Goal: Task Accomplishment & Management: Manage account settings

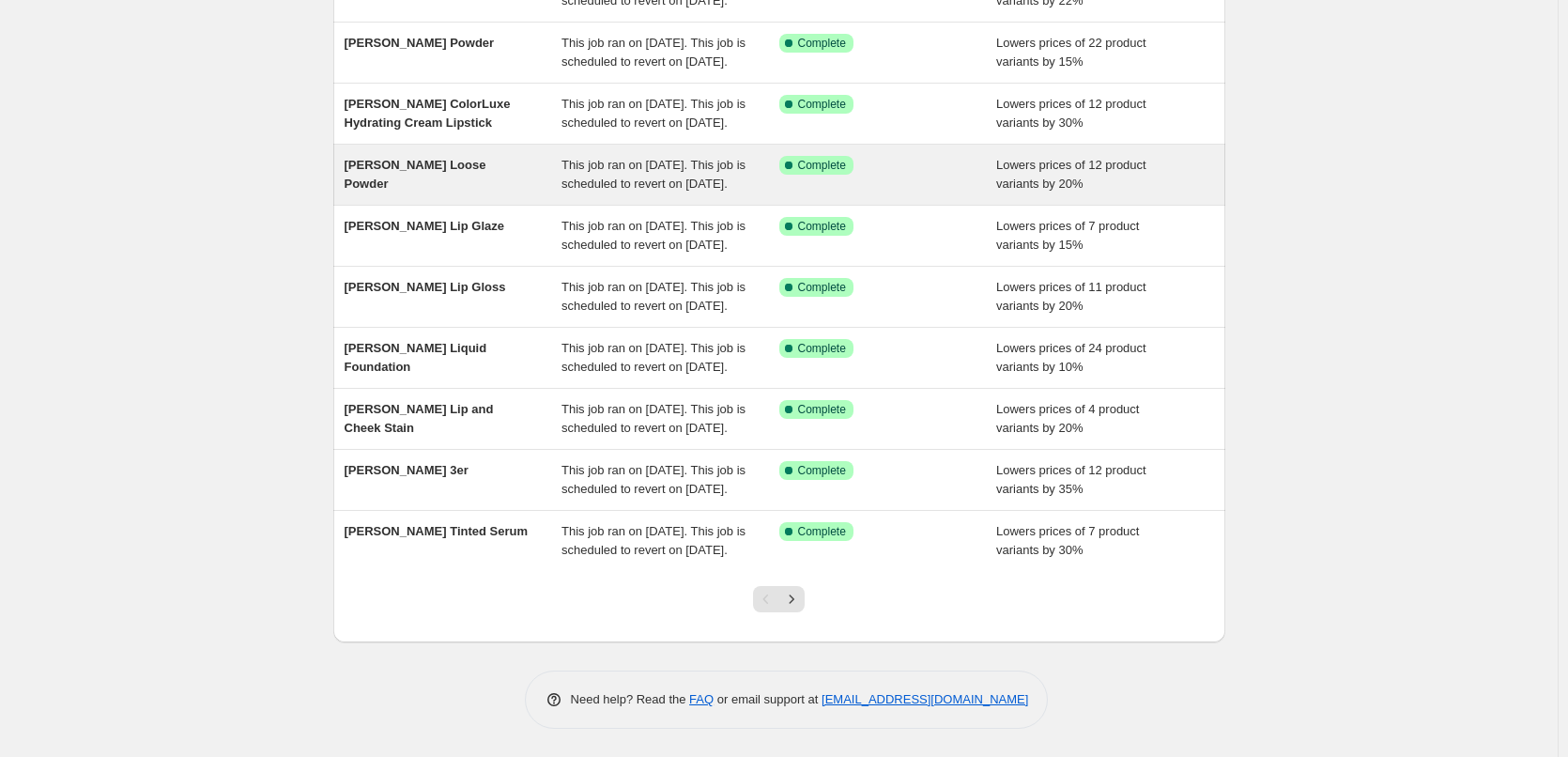
scroll to position [399, 0]
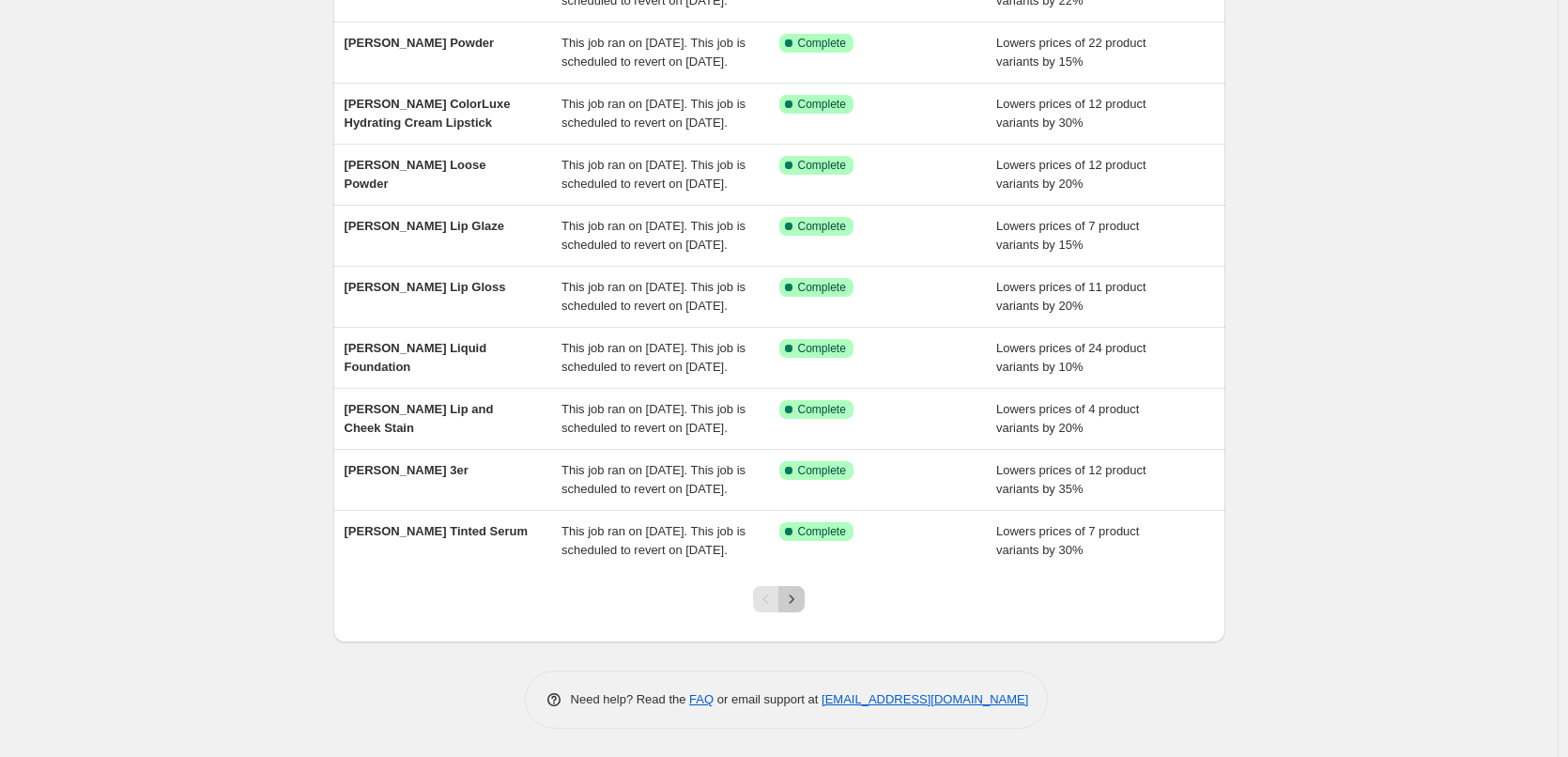
click at [793, 608] on icon "Next" at bounding box center [791, 599] width 19 height 19
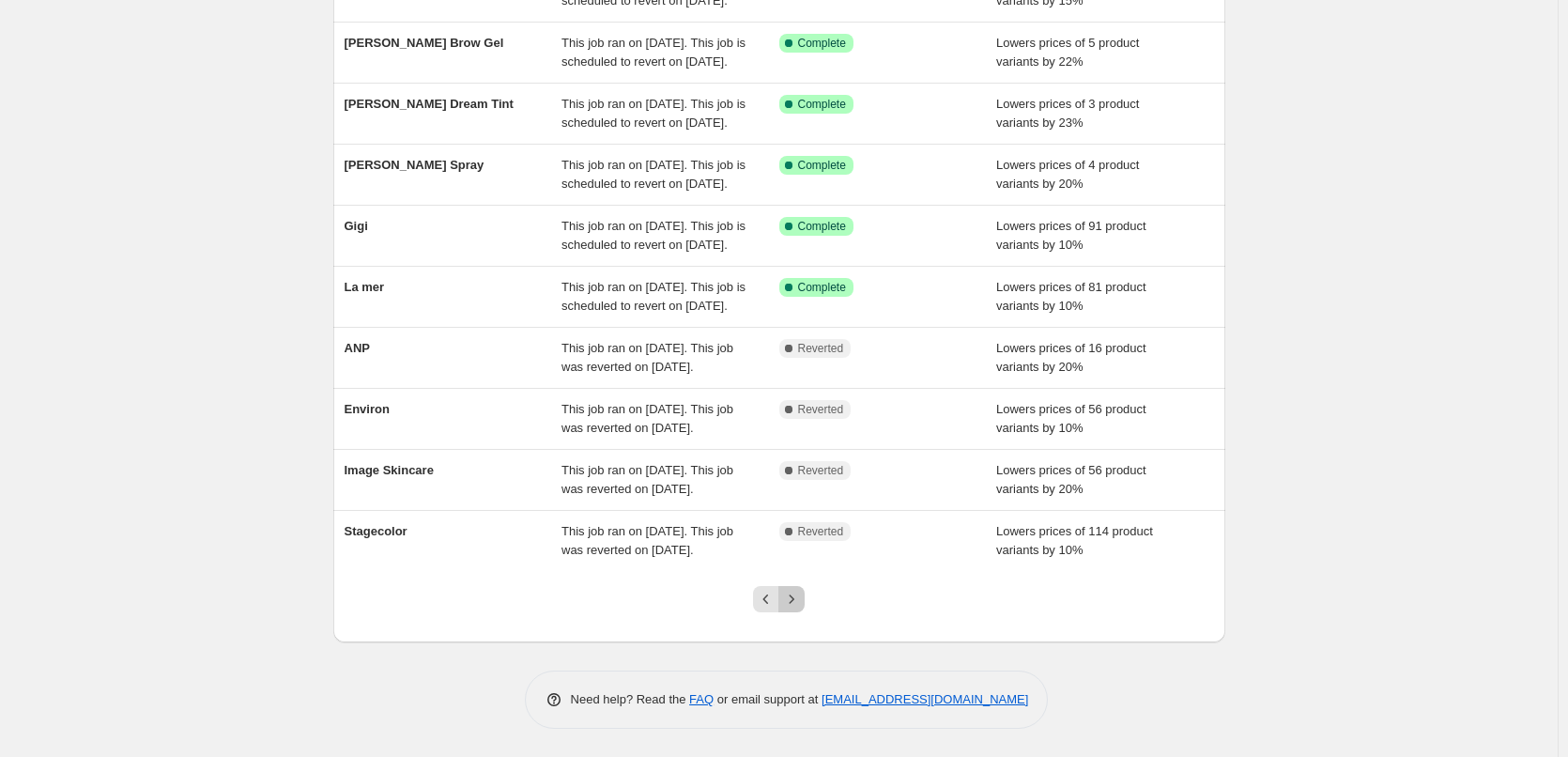
click at [796, 593] on icon "Next" at bounding box center [791, 599] width 19 height 19
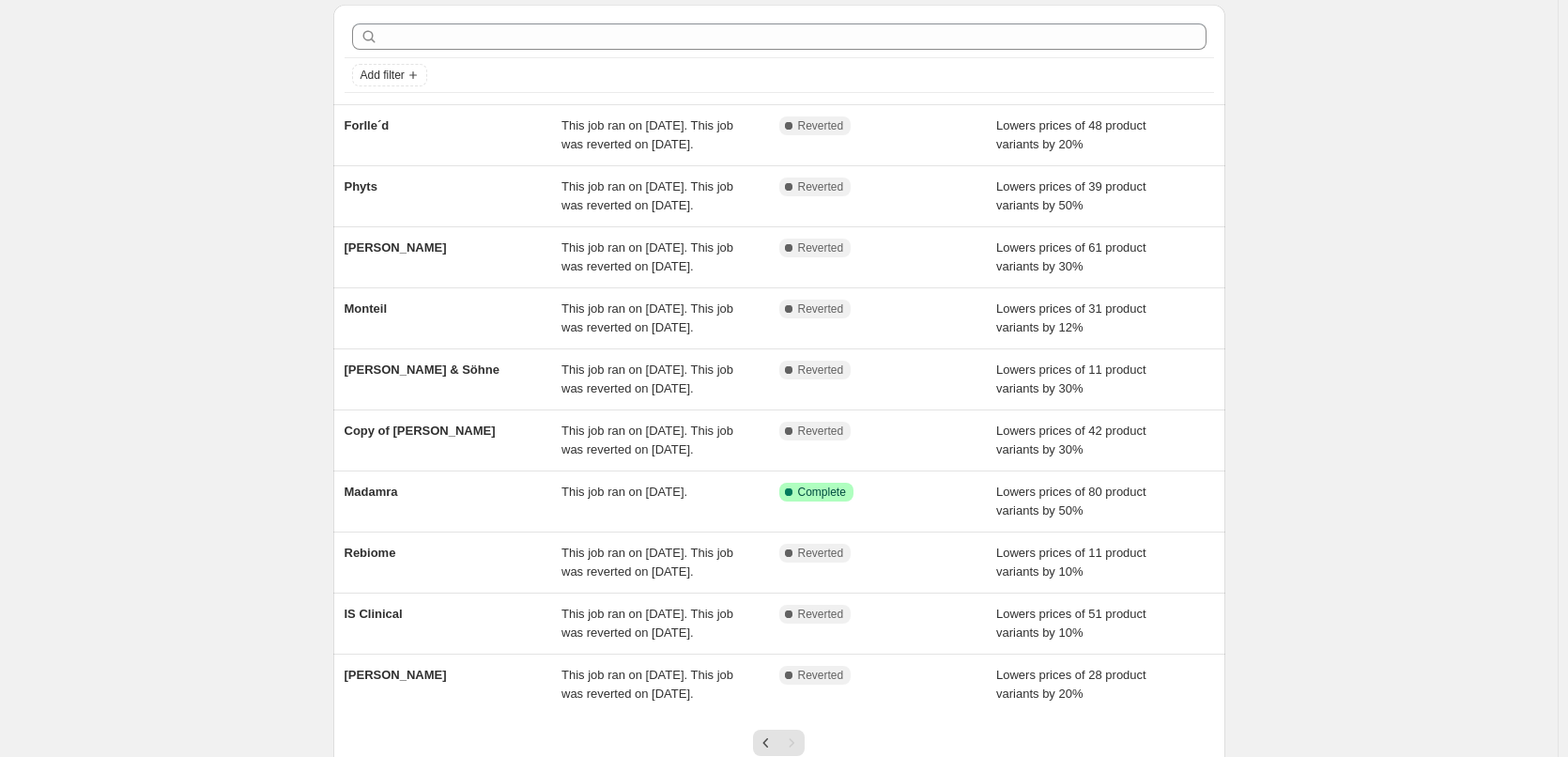
scroll to position [94, 0]
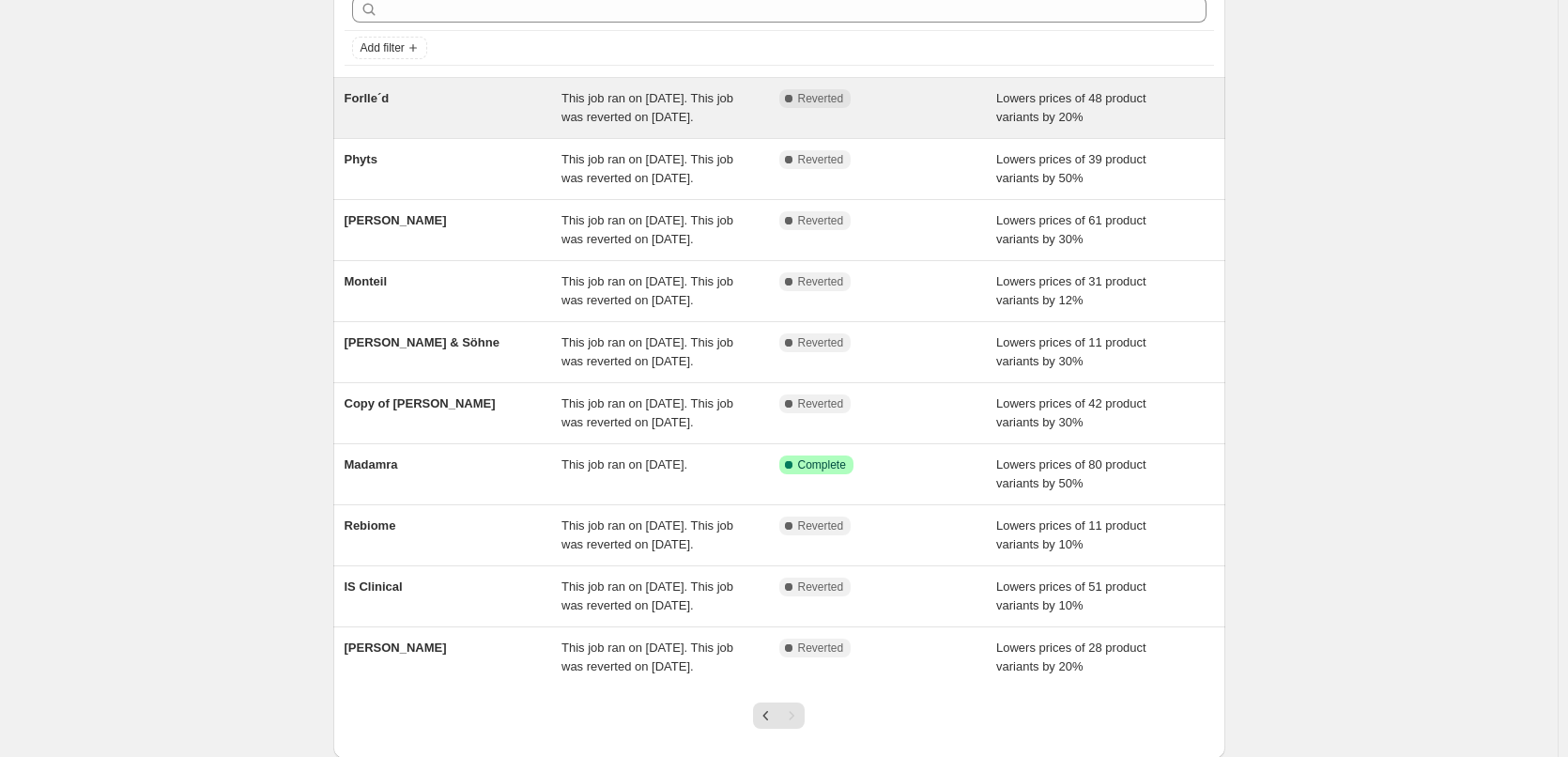
click at [416, 97] on div "Forlle´d" at bounding box center [453, 108] width 218 height 38
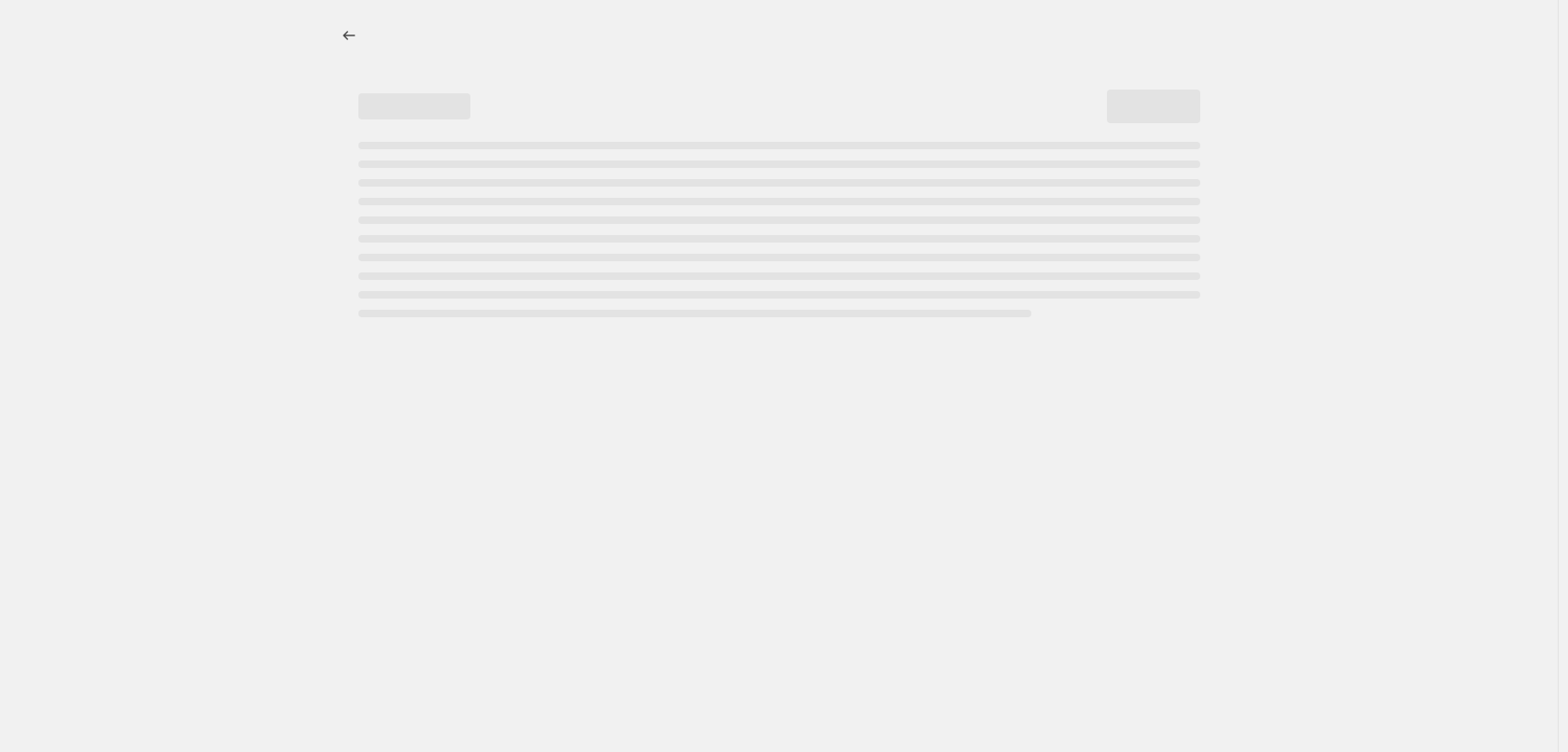
select select "percentage"
select select "remove"
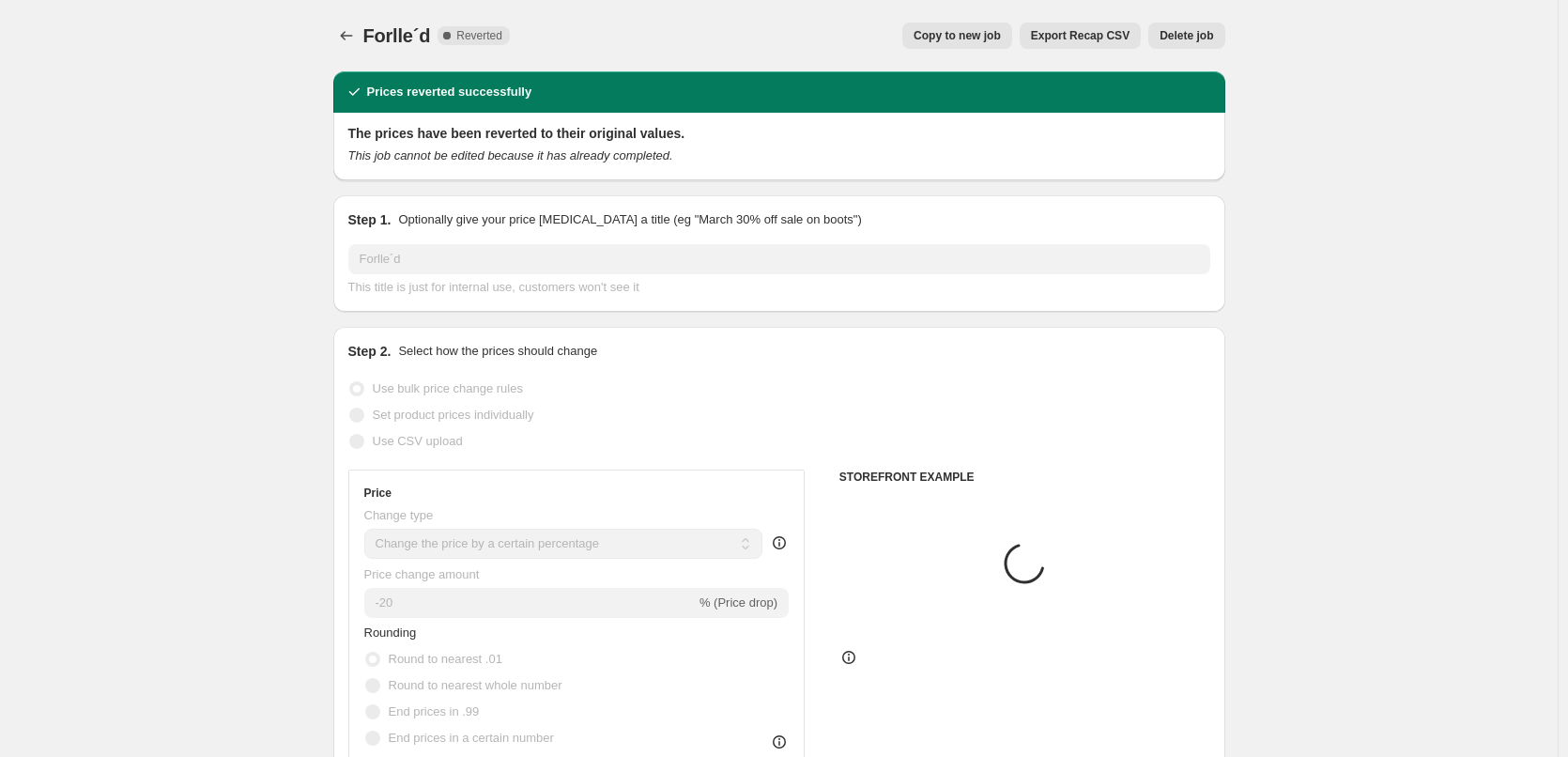
click at [986, 30] on span "Copy to new job" at bounding box center [957, 36] width 88 height 15
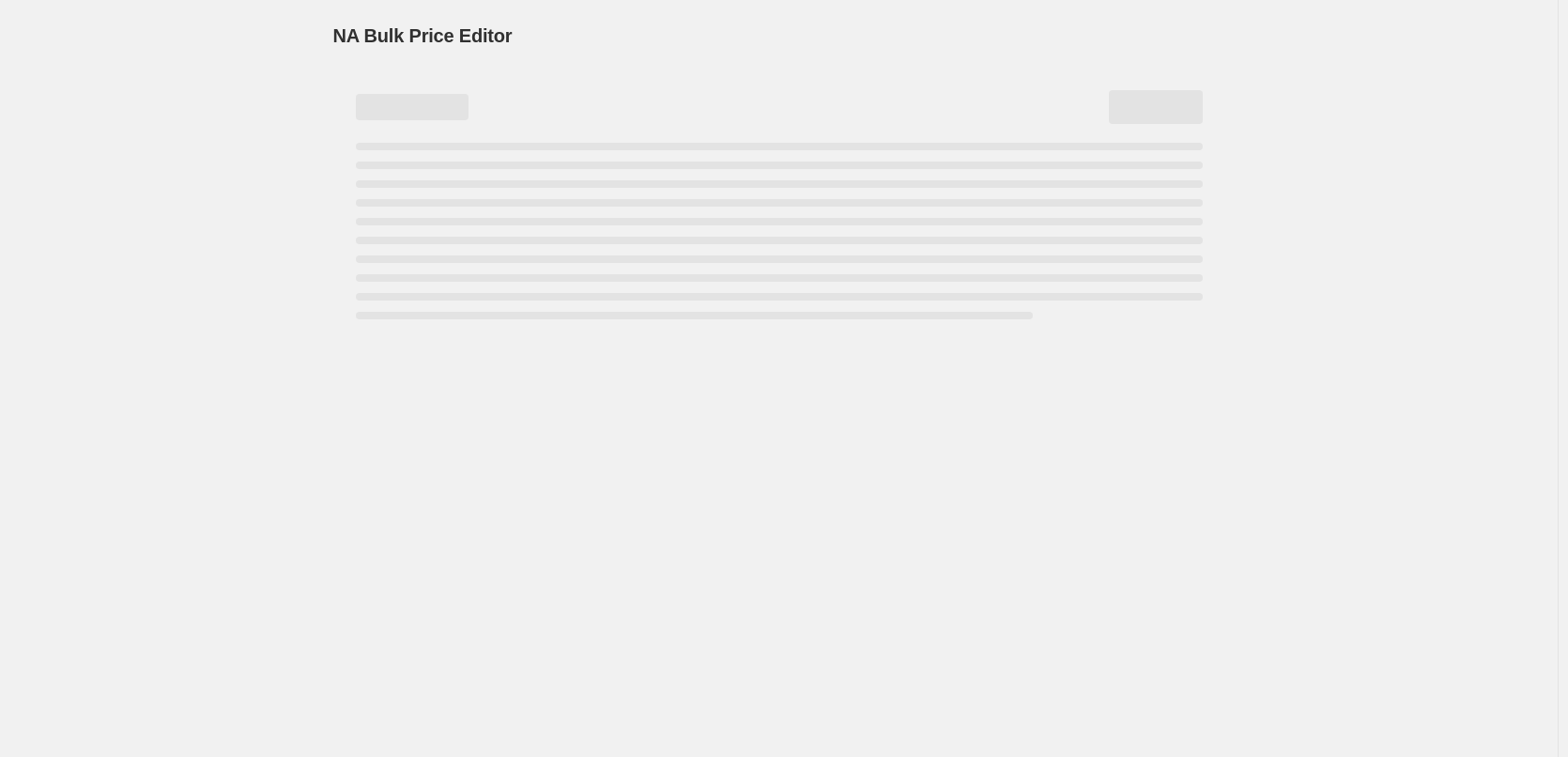
select select "percentage"
select select "remove"
select select "vendor"
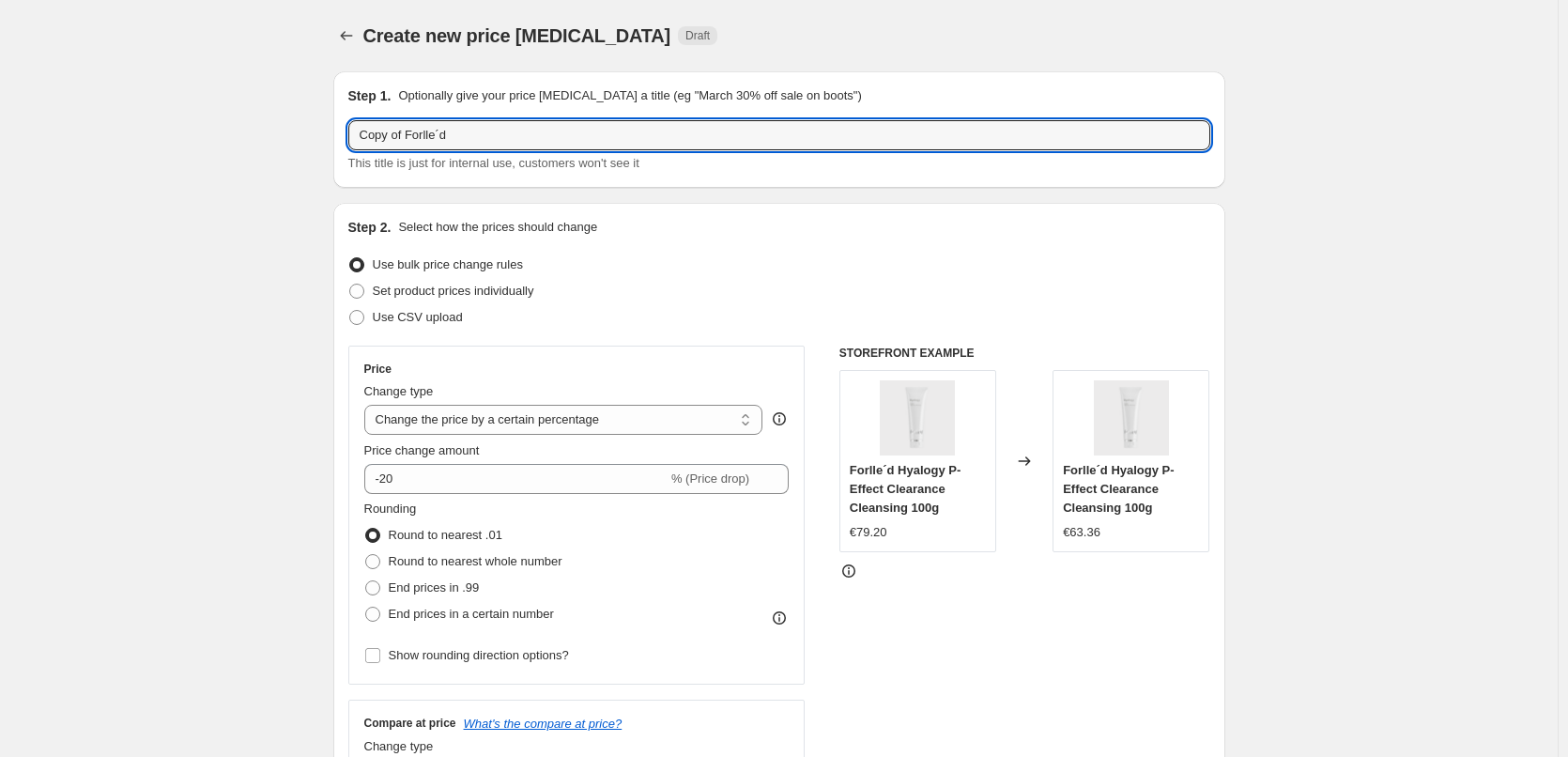
drag, startPoint x: 409, startPoint y: 140, endPoint x: 223, endPoint y: 158, distance: 186.9
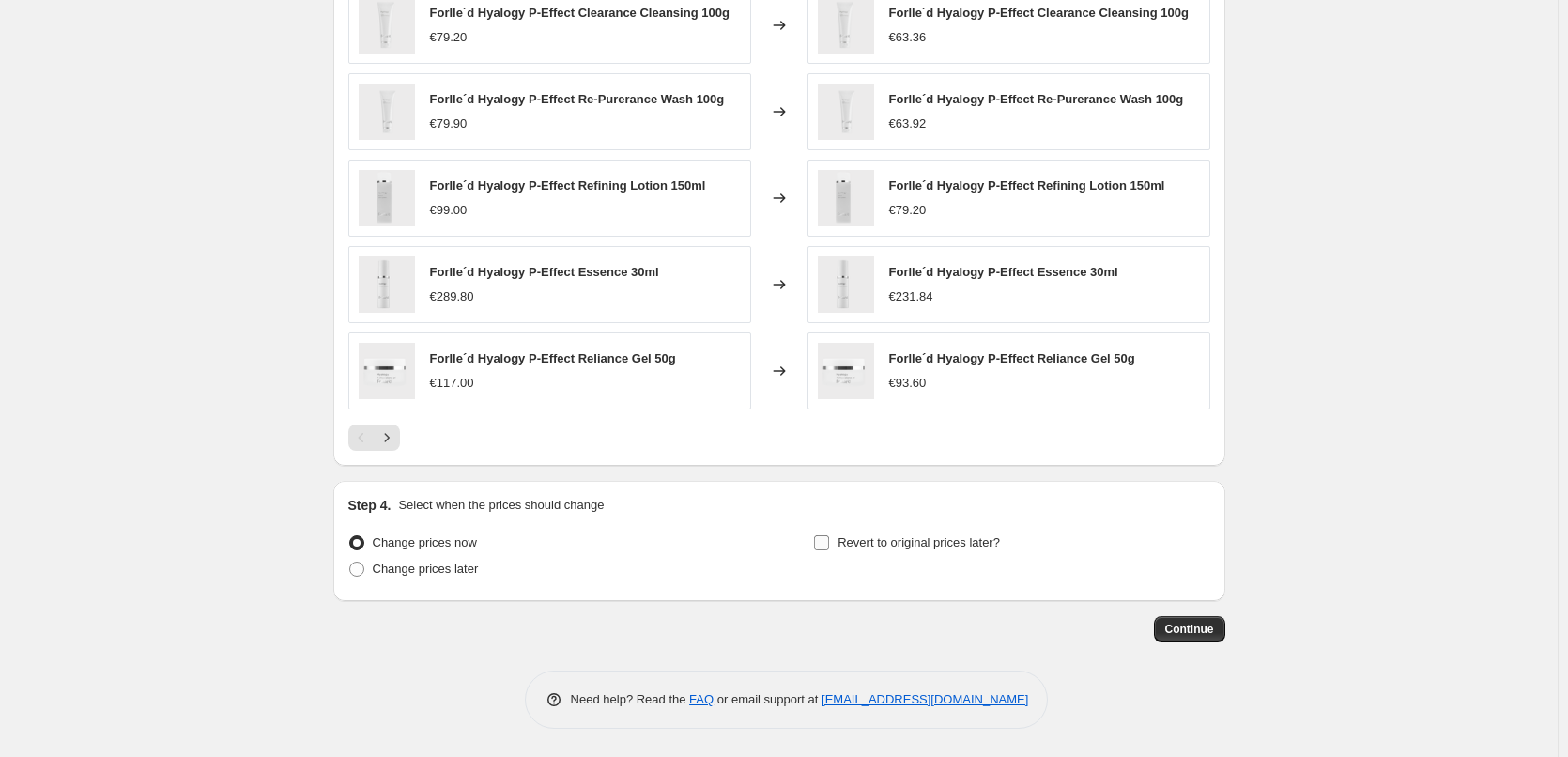
type input "Forlle´d"
click at [958, 537] on span "Revert to original prices later?" at bounding box center [919, 542] width 163 height 14
click at [829, 537] on input "Revert to original prices later?" at bounding box center [821, 542] width 15 height 15
checkbox input "true"
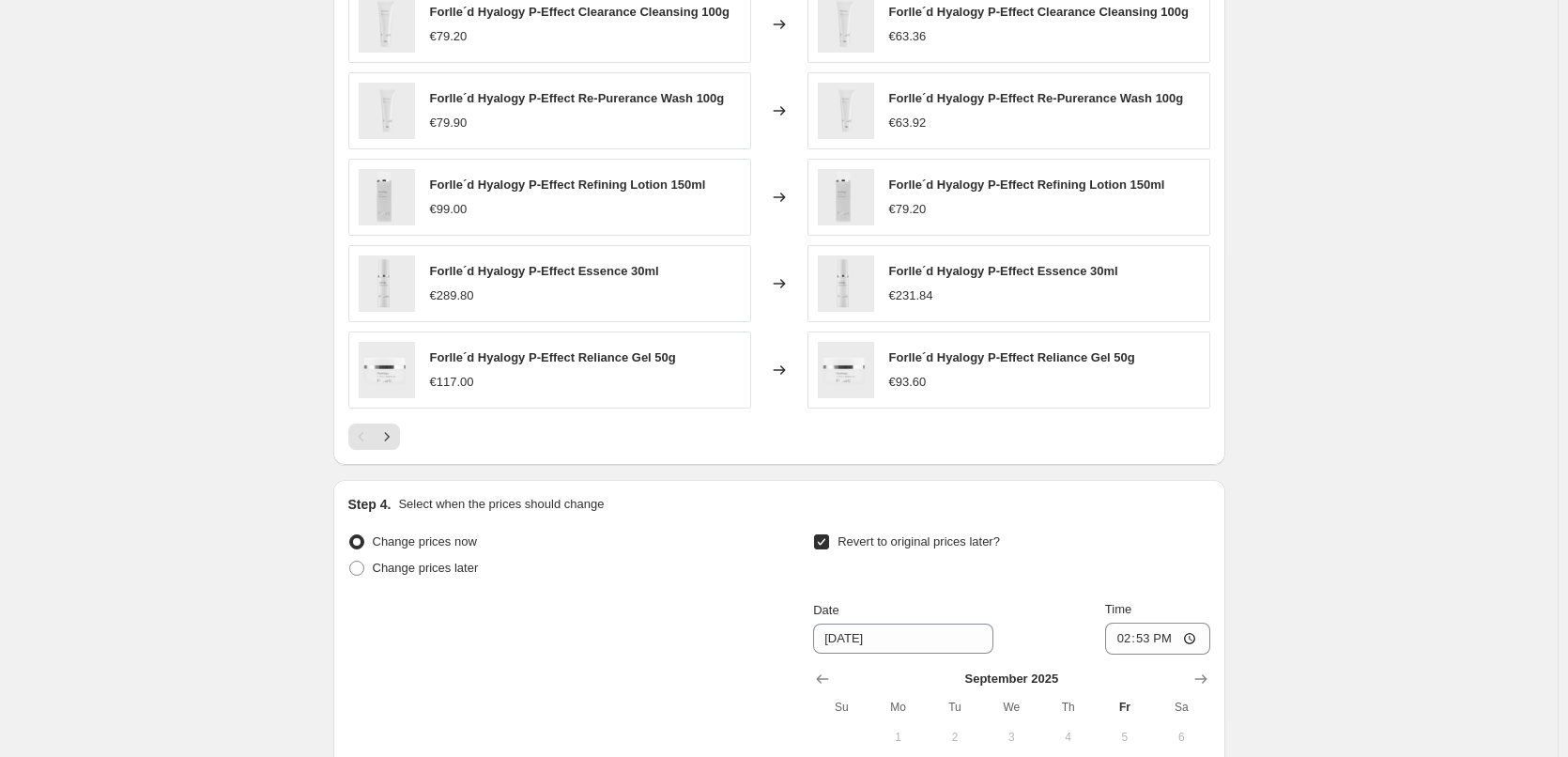
scroll to position [1654, 0]
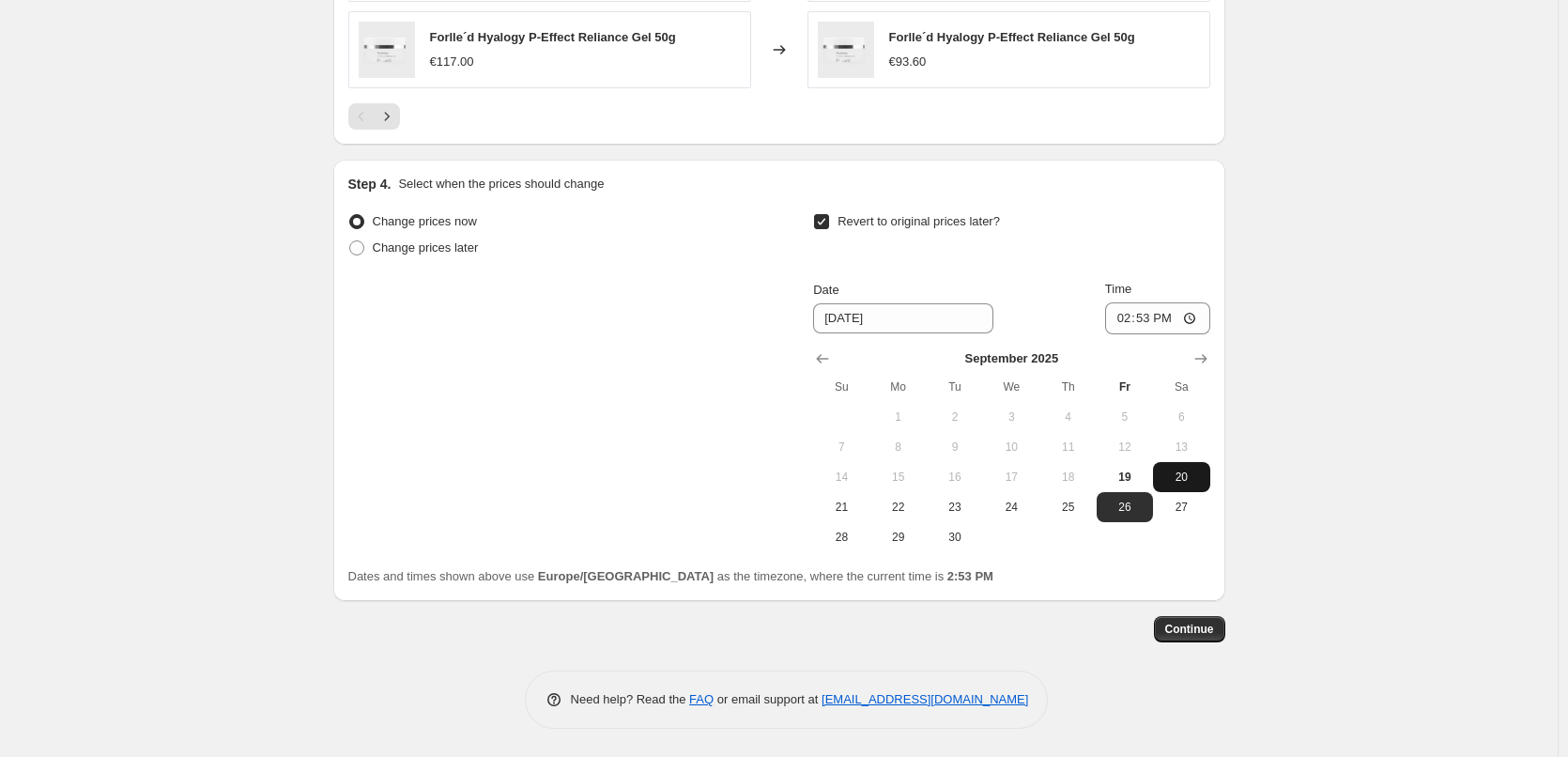
click at [1187, 472] on span "20" at bounding box center [1181, 477] width 41 height 15
click at [895, 510] on span "22" at bounding box center [899, 506] width 41 height 15
type input "9/22/2025"
click at [1120, 313] on input "14:53" at bounding box center [1157, 318] width 106 height 32
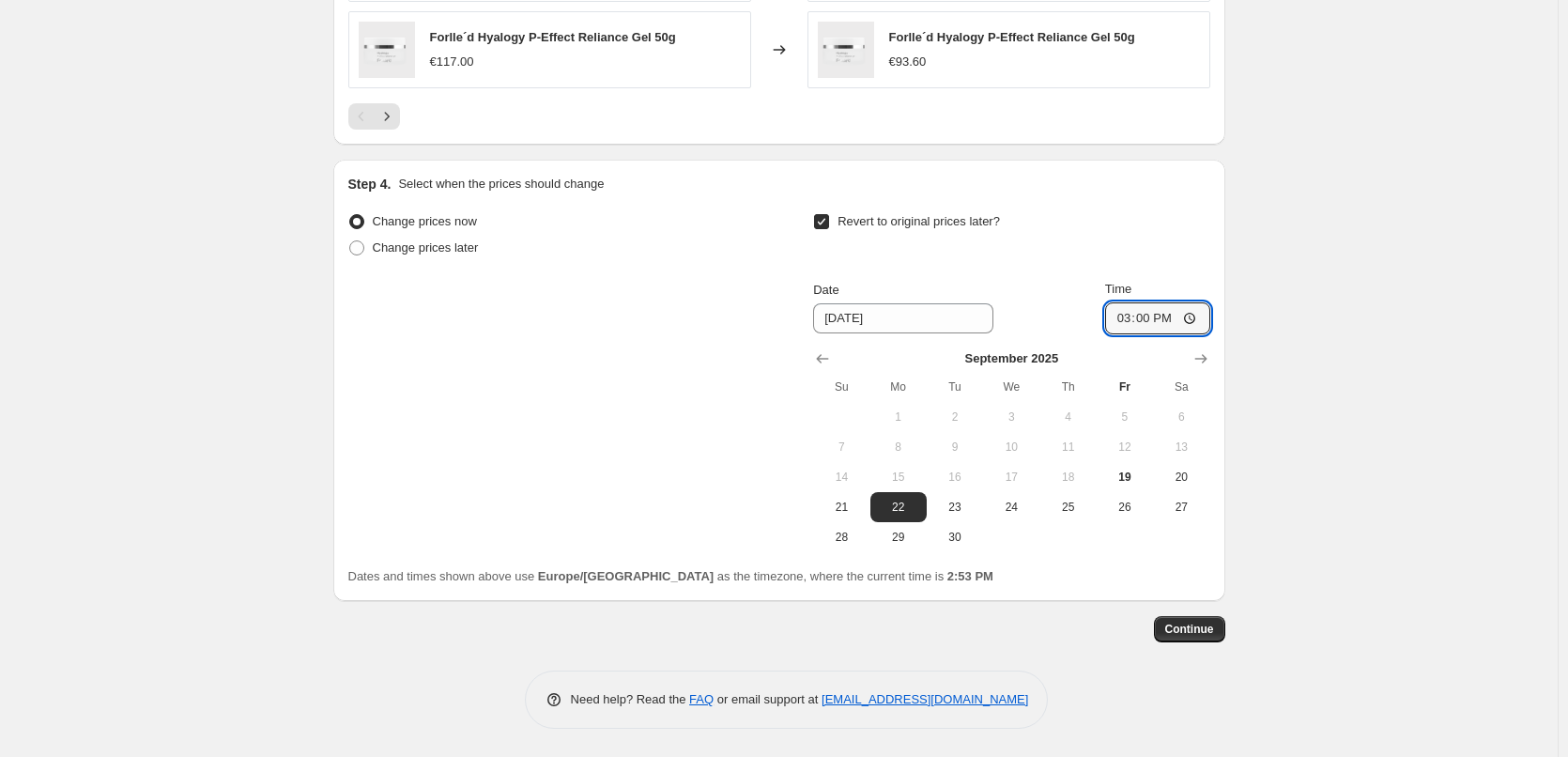
type input "03:00"
click at [1181, 624] on span "Continue" at bounding box center [1189, 629] width 48 height 15
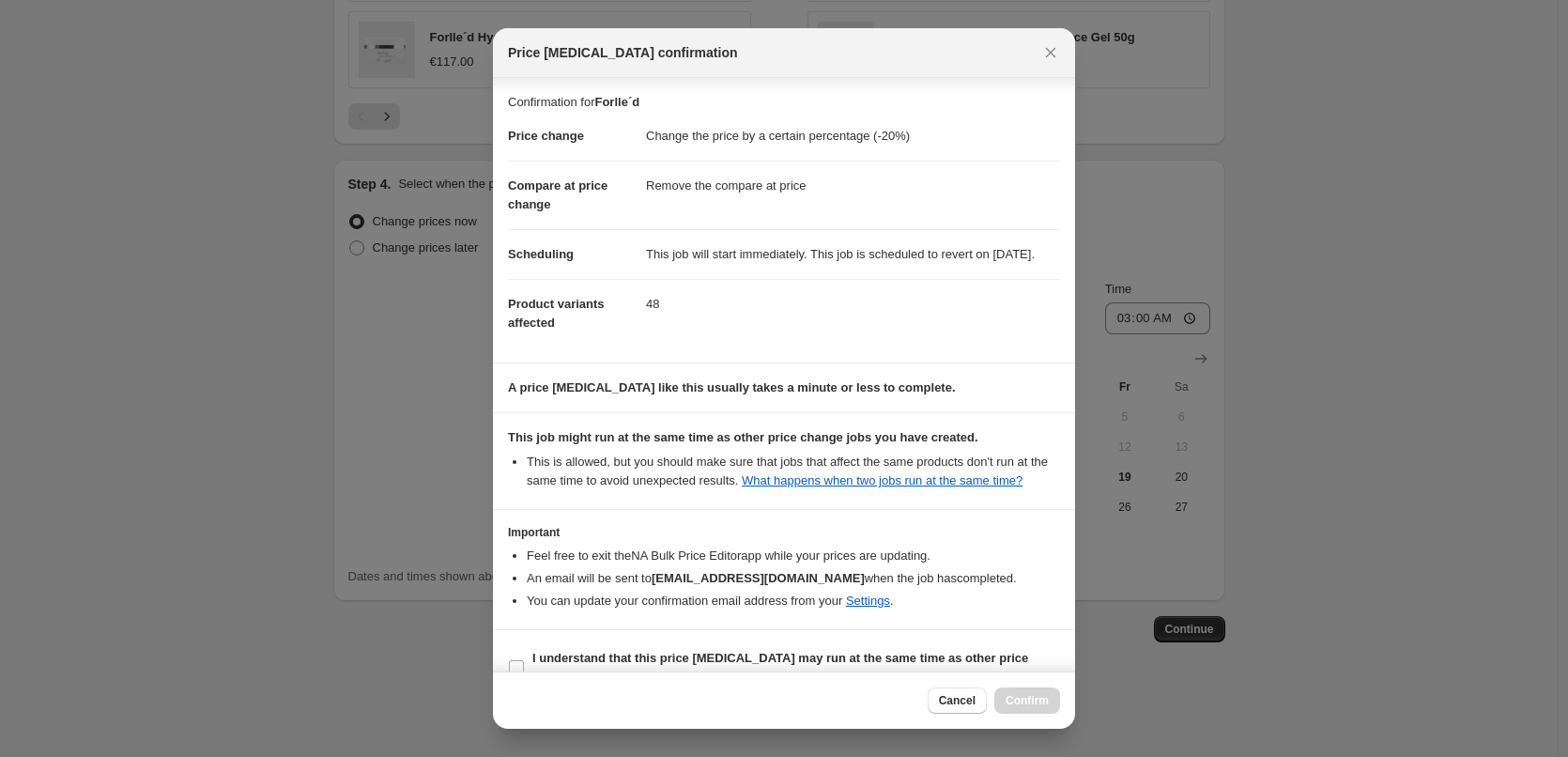
scroll to position [52, 0]
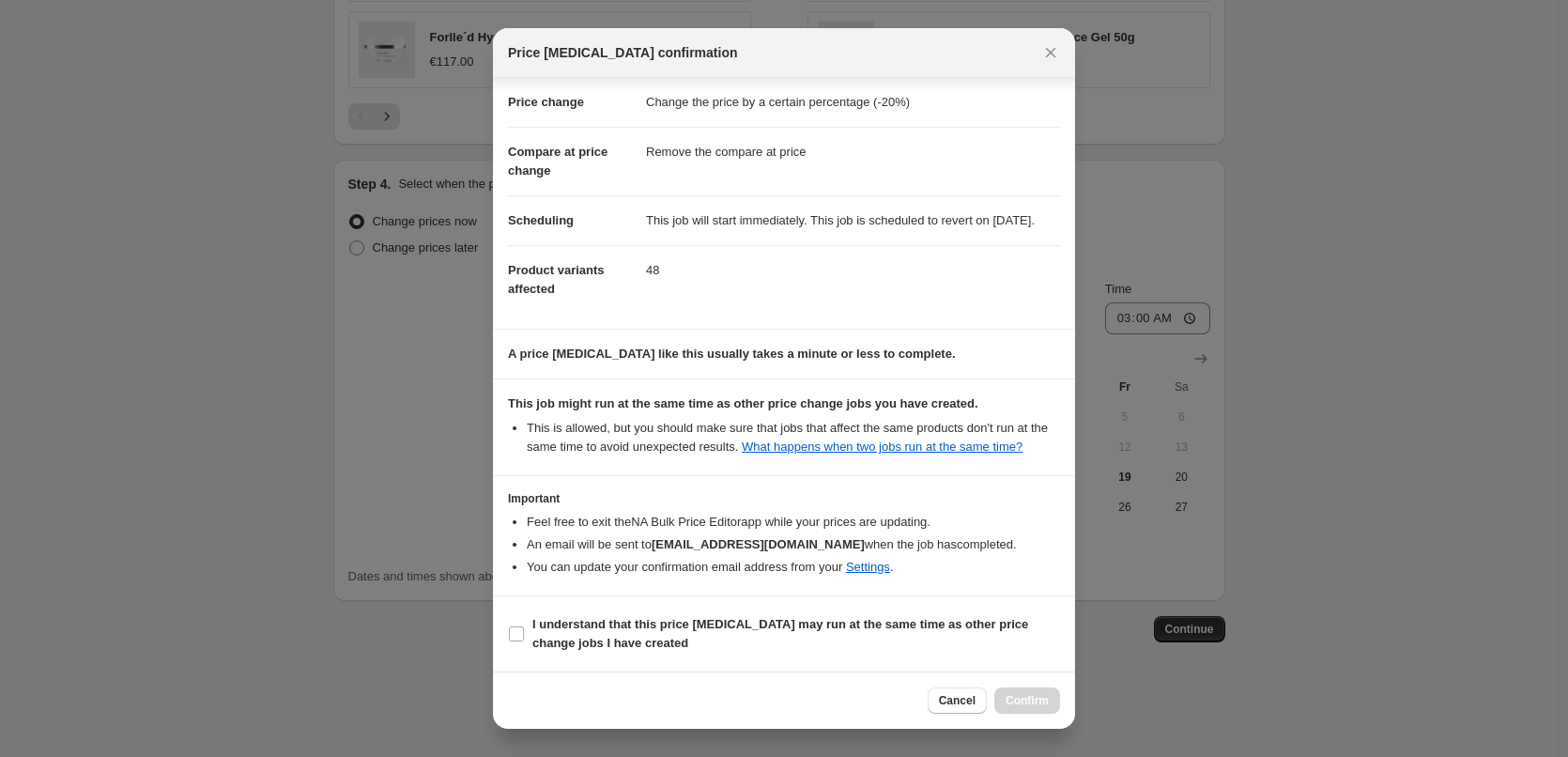
click at [572, 662] on section "I understand that this price change job may run at the same time as other price…" at bounding box center [784, 634] width 582 height 75
click at [609, 641] on b "I understand that this price change job may run at the same time as other price…" at bounding box center [781, 633] width 496 height 33
click at [524, 641] on input "I understand that this price change job may run at the same time as other price…" at bounding box center [516, 634] width 15 height 15
checkbox input "true"
click at [1020, 706] on span "Confirm" at bounding box center [1027, 700] width 43 height 15
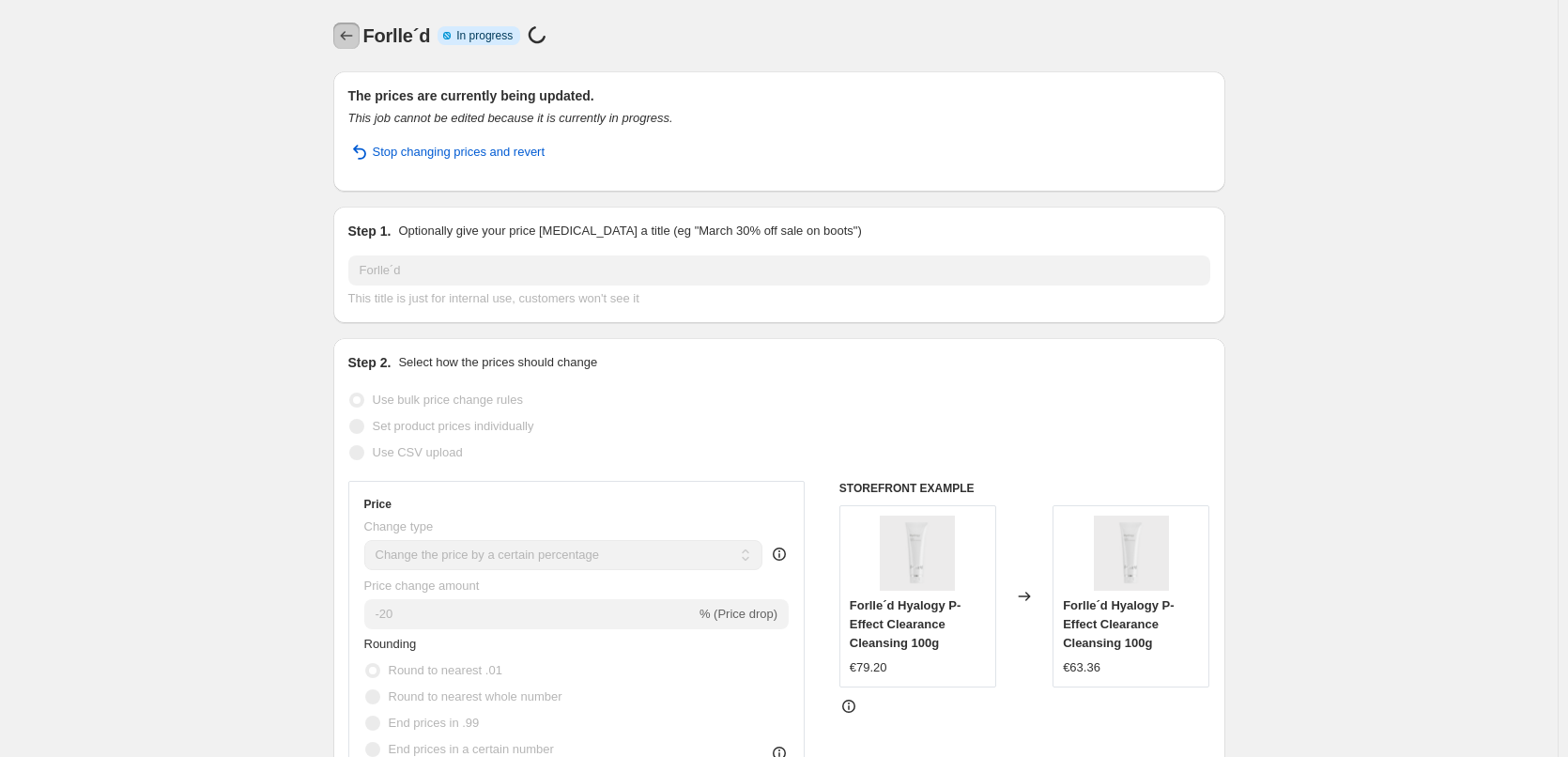
click at [355, 32] on icon "Price change jobs" at bounding box center [346, 36] width 19 height 19
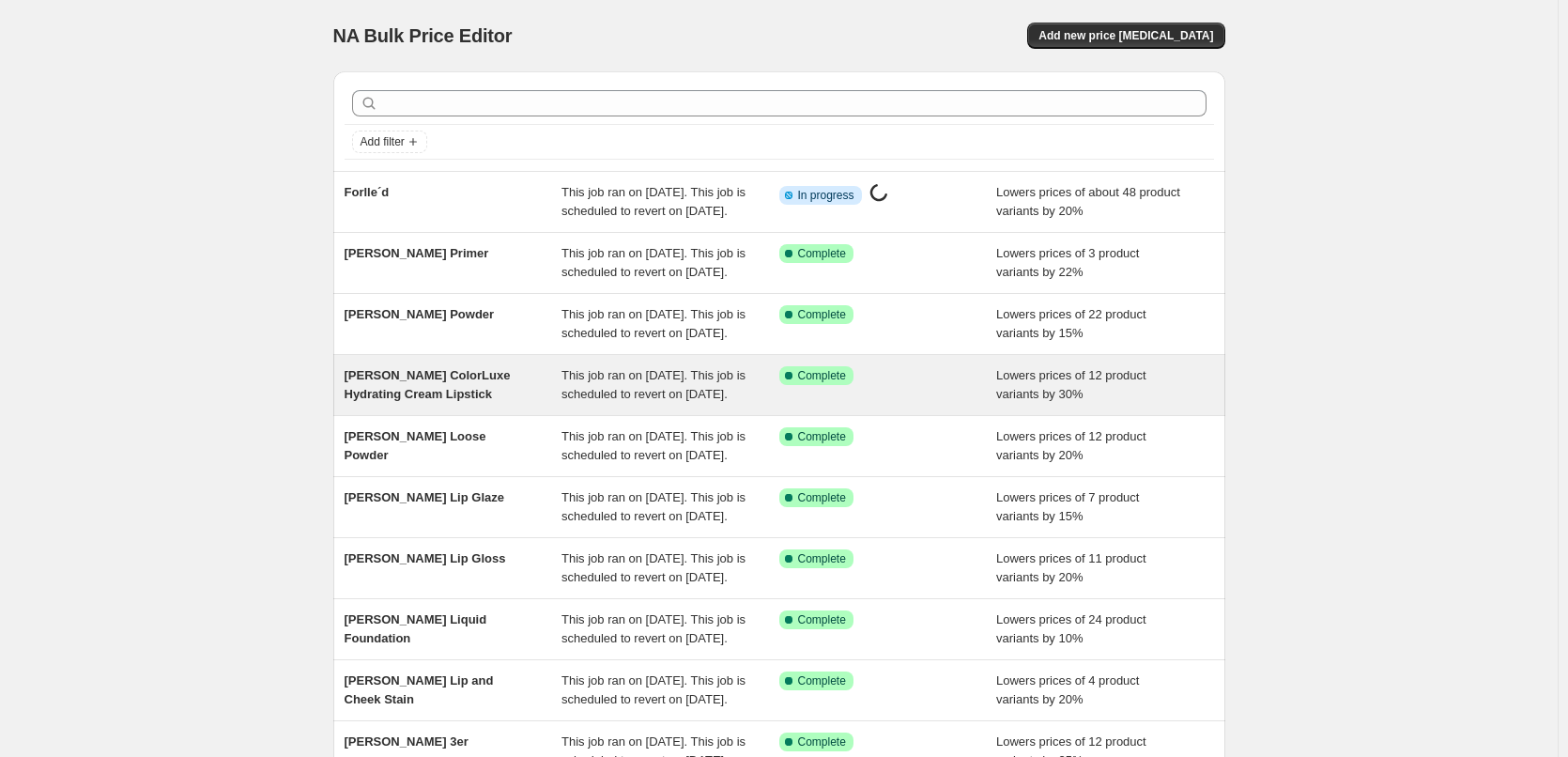
scroll to position [399, 0]
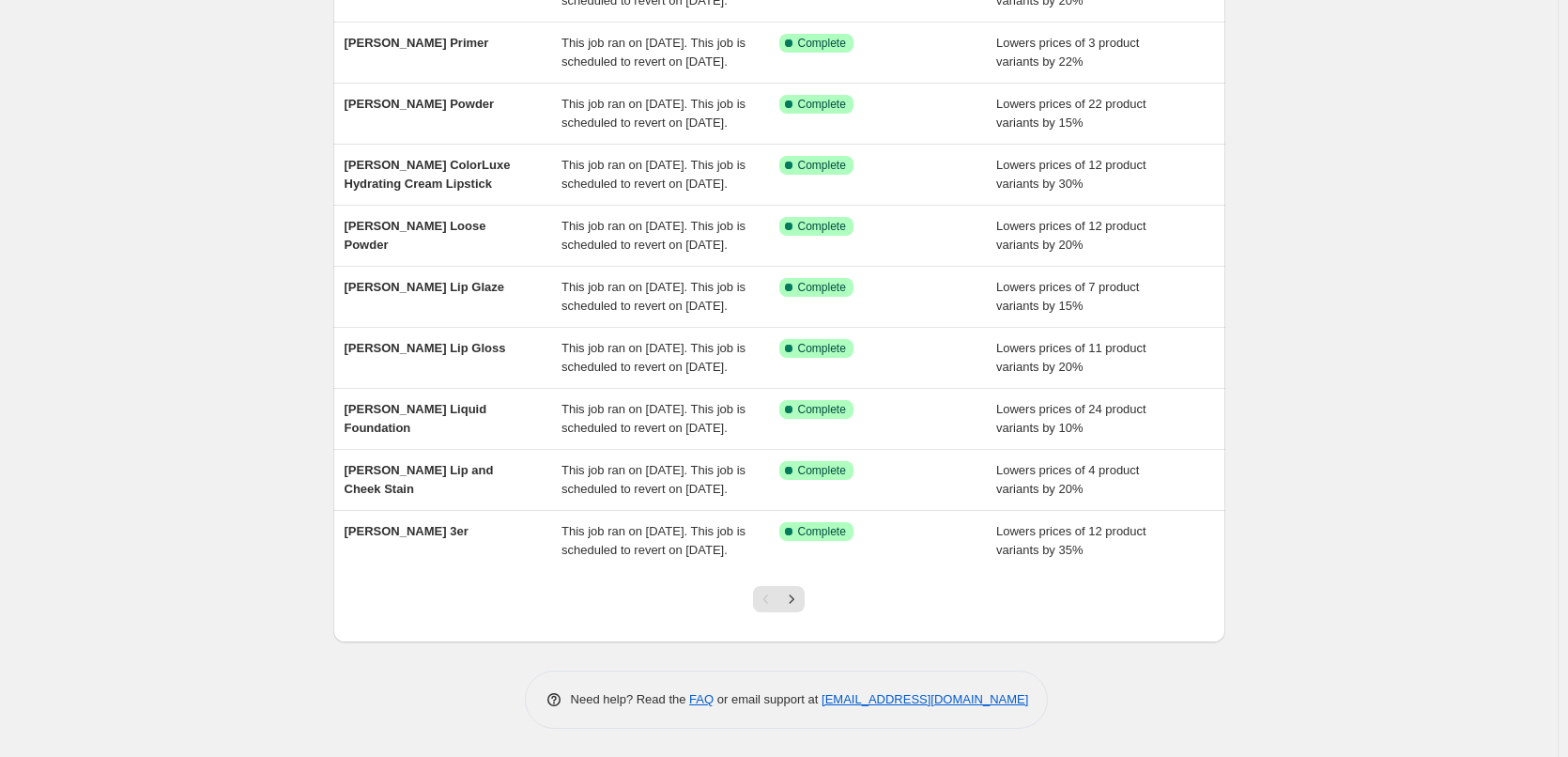
click at [809, 606] on div at bounding box center [779, 607] width 76 height 71
click at [801, 603] on icon "Next" at bounding box center [791, 599] width 19 height 19
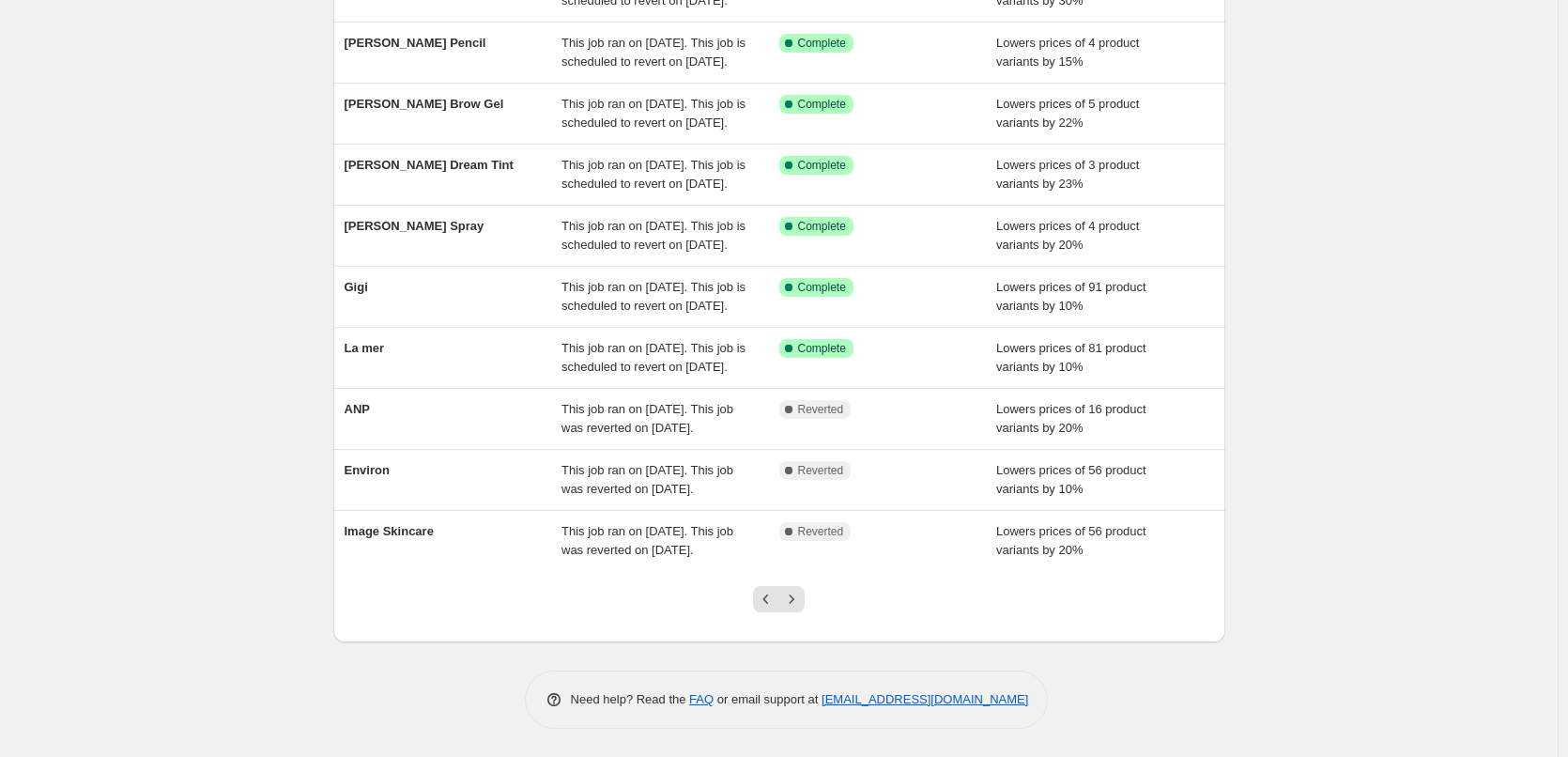
click at [801, 603] on icon "Next" at bounding box center [791, 599] width 19 height 19
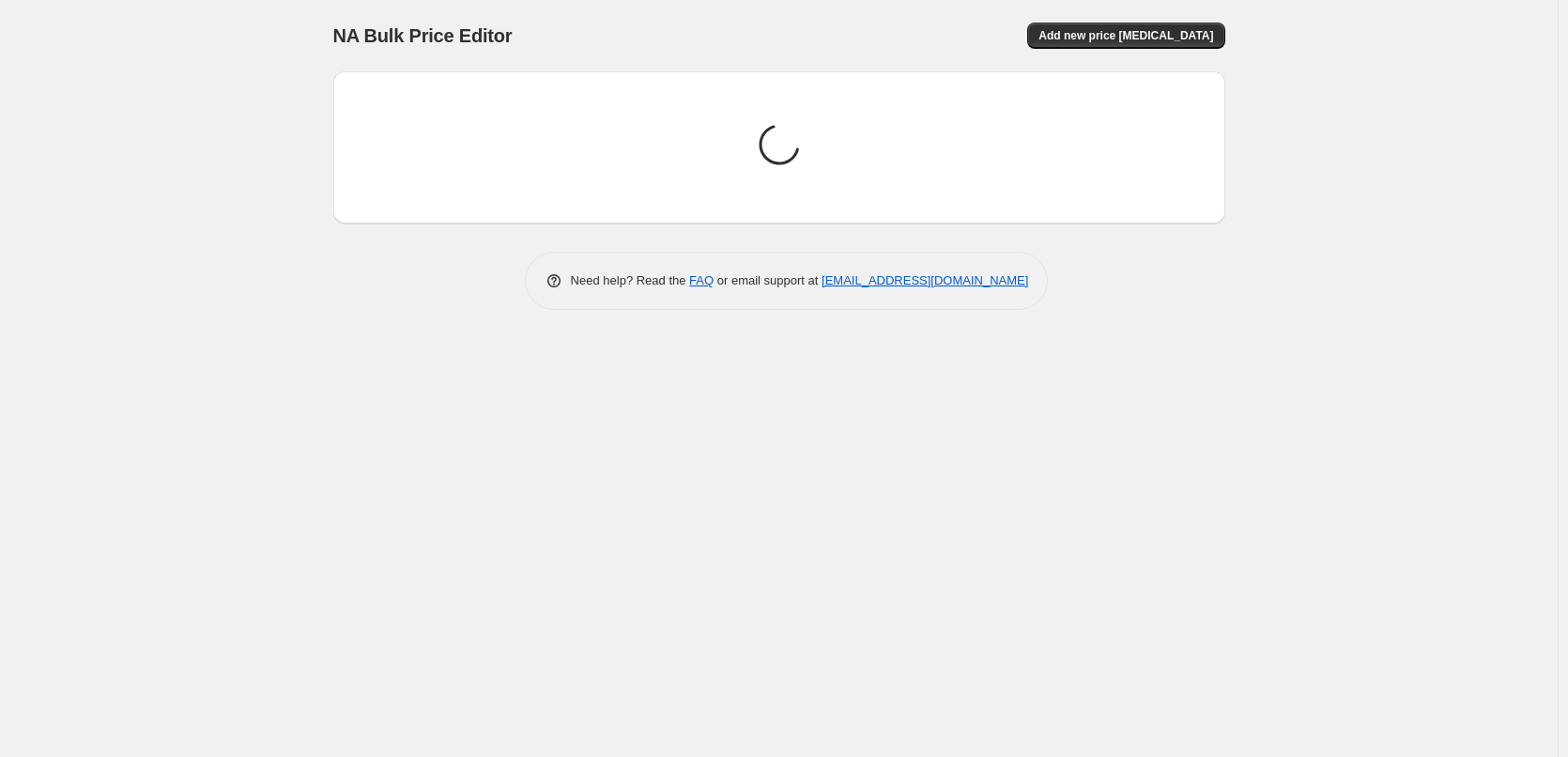
scroll to position [0, 0]
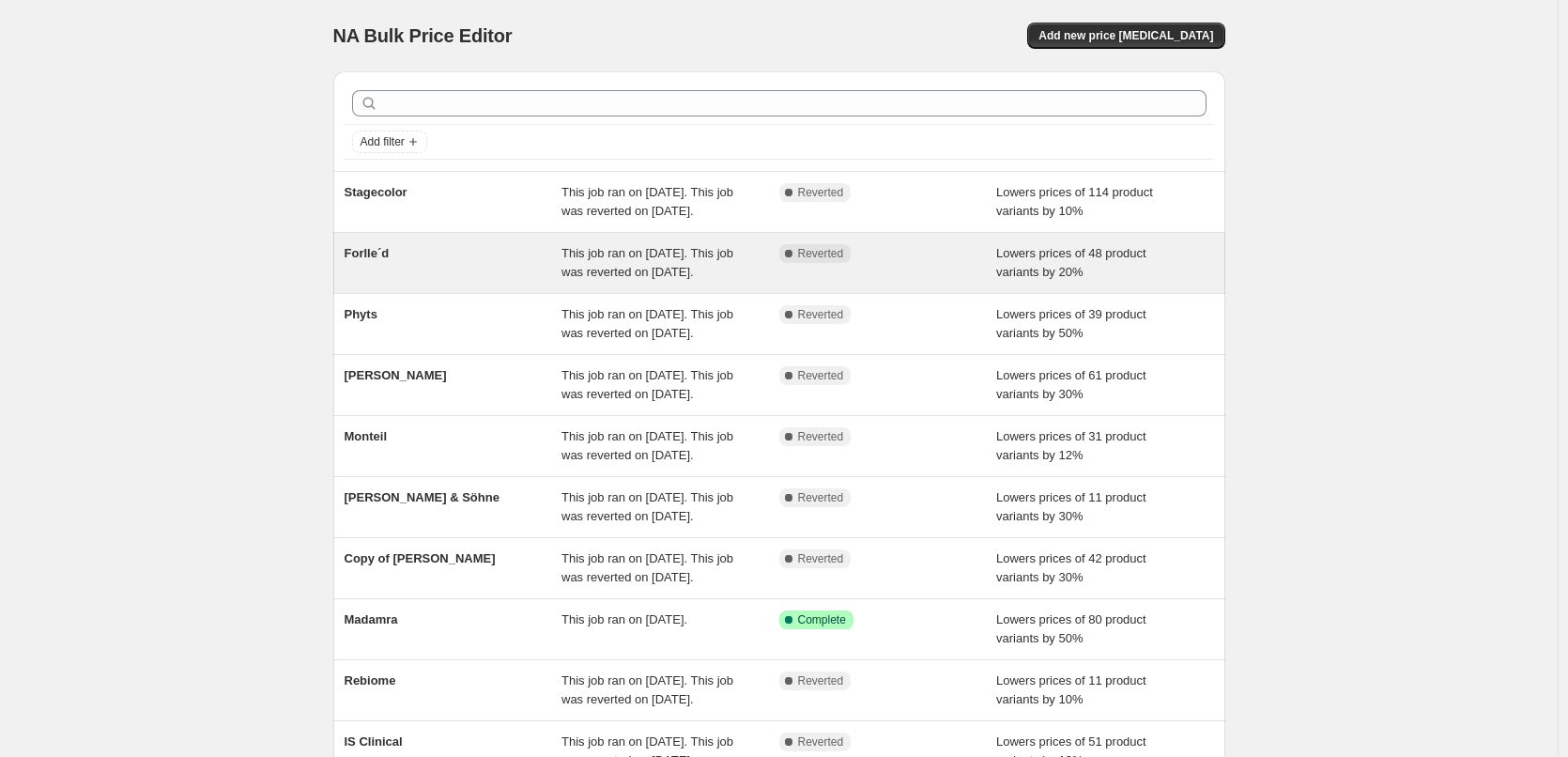
click at [383, 282] on div "Forlle´d" at bounding box center [453, 263] width 218 height 38
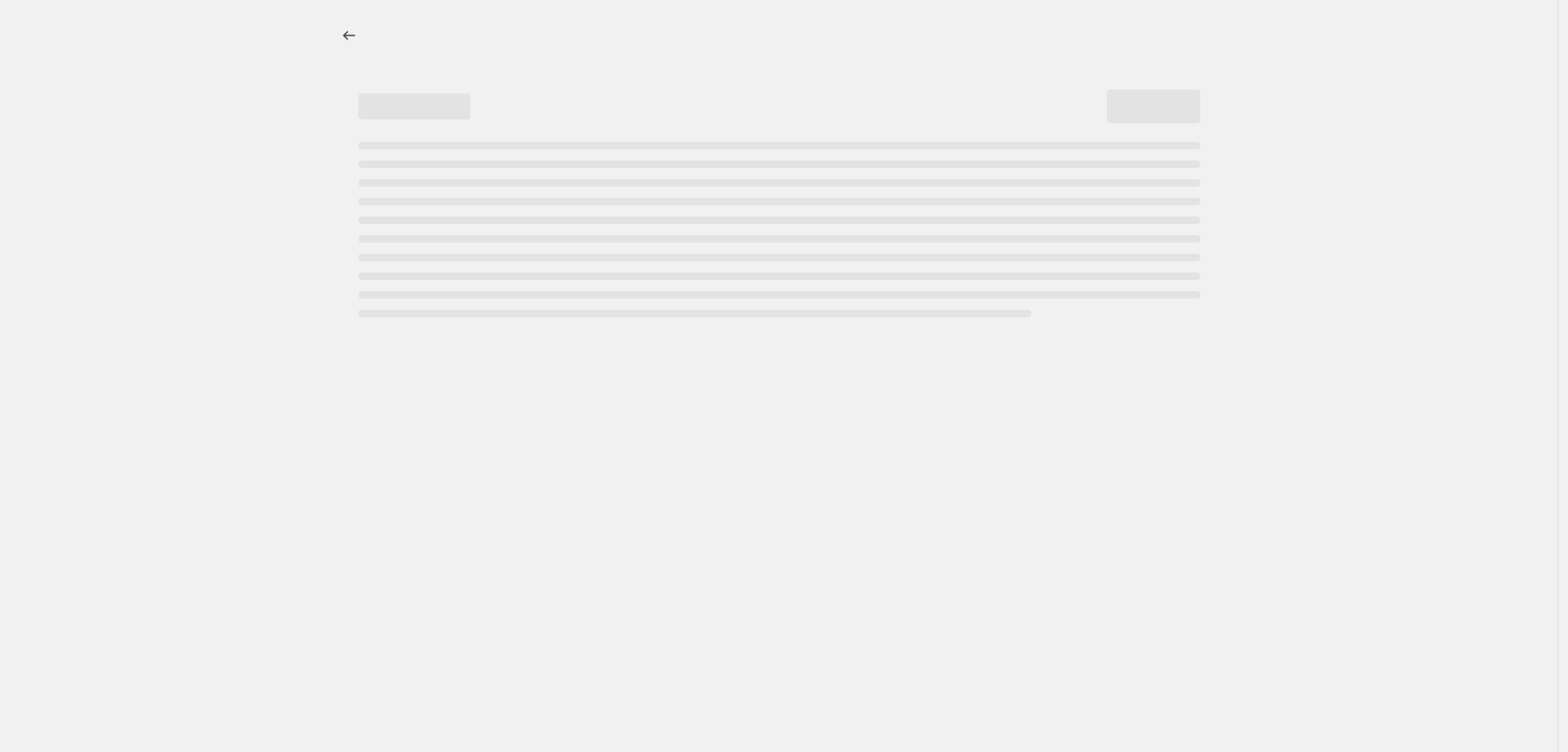
select select "percentage"
select select "remove"
select select "vendor"
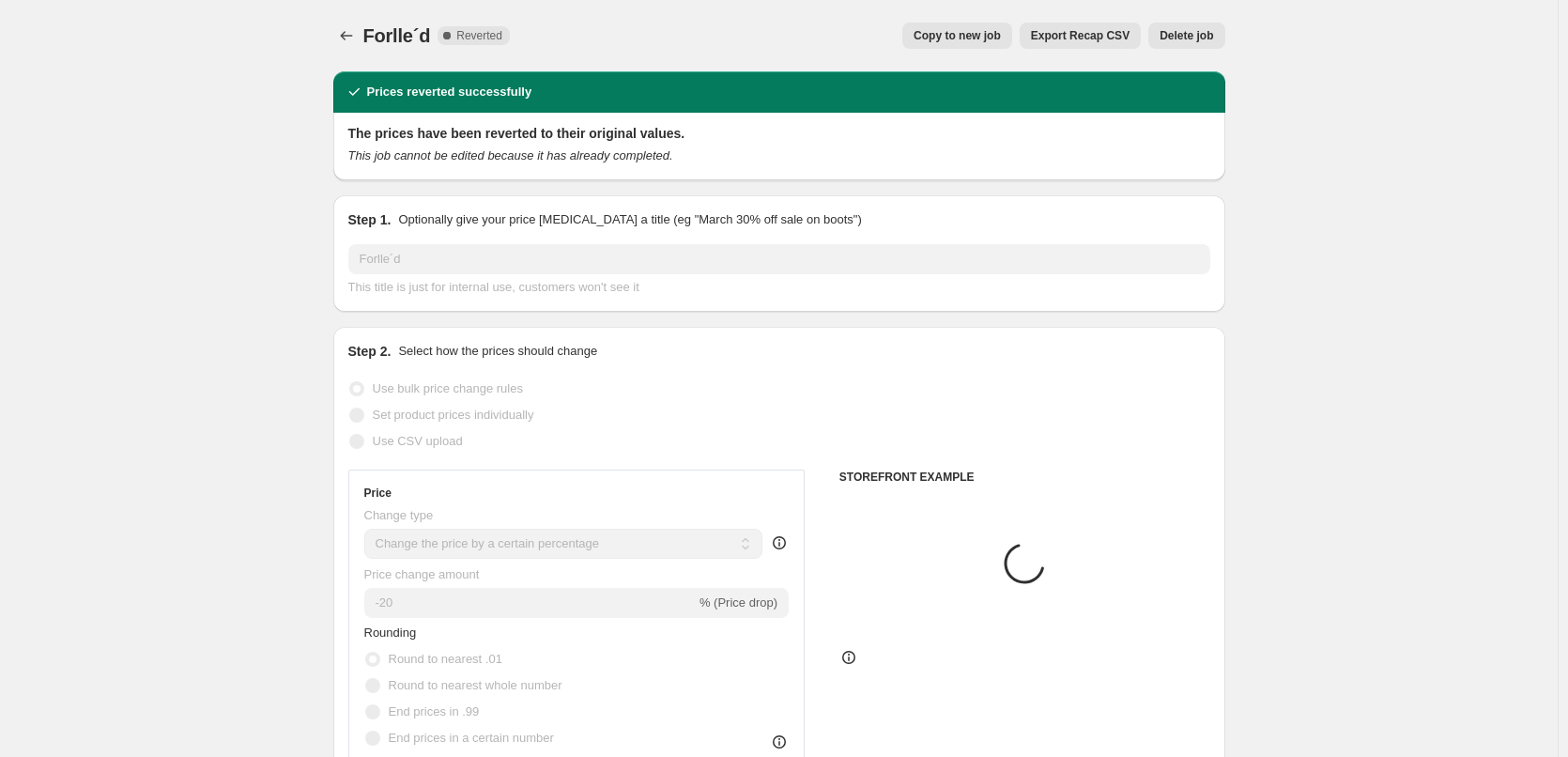
click at [1196, 44] on button "Delete job" at bounding box center [1186, 36] width 76 height 27
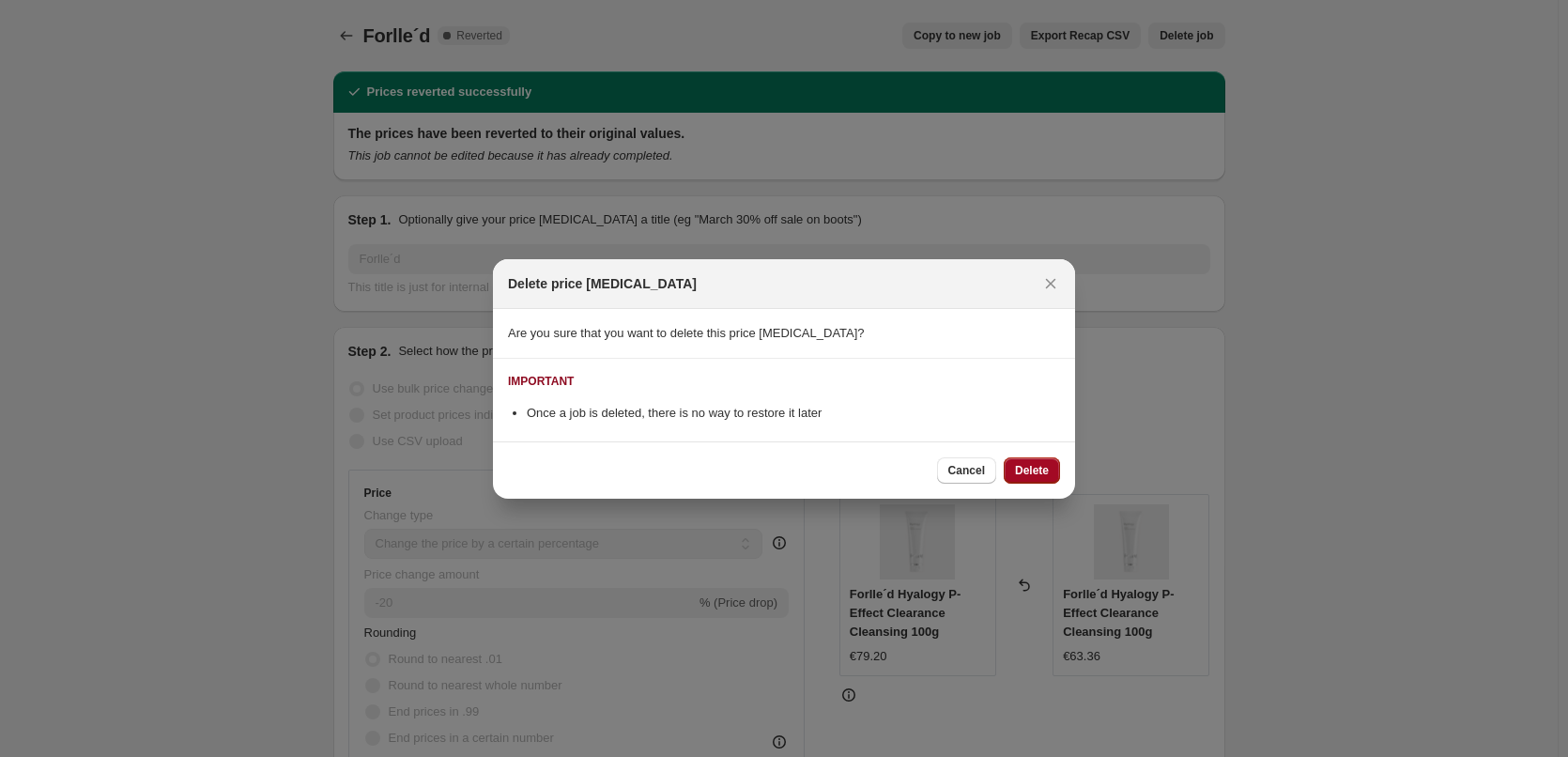
click at [1042, 462] on button "Delete" at bounding box center [1031, 470] width 56 height 27
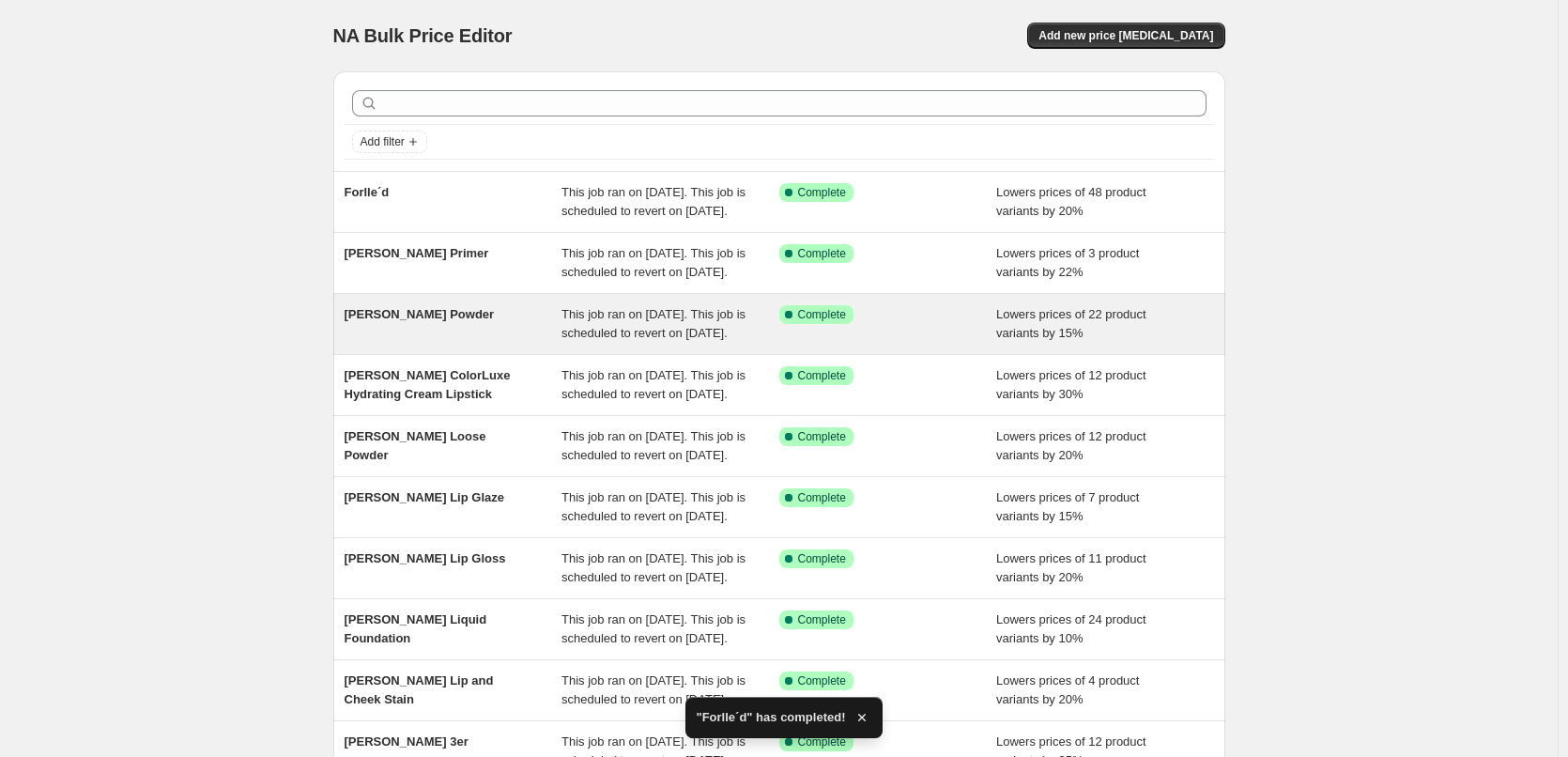
scroll to position [399, 0]
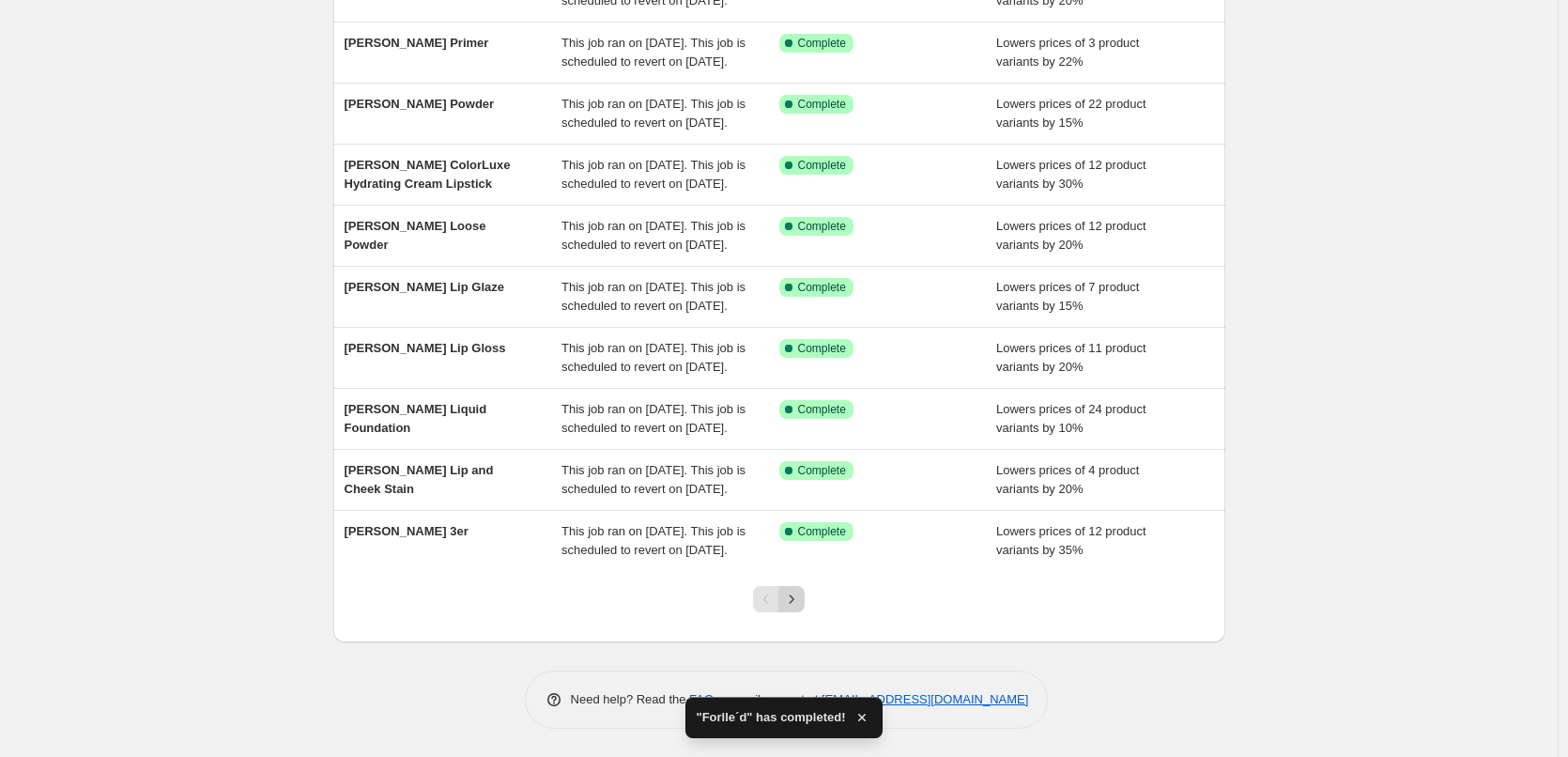
click at [793, 589] on button "Next" at bounding box center [791, 599] width 27 height 27
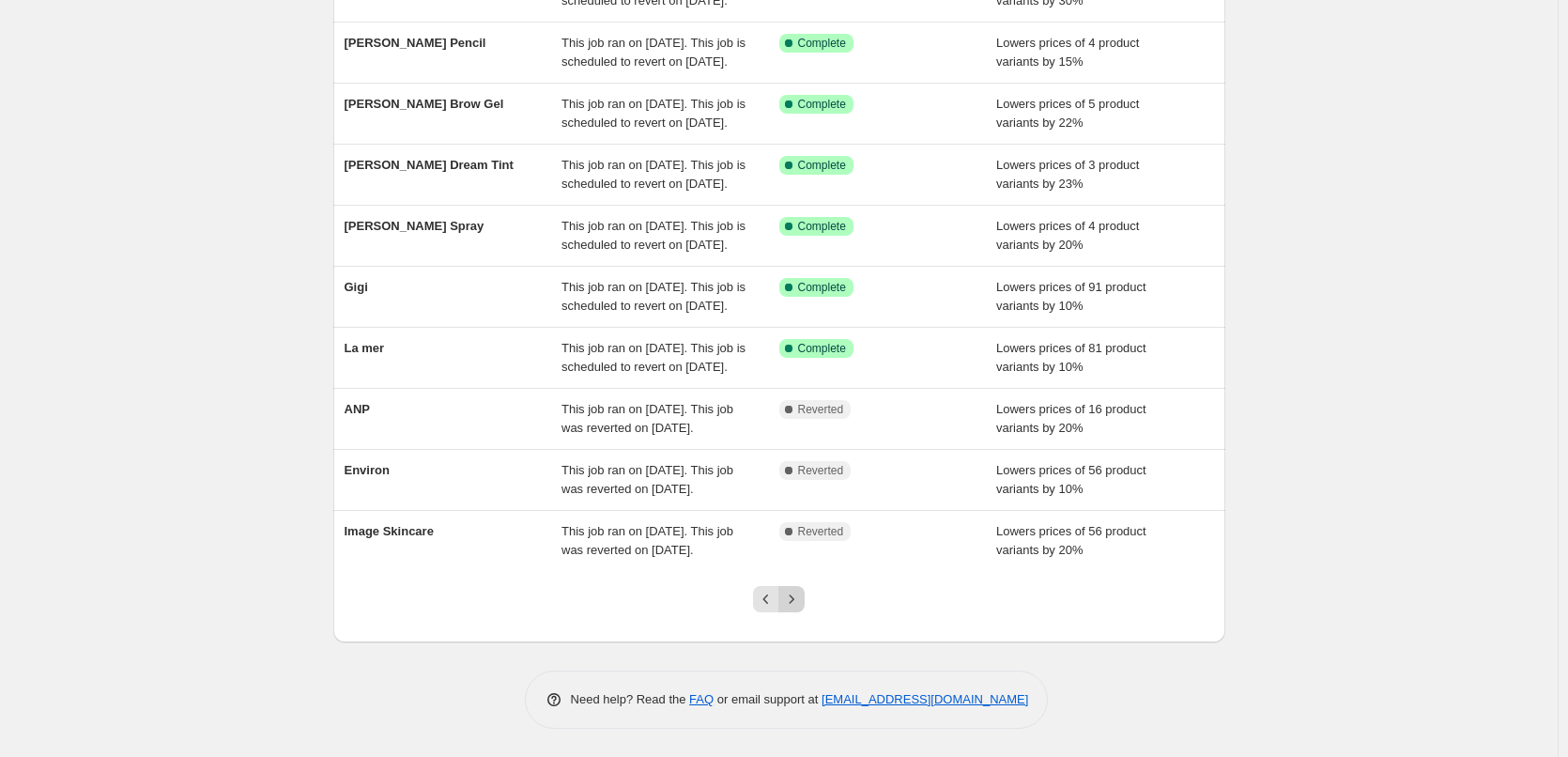
click at [791, 604] on icon "Next" at bounding box center [791, 599] width 19 height 19
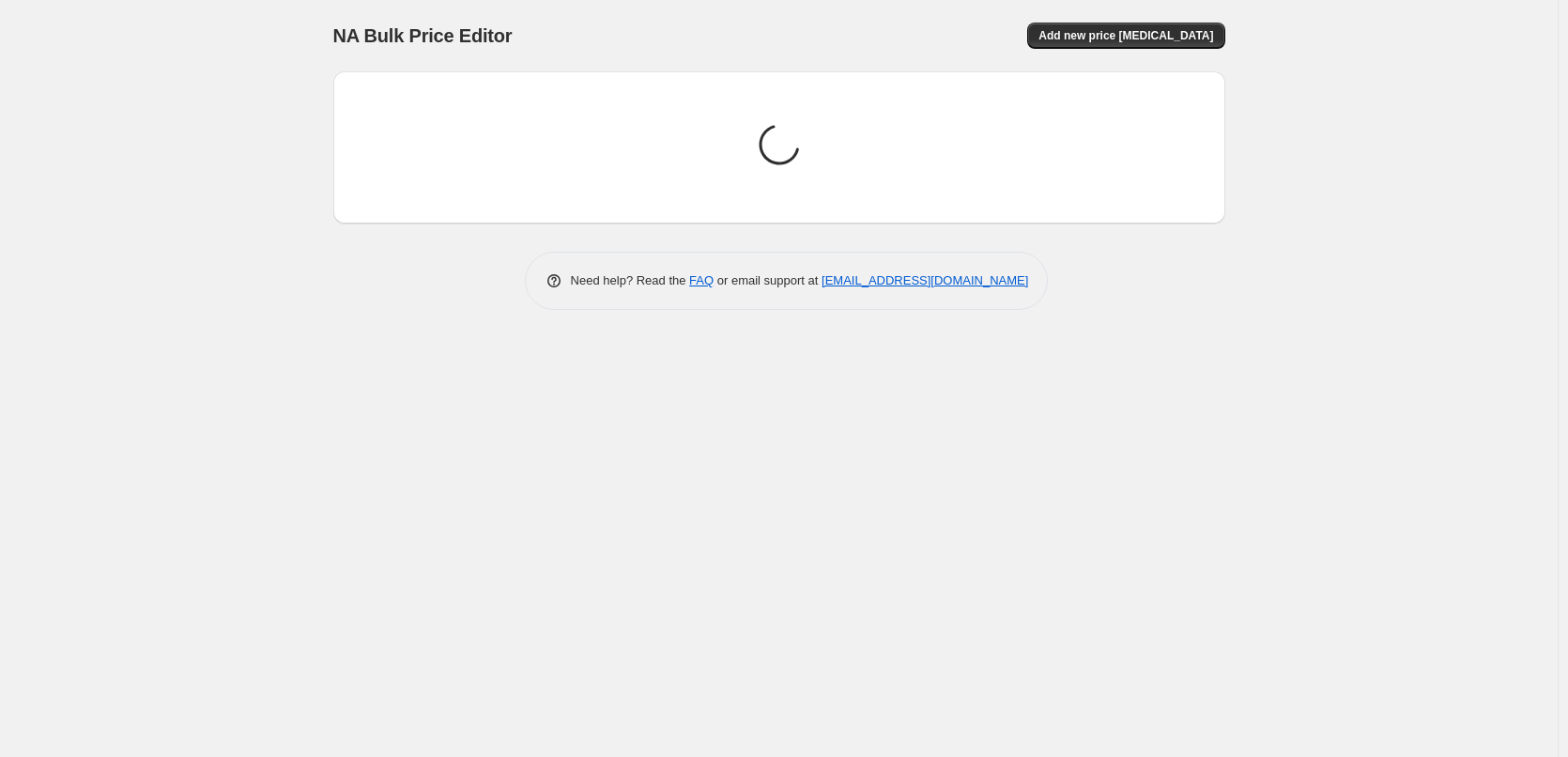
scroll to position [0, 0]
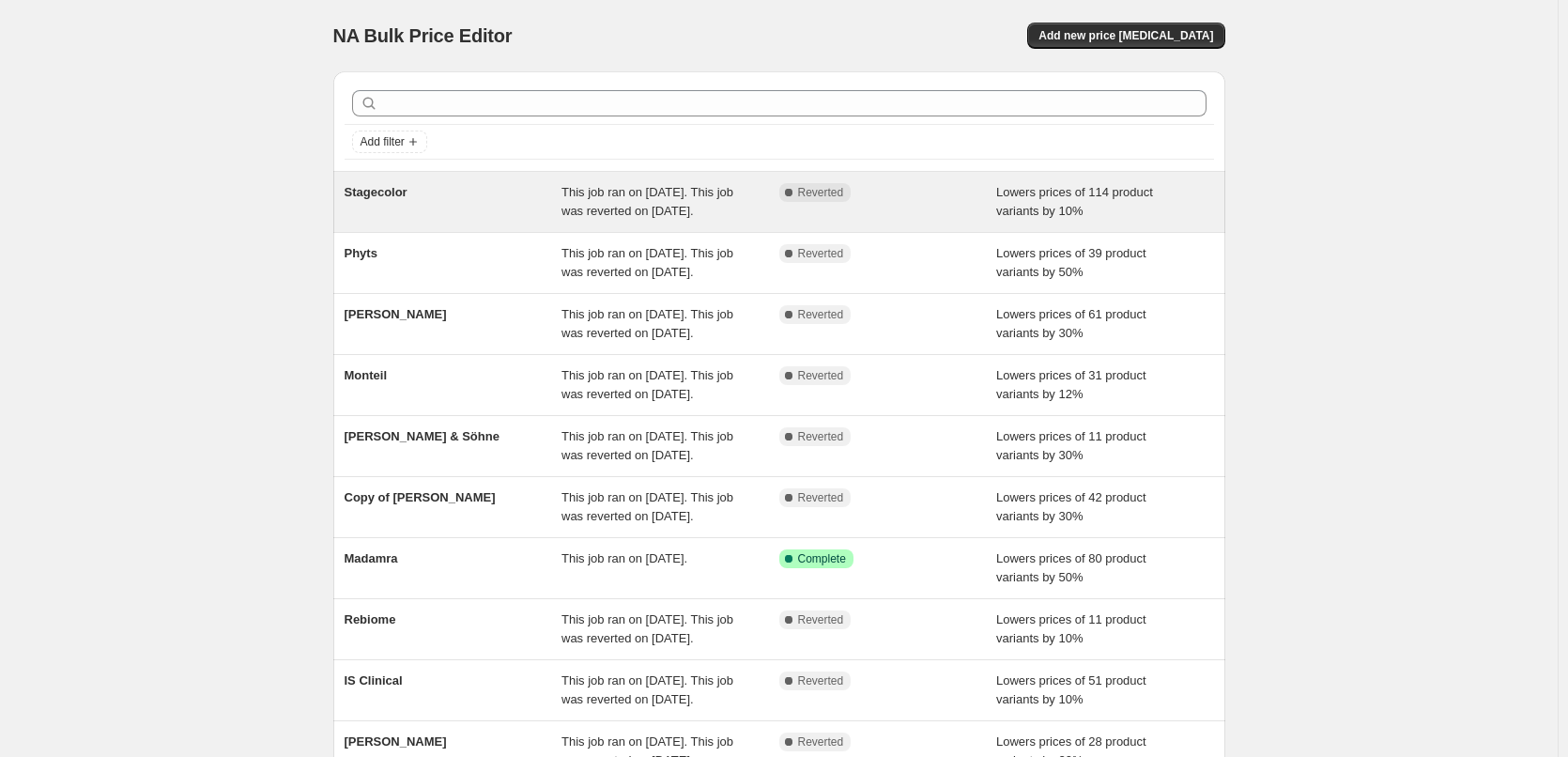
click at [409, 206] on div "Stagecolor" at bounding box center [453, 202] width 218 height 38
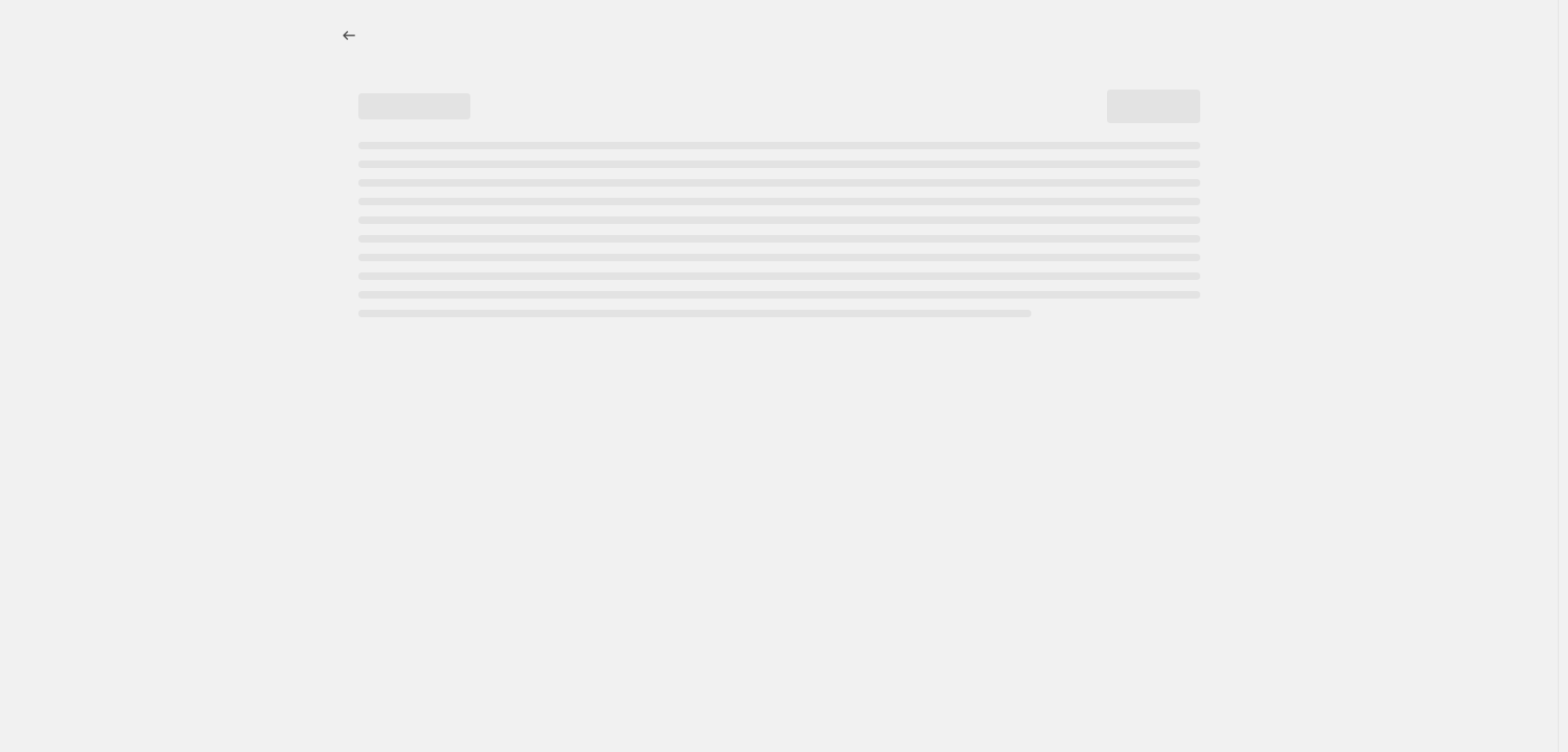
select select "percentage"
select select "vendor"
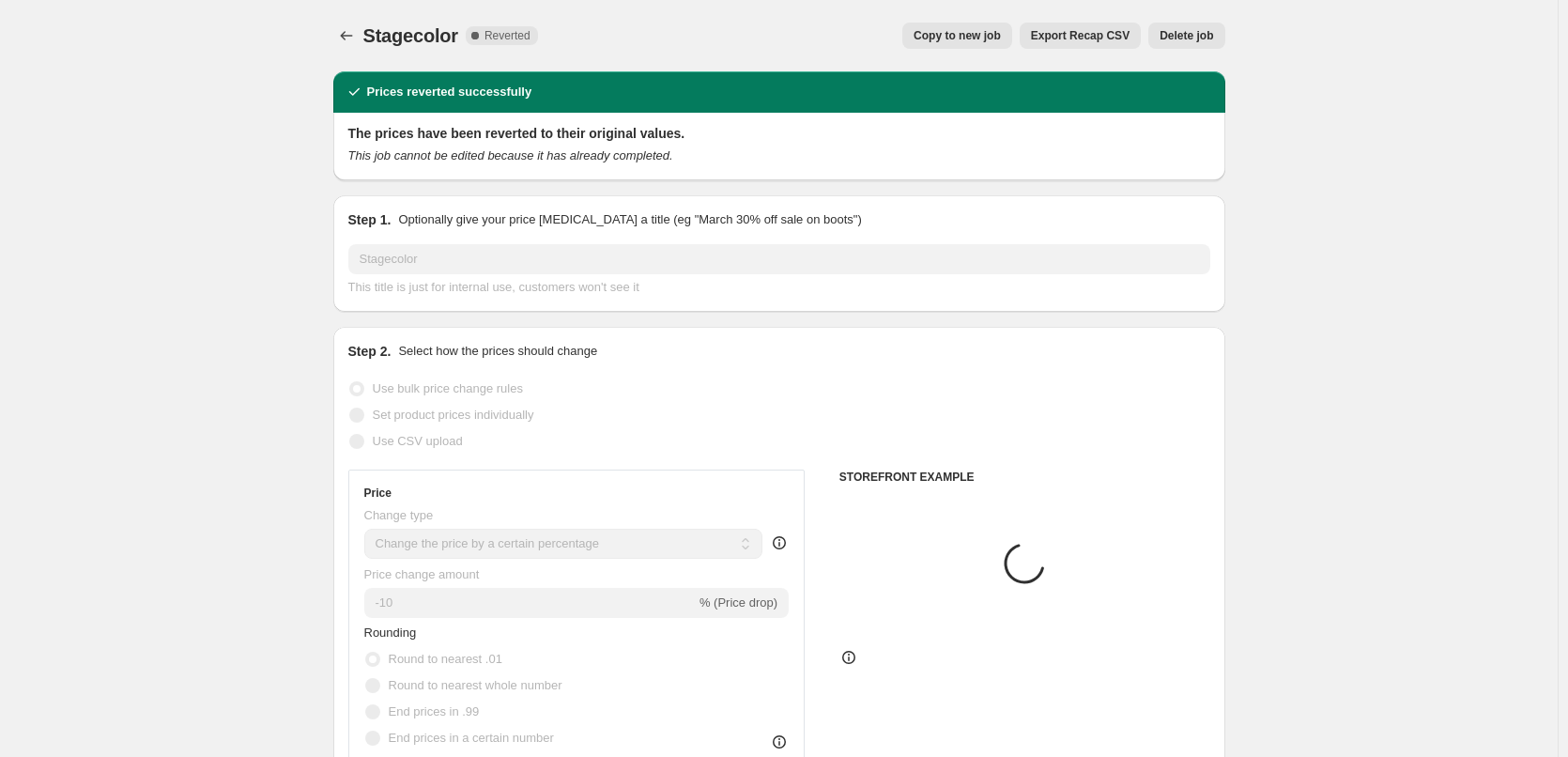
click at [994, 30] on span "Copy to new job" at bounding box center [957, 36] width 88 height 15
select select "percentage"
select select "vendor"
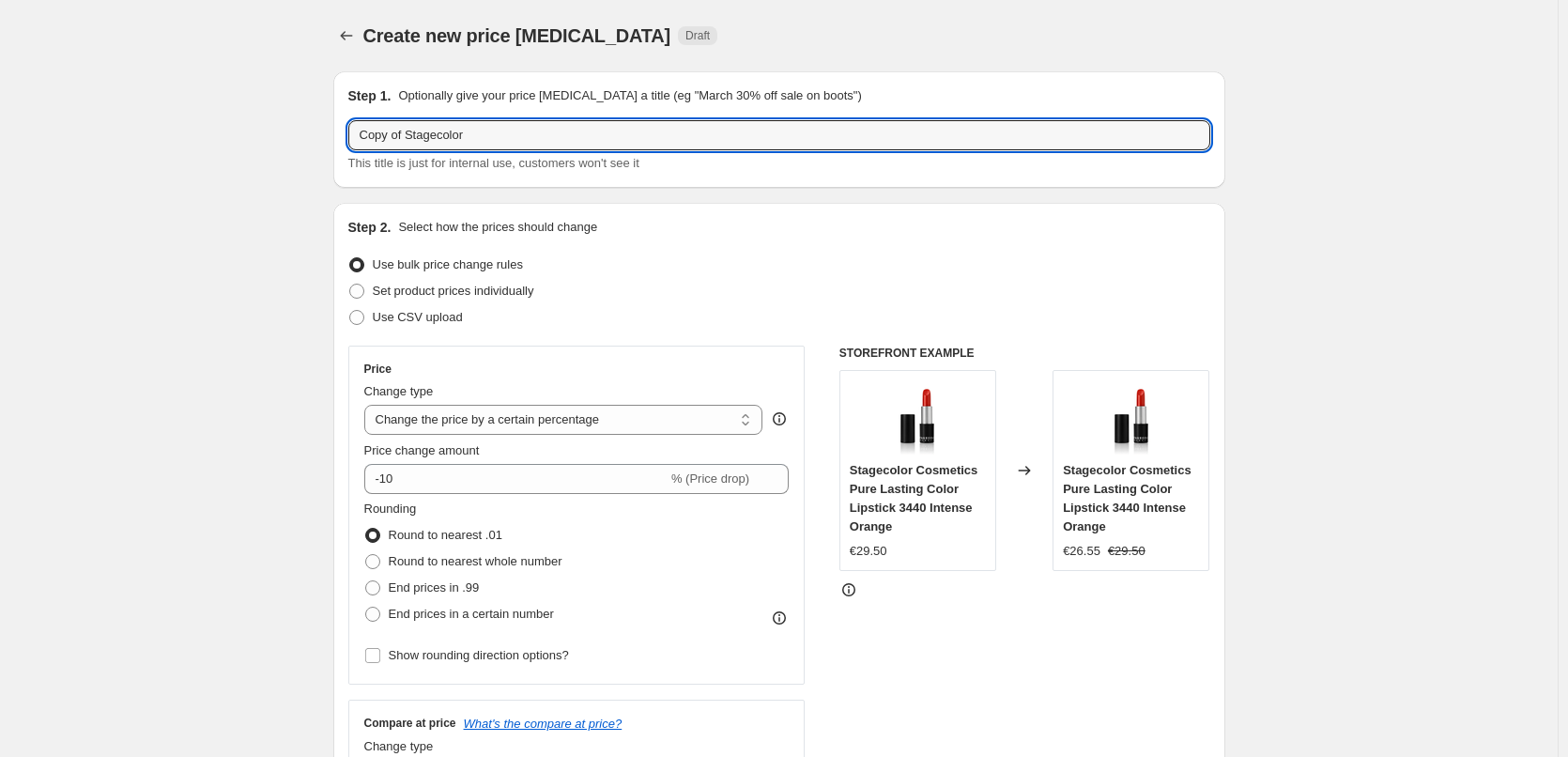
drag, startPoint x: 409, startPoint y: 133, endPoint x: 127, endPoint y: 123, distance: 282.2
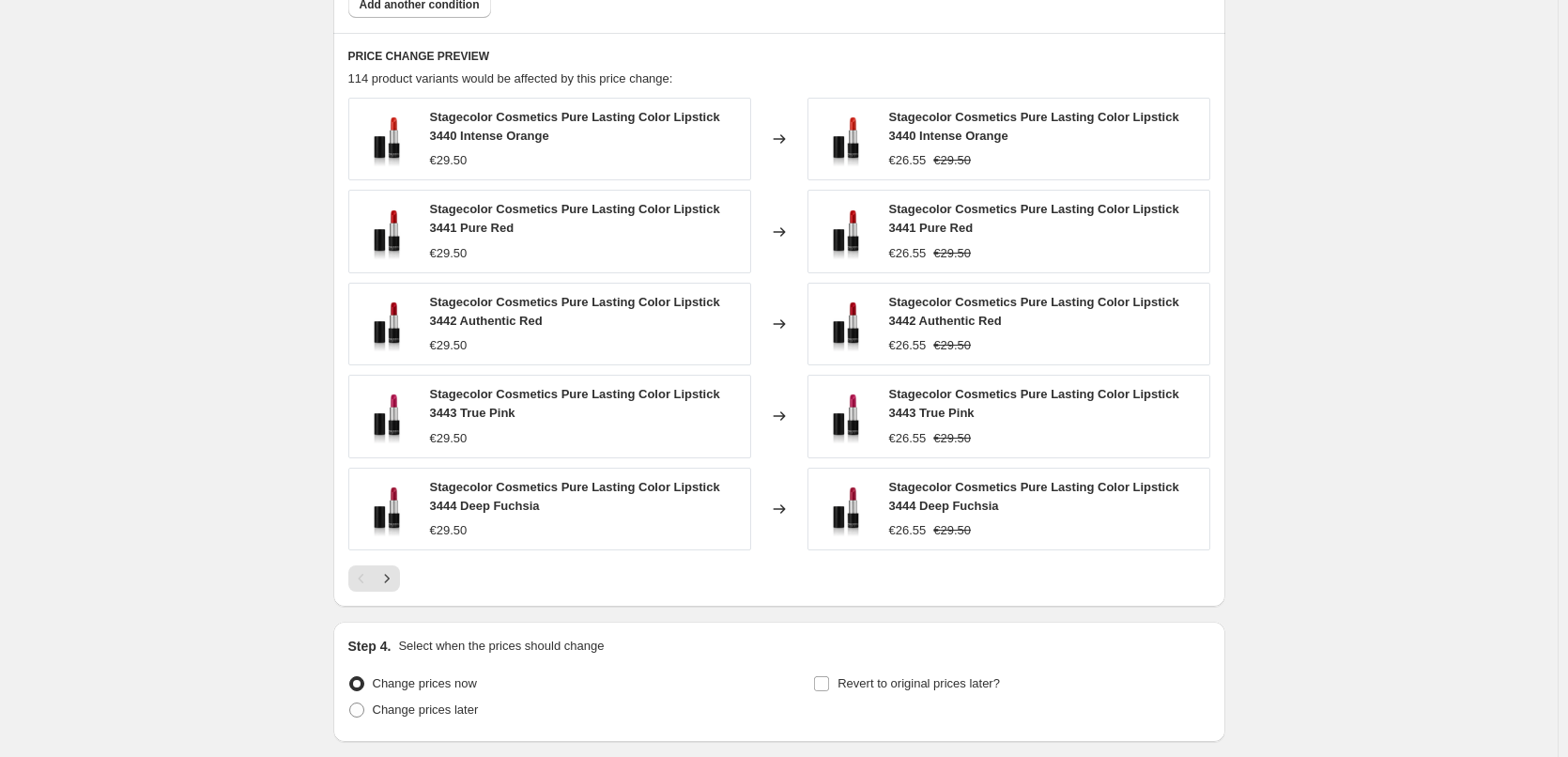
scroll to position [1363, 0]
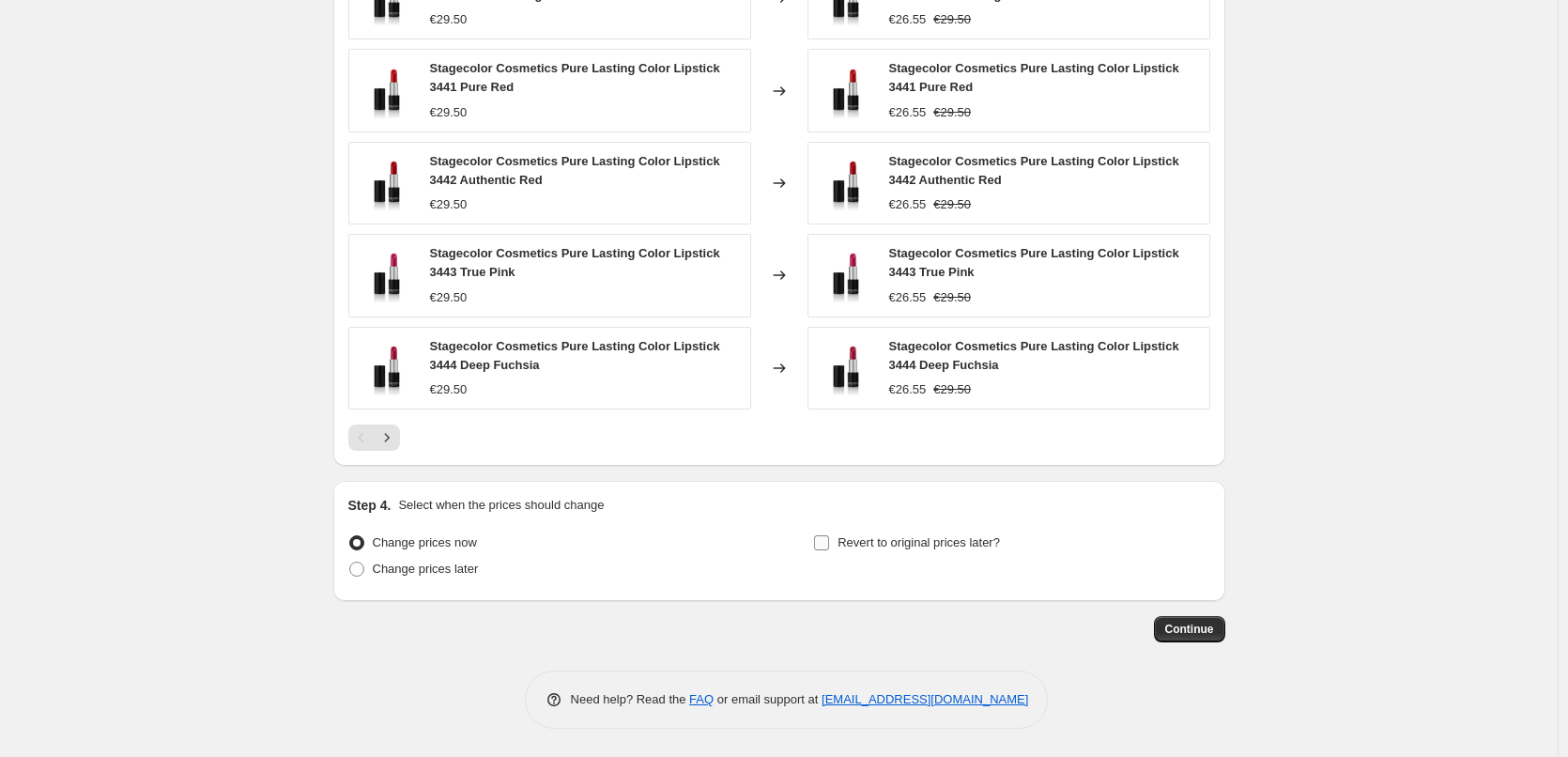
type input "Stagecolor"
click at [869, 555] on label "Revert to original prices later?" at bounding box center [906, 543] width 187 height 27
click at [829, 551] on input "Revert to original prices later?" at bounding box center [821, 542] width 15 height 15
checkbox input "true"
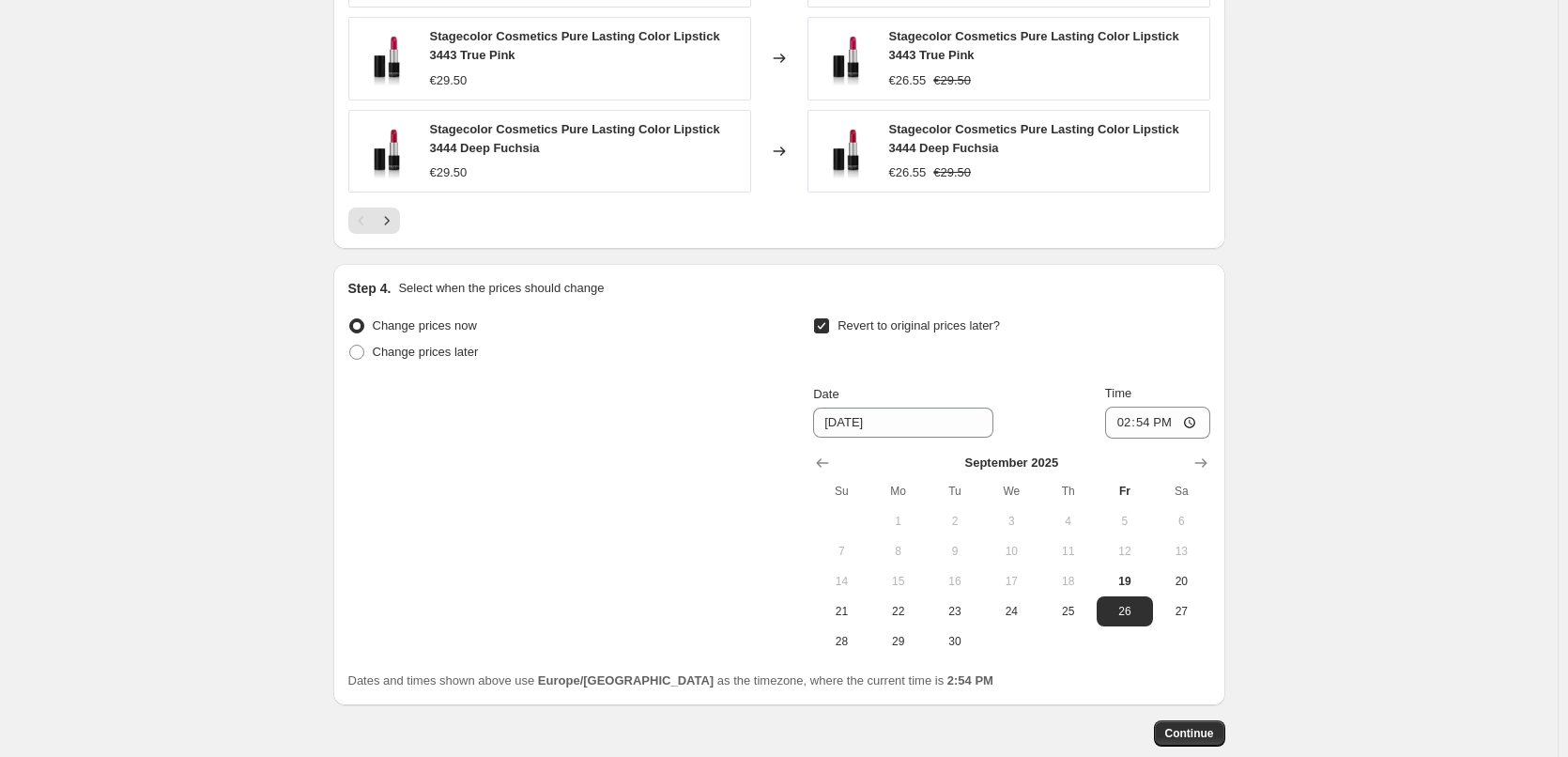
scroll to position [1684, 0]
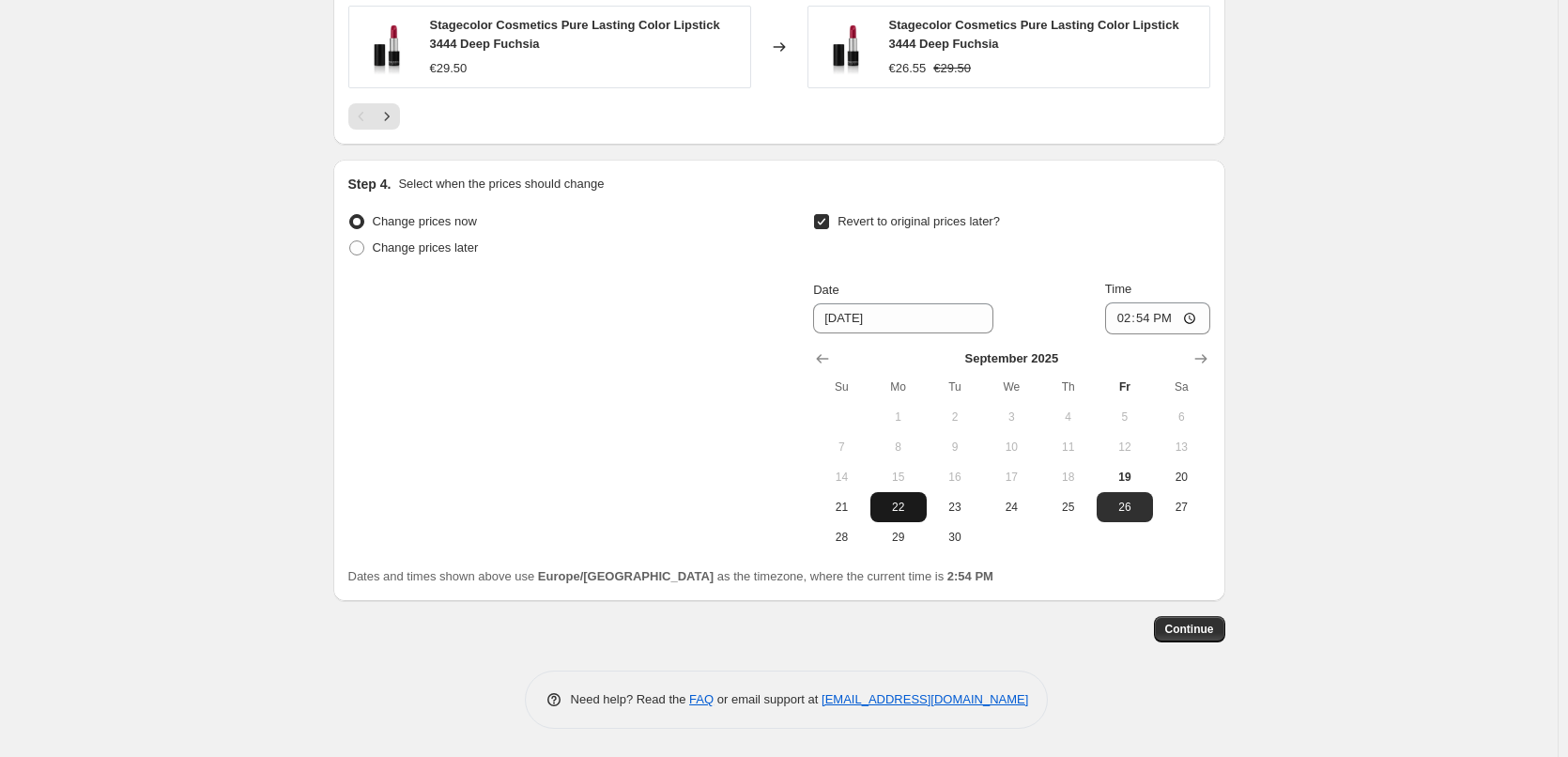
click at [895, 499] on span "22" at bounding box center [899, 506] width 41 height 15
type input "9/22/2025"
click at [1125, 321] on input "14:54" at bounding box center [1157, 318] width 106 height 32
type input "03:00"
click at [1176, 637] on button "Continue" at bounding box center [1190, 629] width 71 height 27
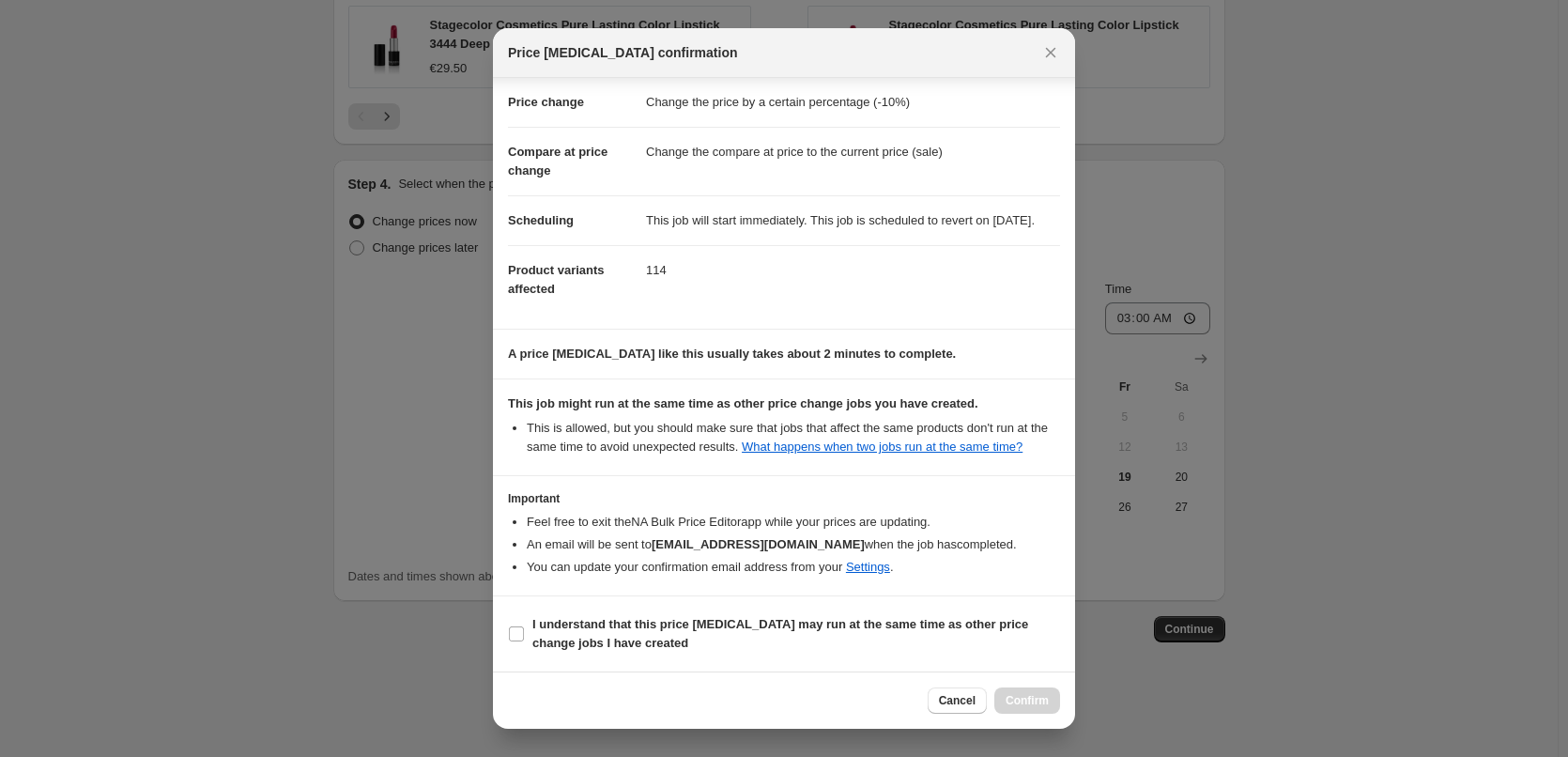
scroll to position [52, 0]
click at [622, 651] on span "I understand that this price change job may run at the same time as other price…" at bounding box center [796, 634] width 528 height 38
click at [524, 642] on input "I understand that this price change job may run at the same time as other price…" at bounding box center [516, 634] width 15 height 15
checkbox input "true"
click at [1012, 693] on button "Confirm" at bounding box center [1027, 701] width 66 height 27
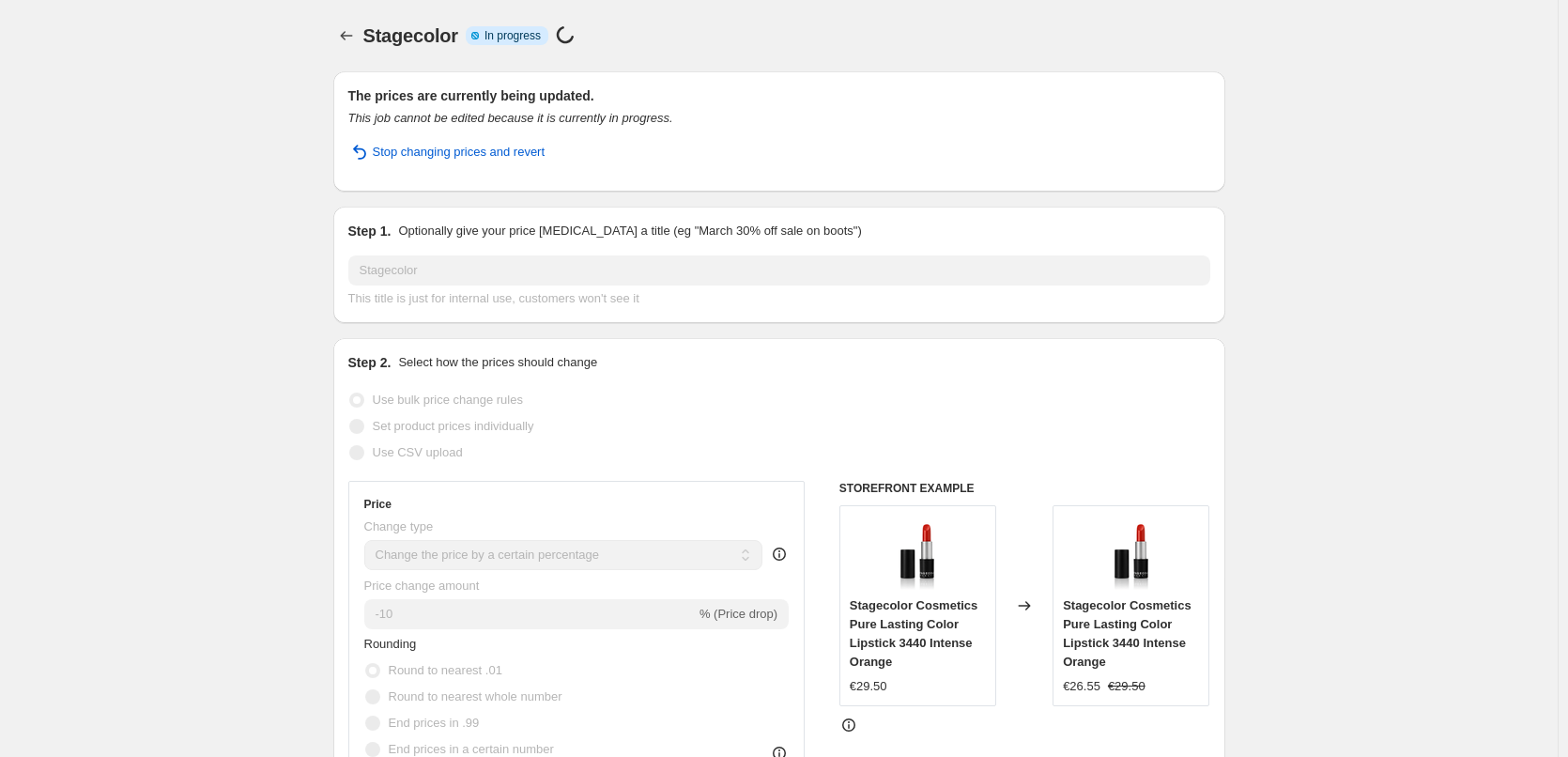
click at [348, 49] on div "Stagecolor. This page is ready Stagecolor Info Partially complete In progress P…" at bounding box center [780, 36] width 892 height 71
click at [354, 38] on icon "Price change jobs" at bounding box center [346, 36] width 19 height 19
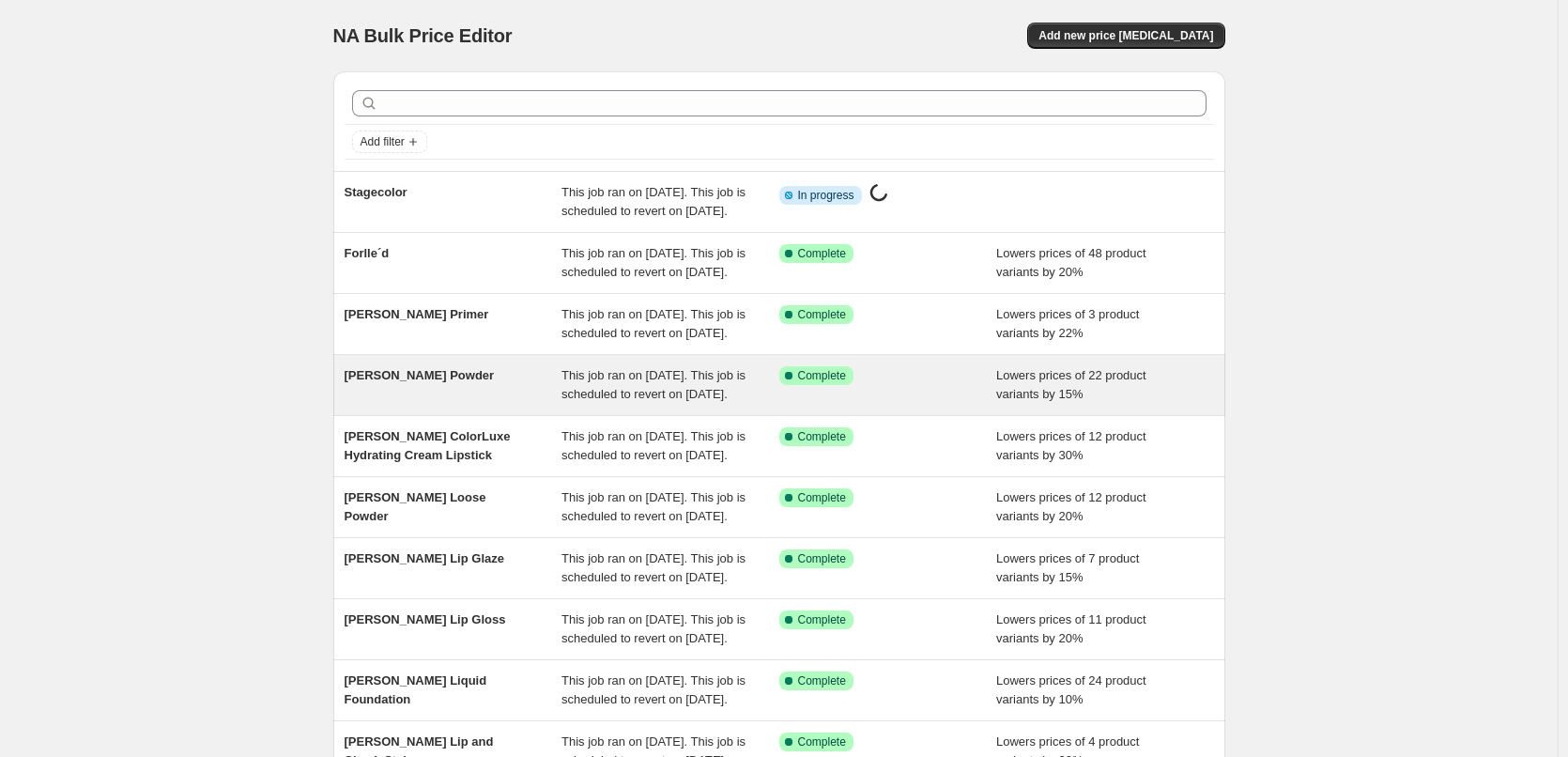
scroll to position [399, 0]
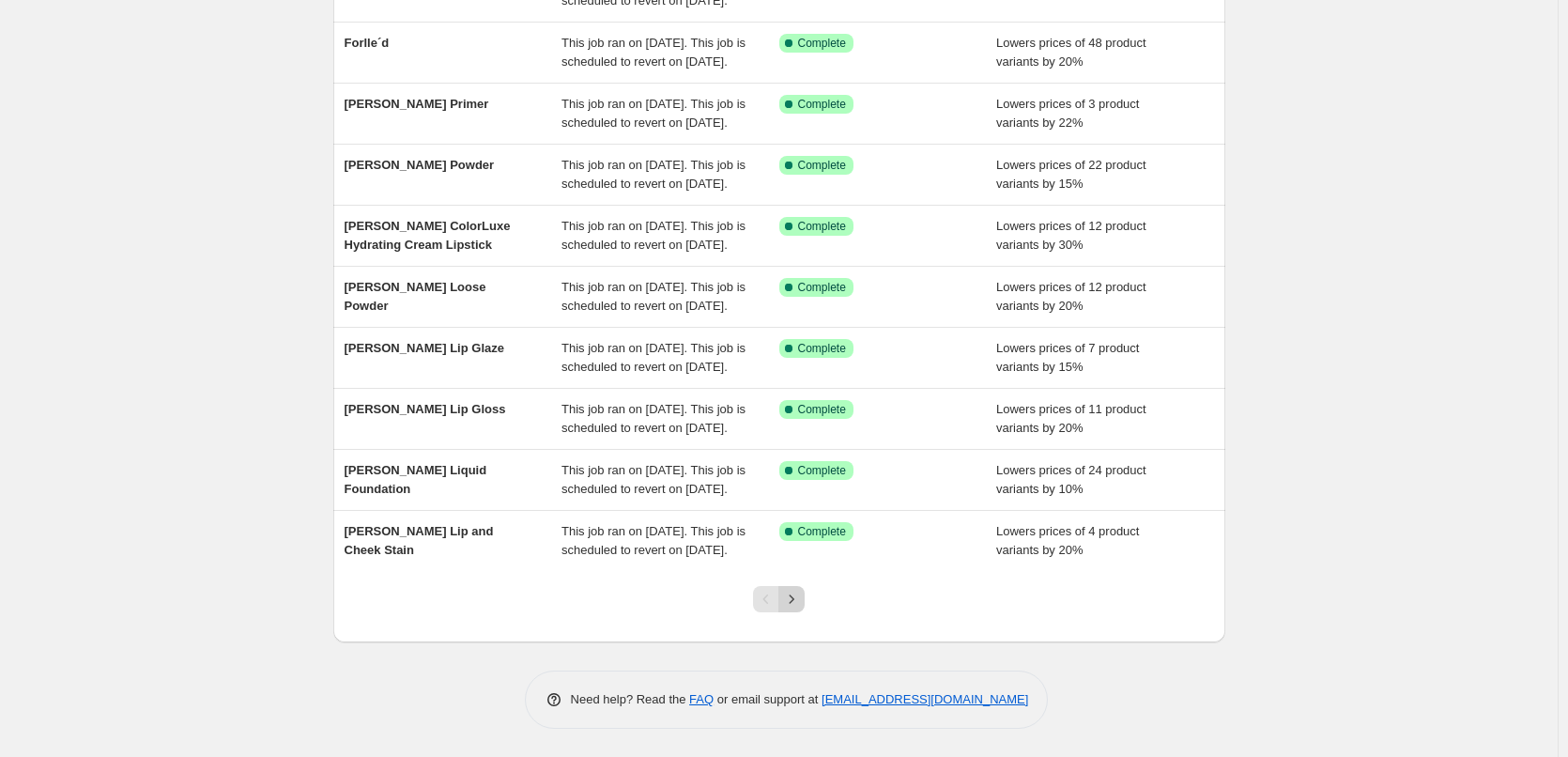
click at [790, 602] on icon "Next" at bounding box center [791, 599] width 19 height 19
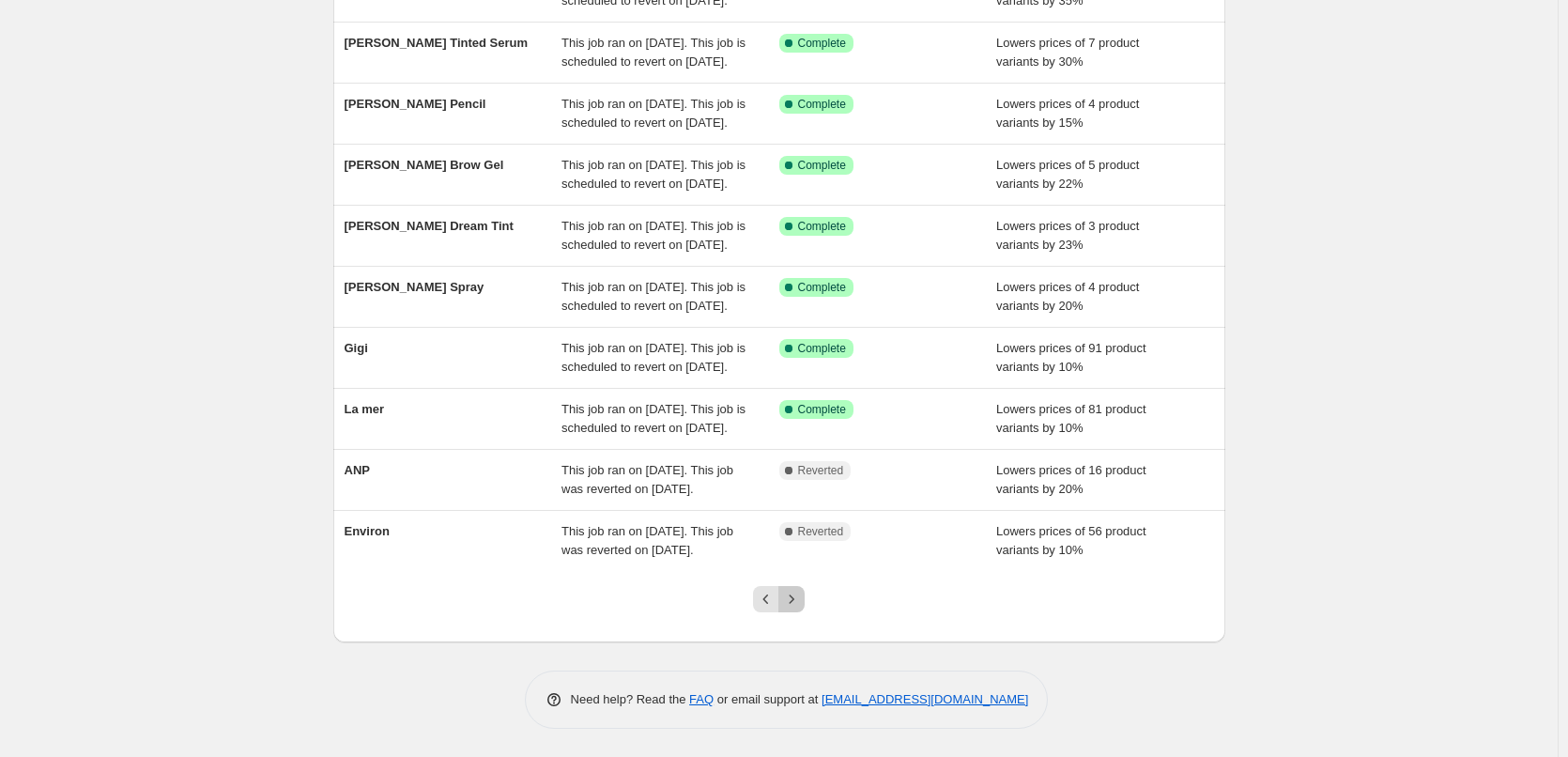
click at [801, 594] on icon "Next" at bounding box center [791, 599] width 19 height 19
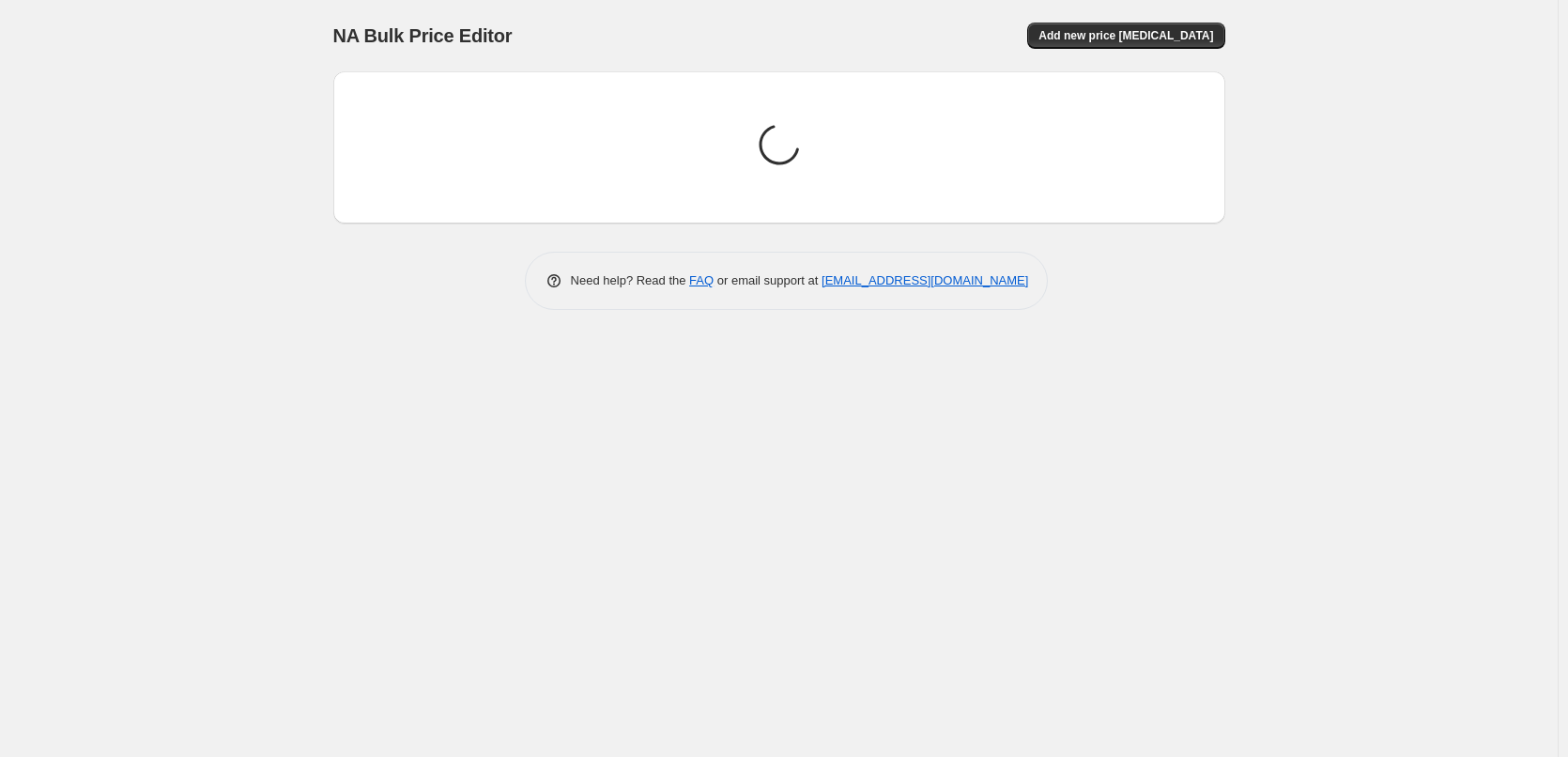
scroll to position [0, 0]
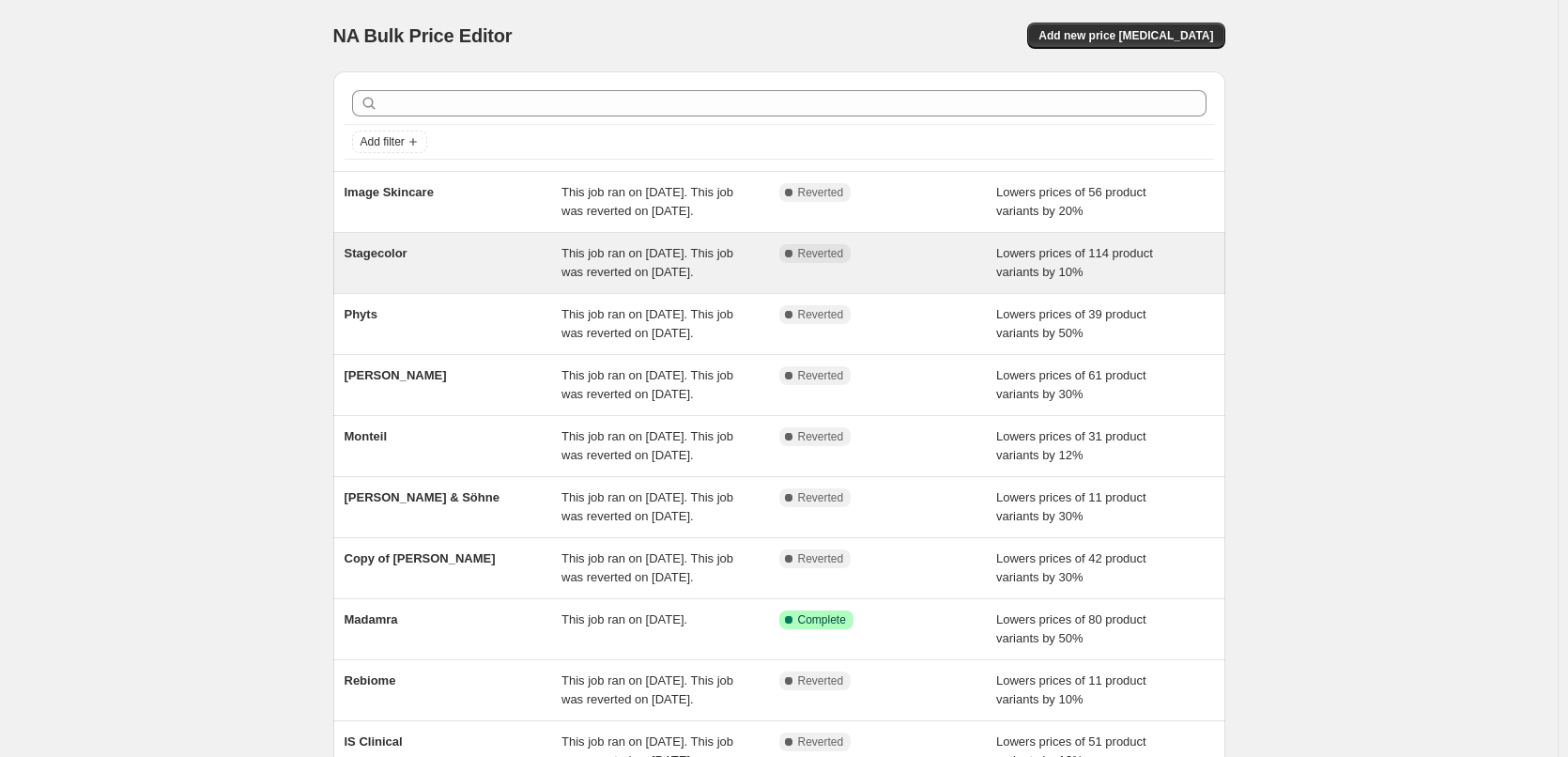
click at [392, 261] on span "Stagecolor" at bounding box center [376, 253] width 63 height 14
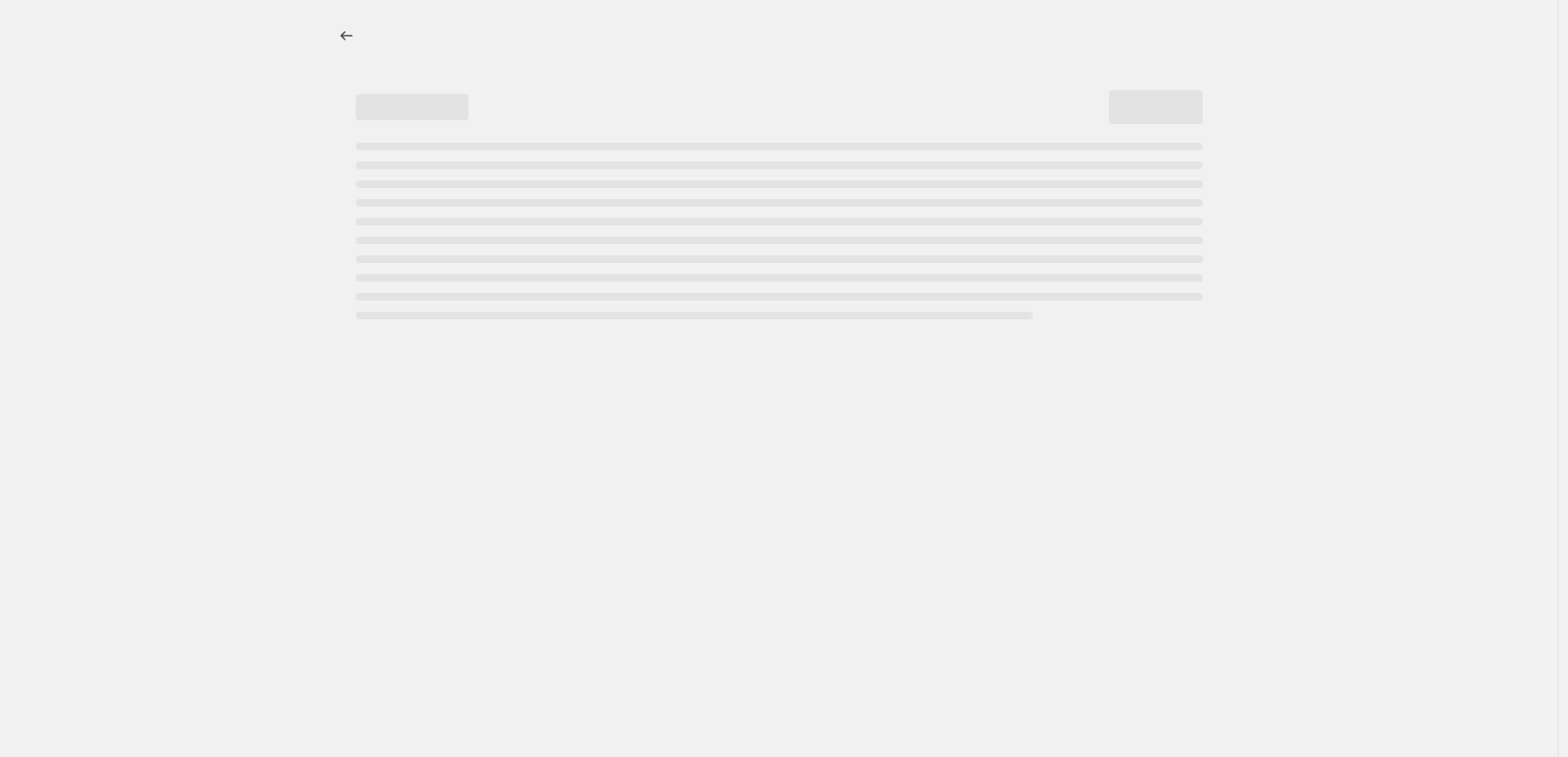
select select "percentage"
select select "vendor"
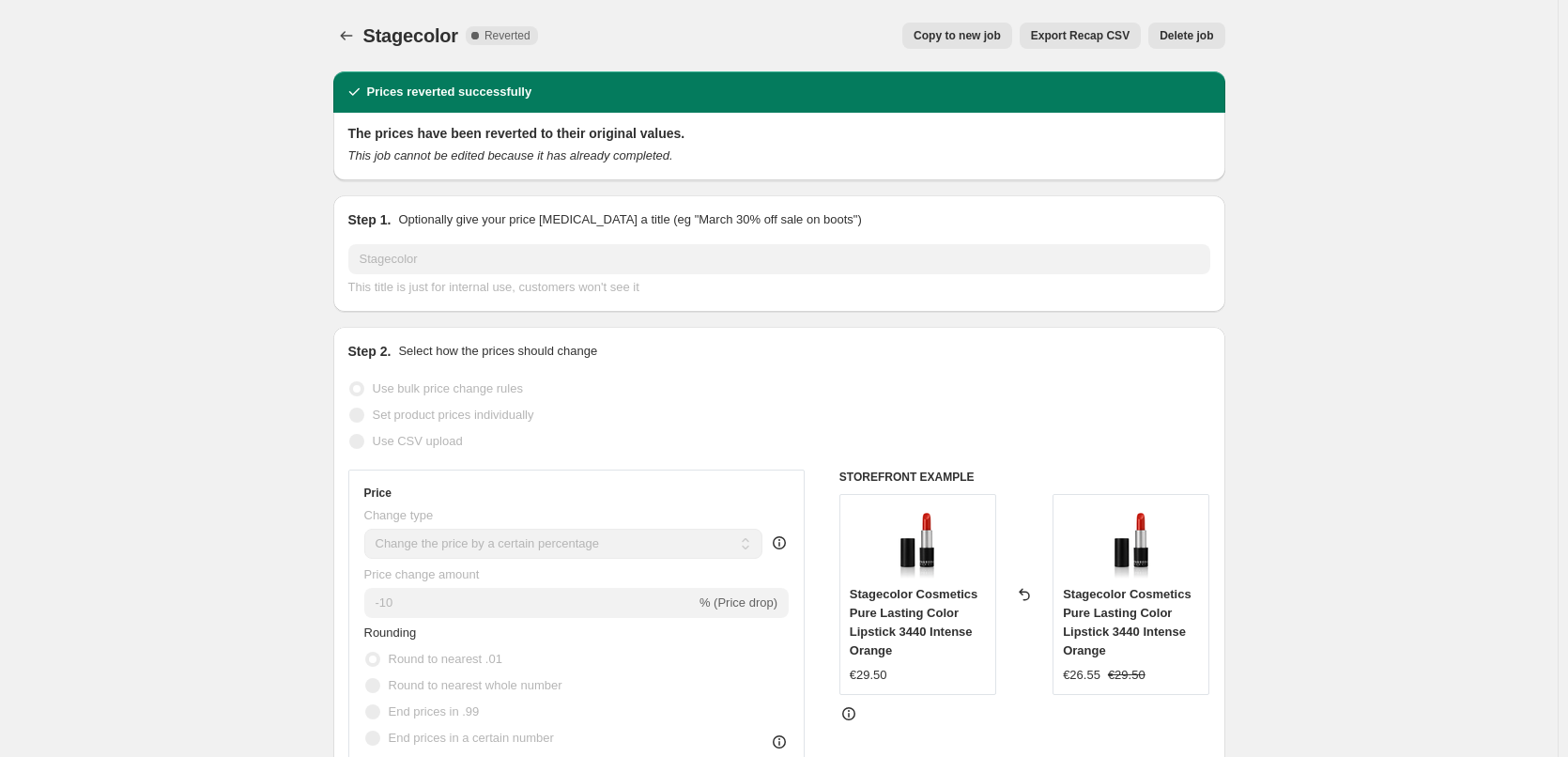
click at [1201, 30] on span "Delete job" at bounding box center [1186, 36] width 53 height 15
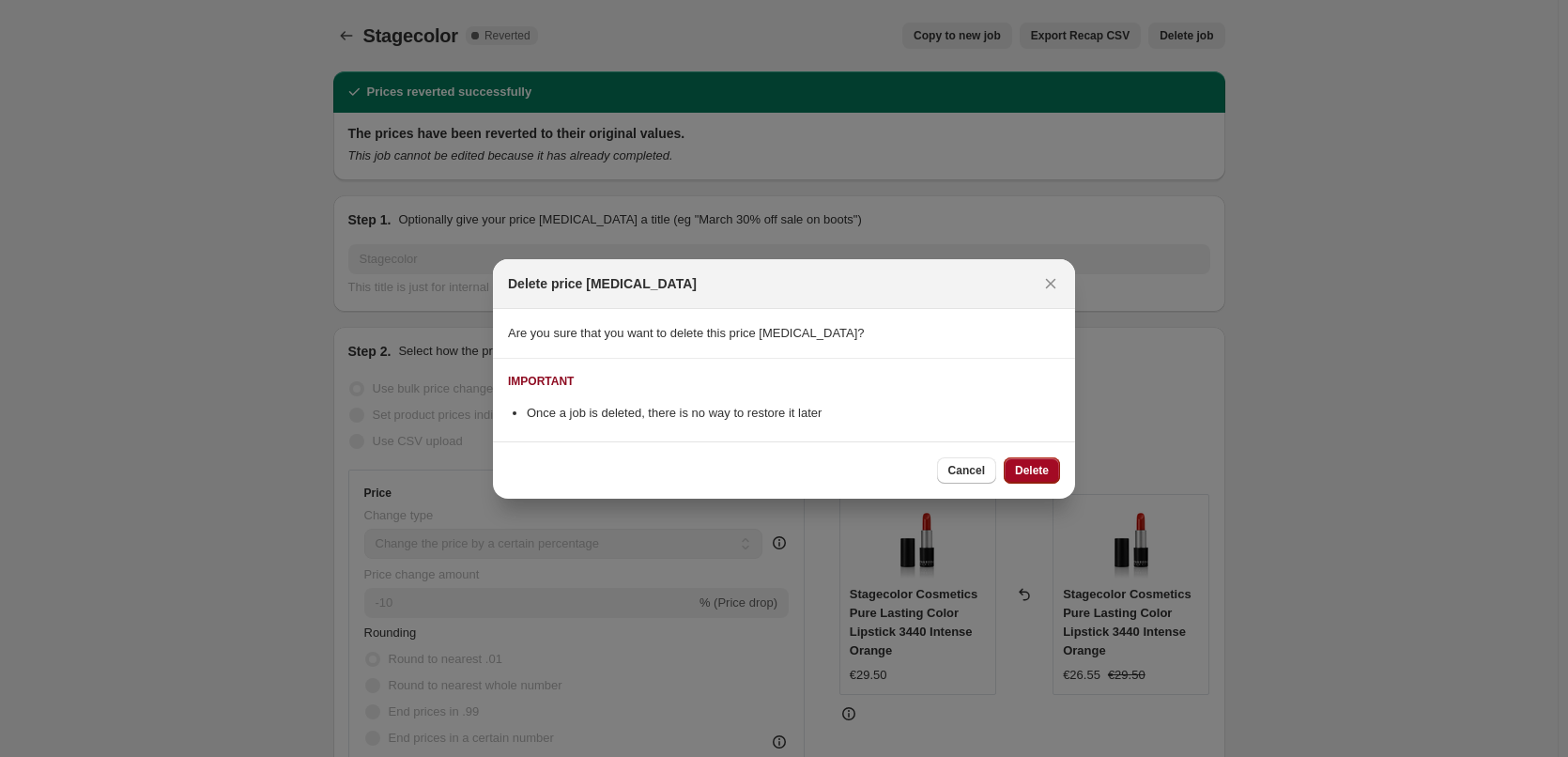
click at [1054, 472] on button "Delete" at bounding box center [1031, 470] width 56 height 27
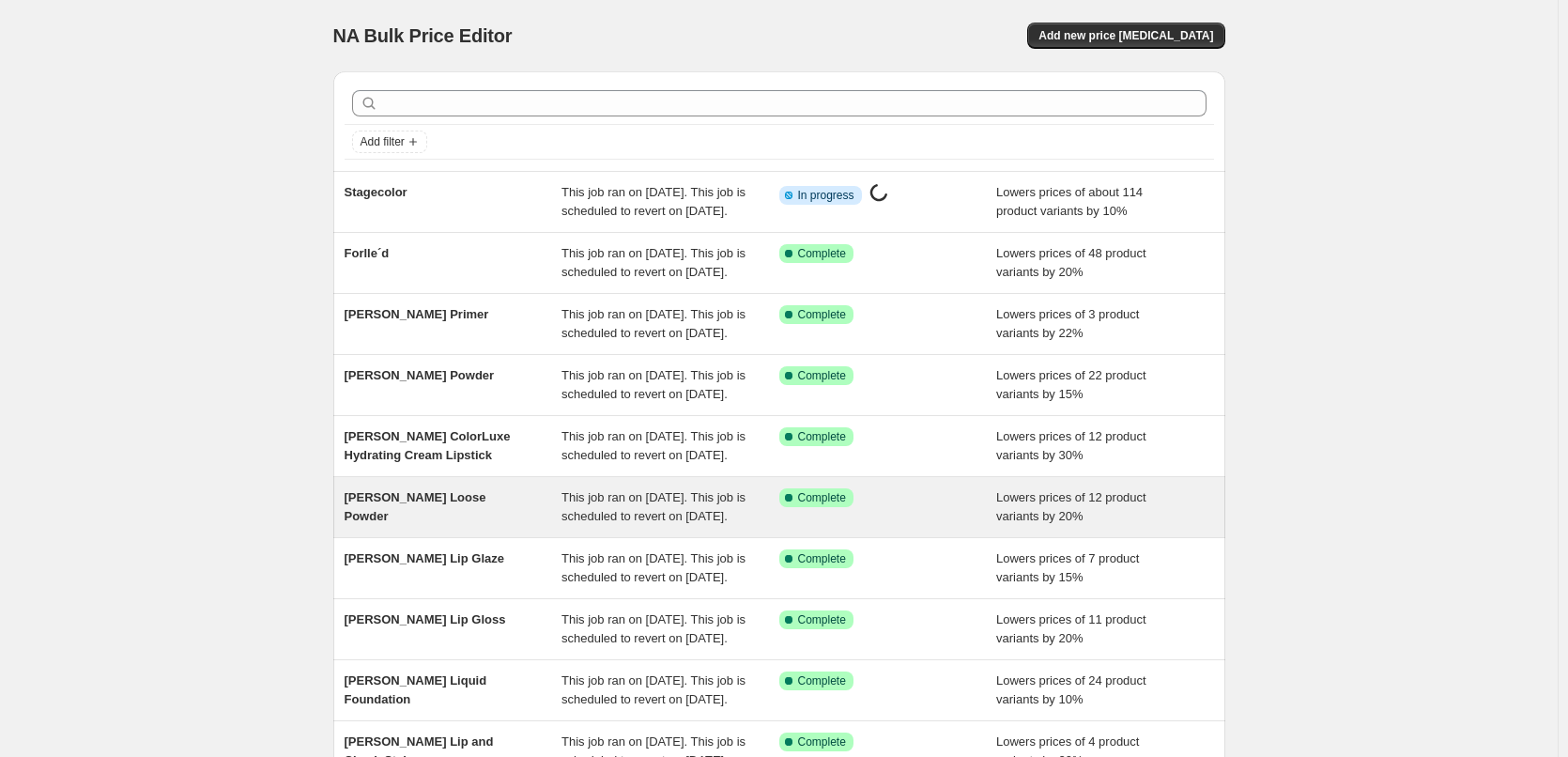
scroll to position [399, 0]
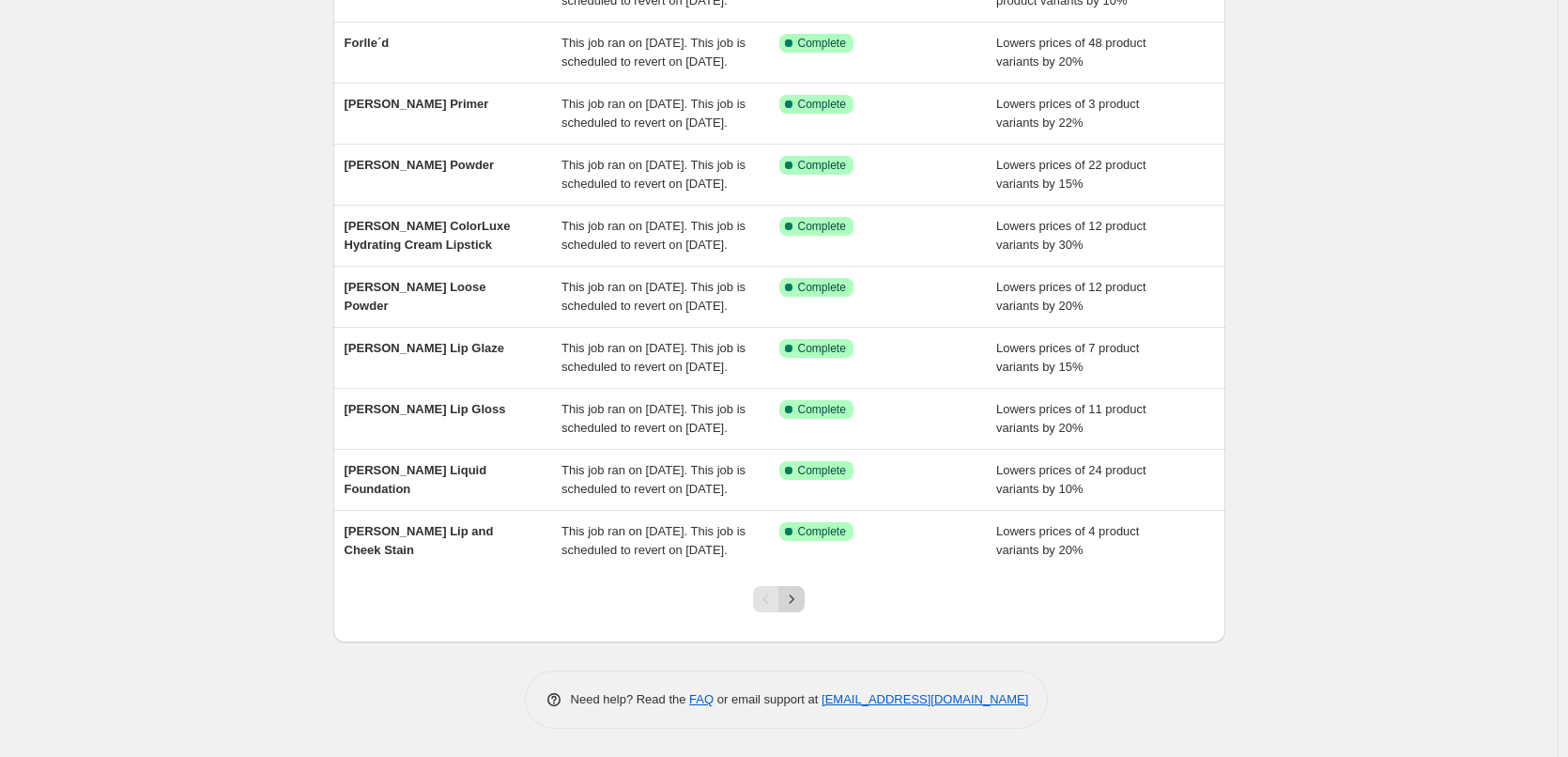
click at [787, 606] on icon "Next" at bounding box center [791, 599] width 19 height 19
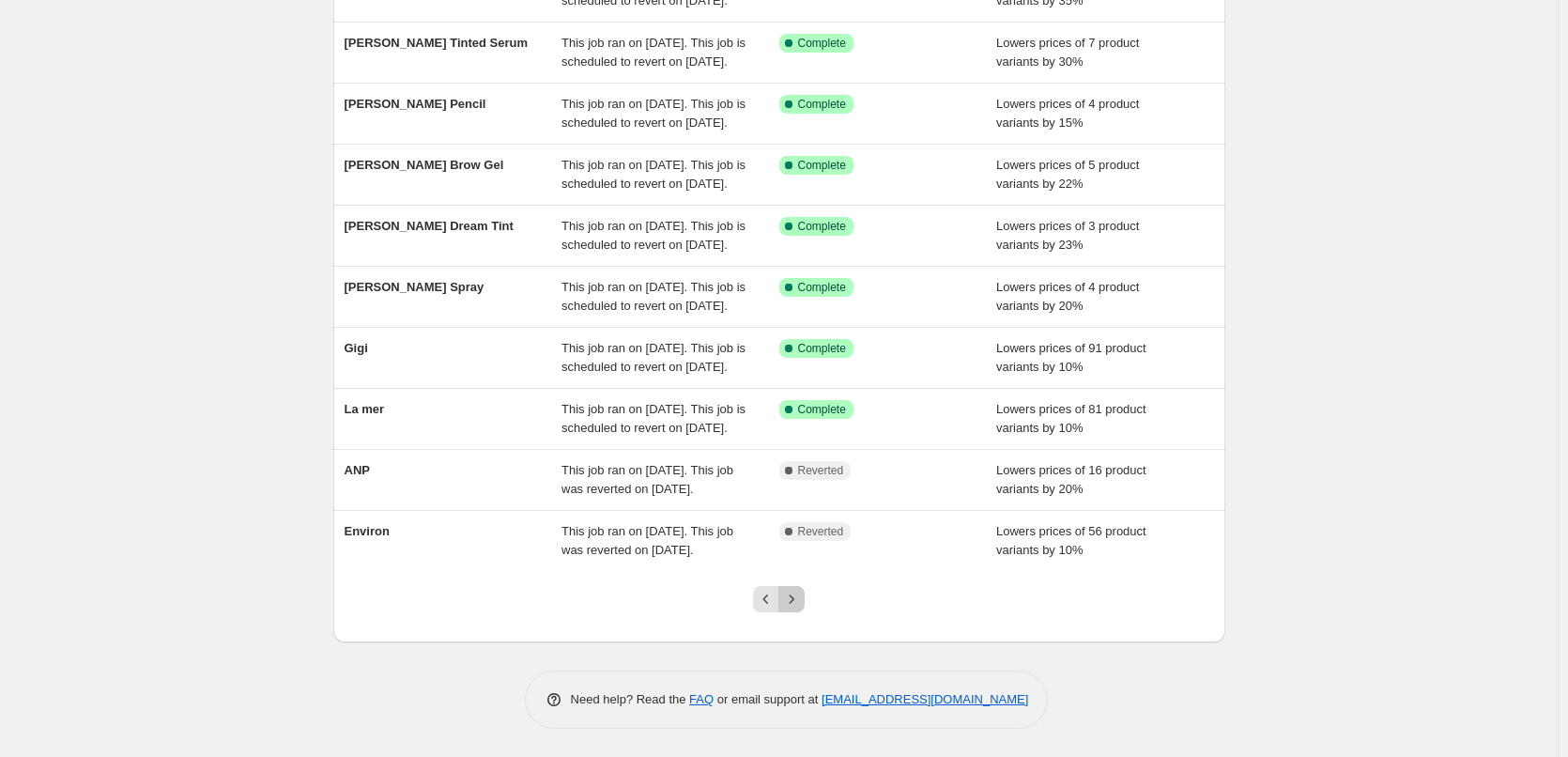
click at [794, 600] on icon "Next" at bounding box center [791, 599] width 19 height 19
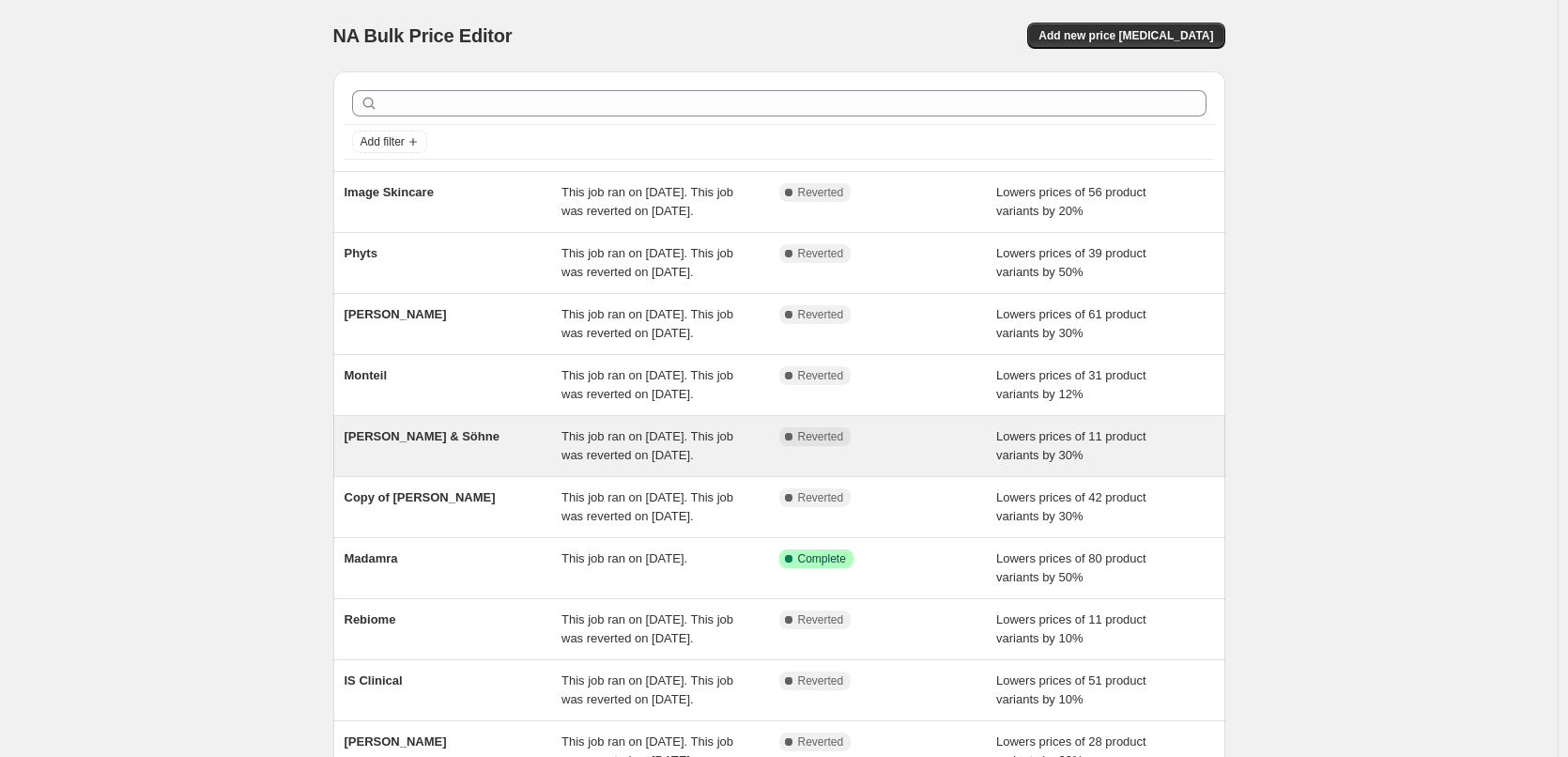
scroll to position [323, 0]
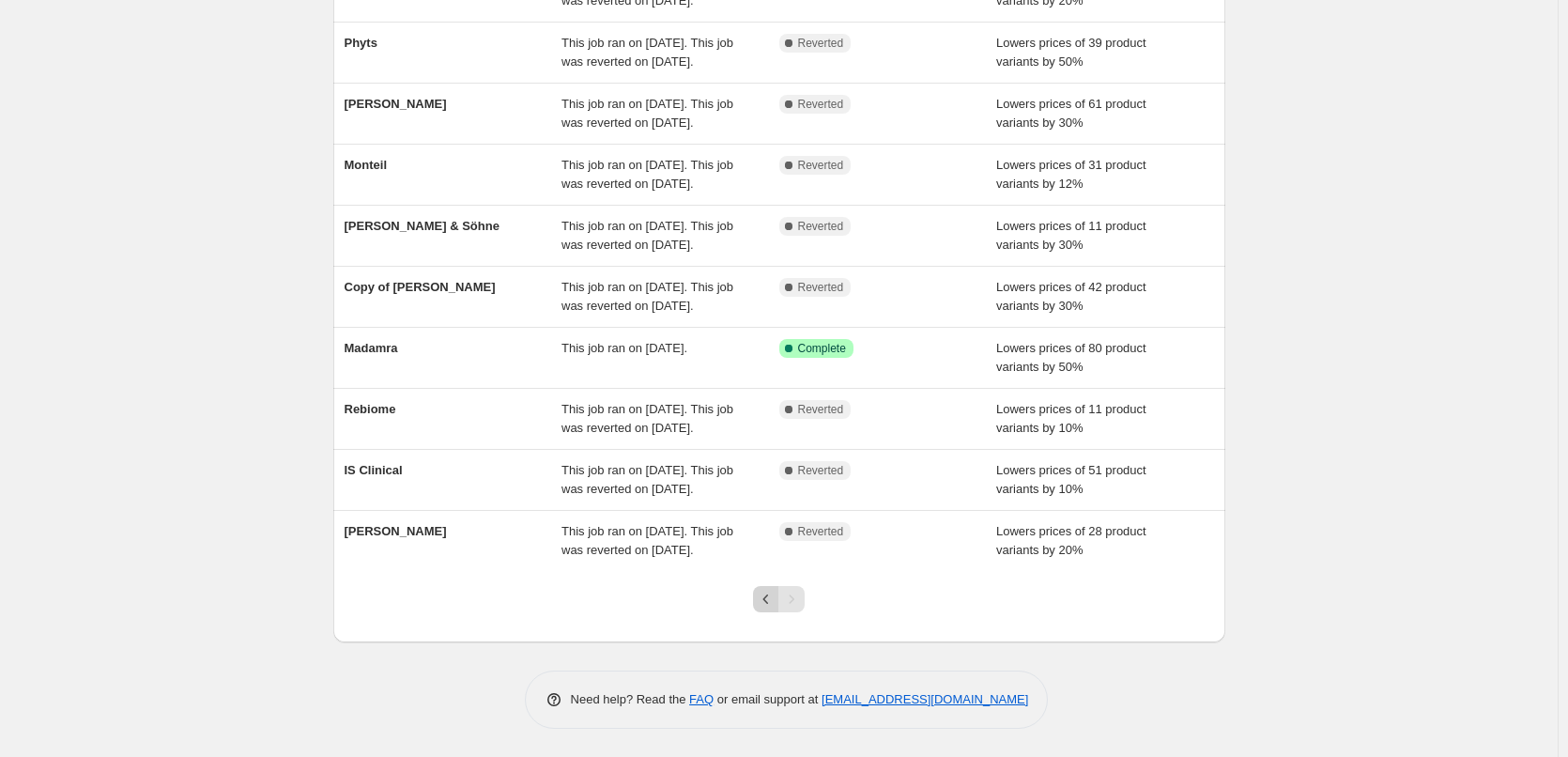
click at [768, 609] on button "Previous" at bounding box center [766, 599] width 27 height 27
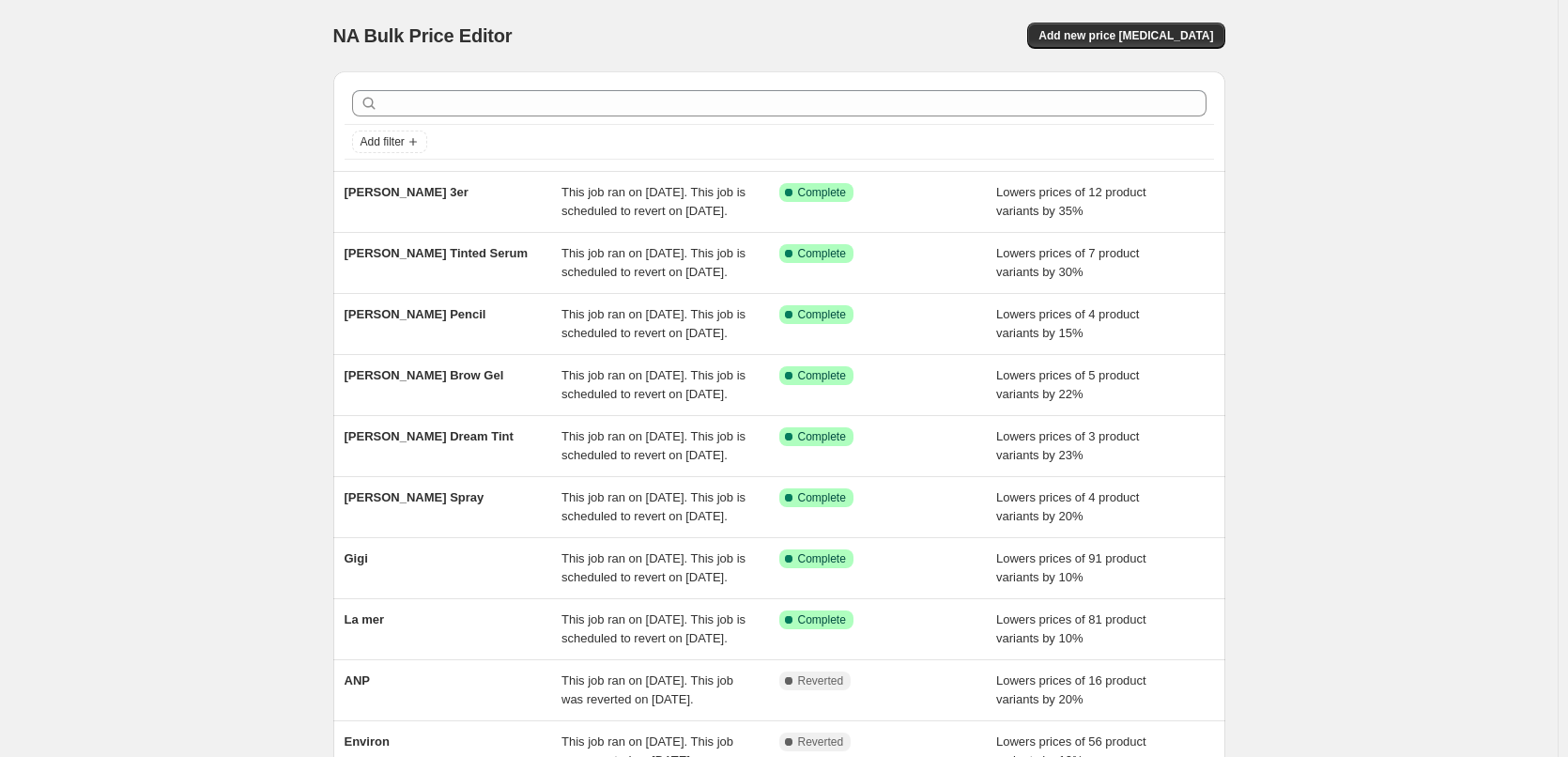
scroll to position [399, 0]
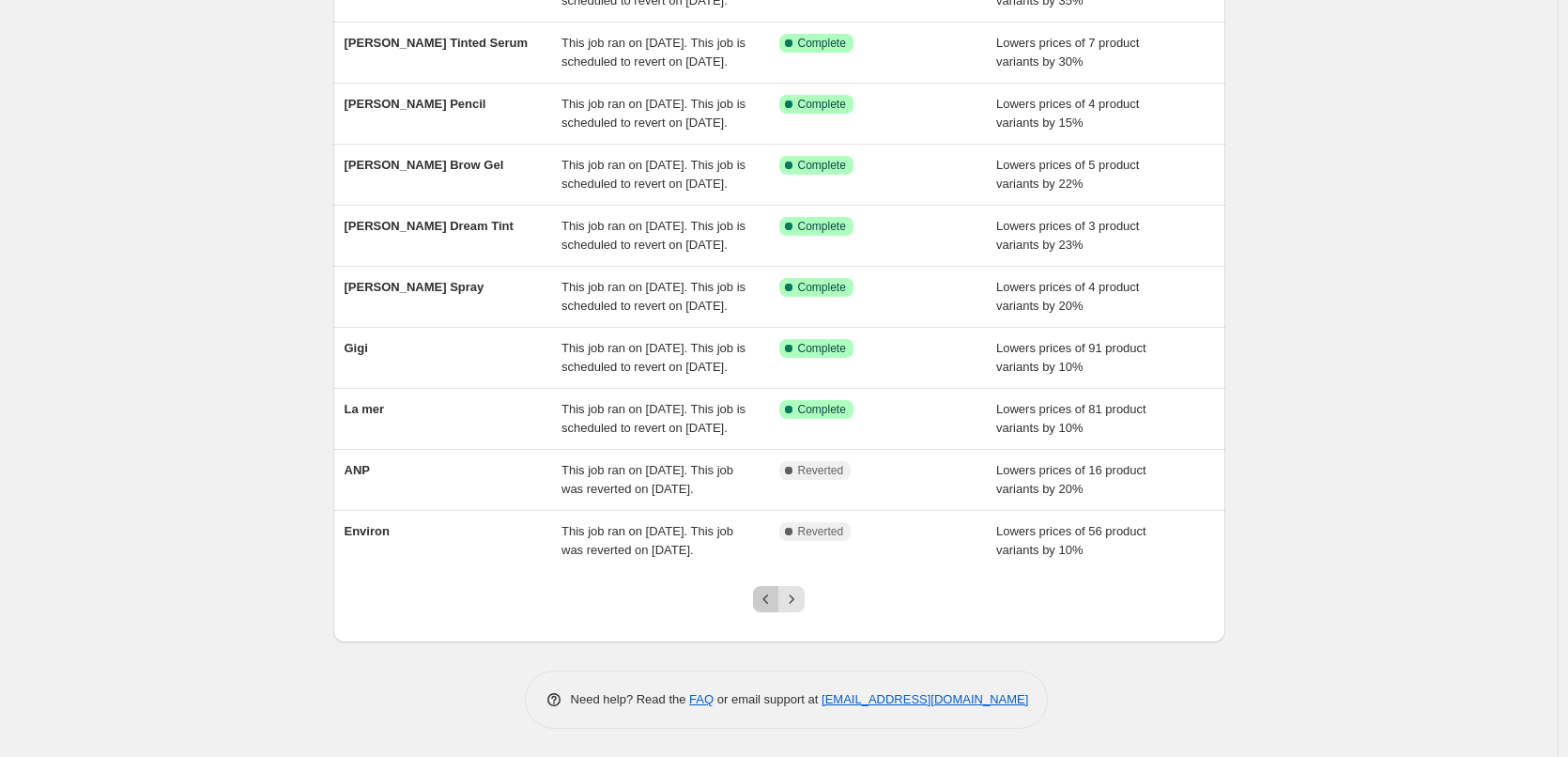
click at [768, 609] on button "Previous" at bounding box center [766, 599] width 27 height 27
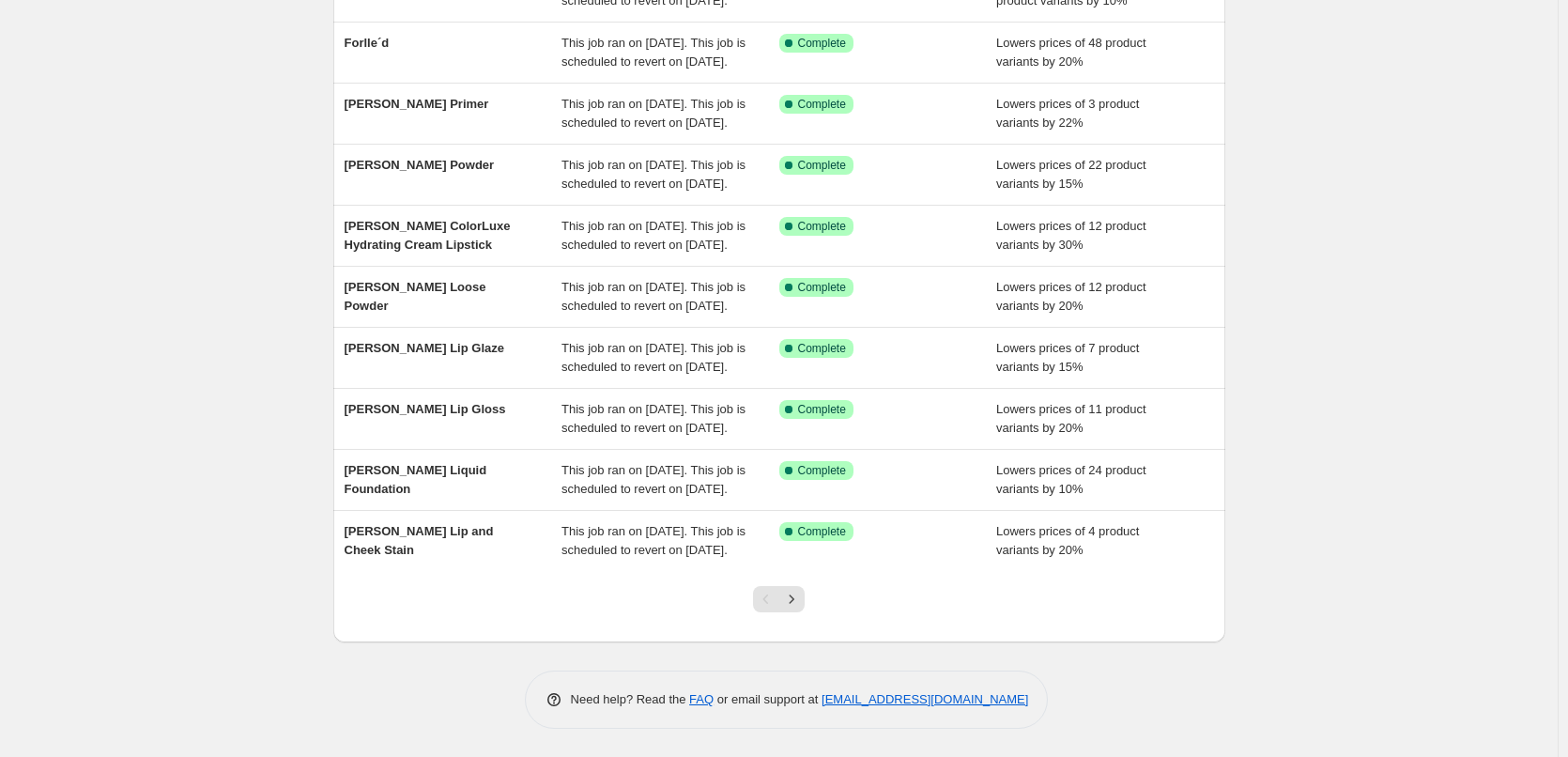
click at [812, 592] on div at bounding box center [779, 607] width 76 height 71
click at [790, 598] on icon "Next" at bounding box center [791, 599] width 19 height 19
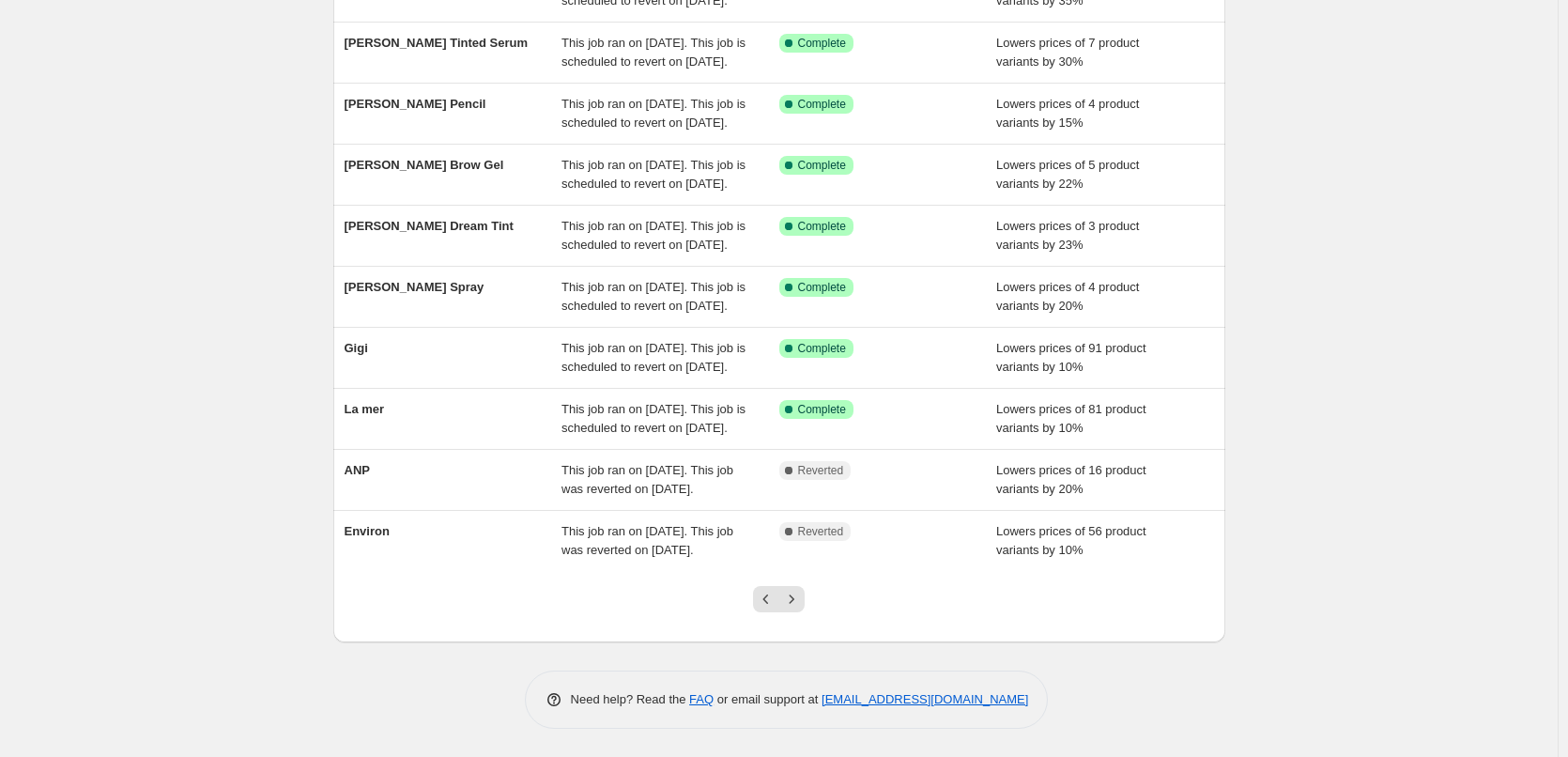
click at [790, 598] on icon "Next" at bounding box center [791, 599] width 19 height 19
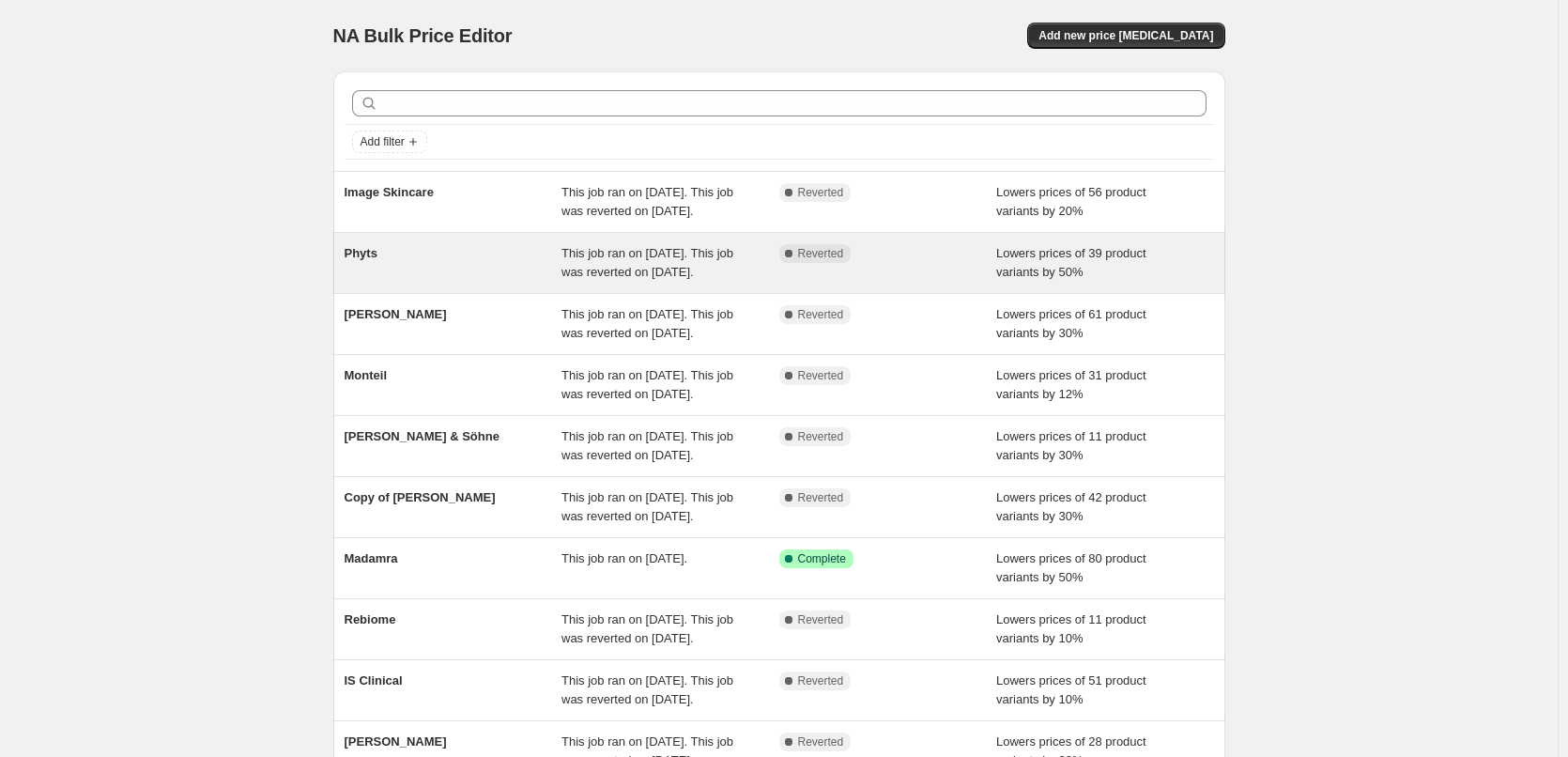
click at [381, 279] on div "Phyts" at bounding box center [453, 263] width 218 height 38
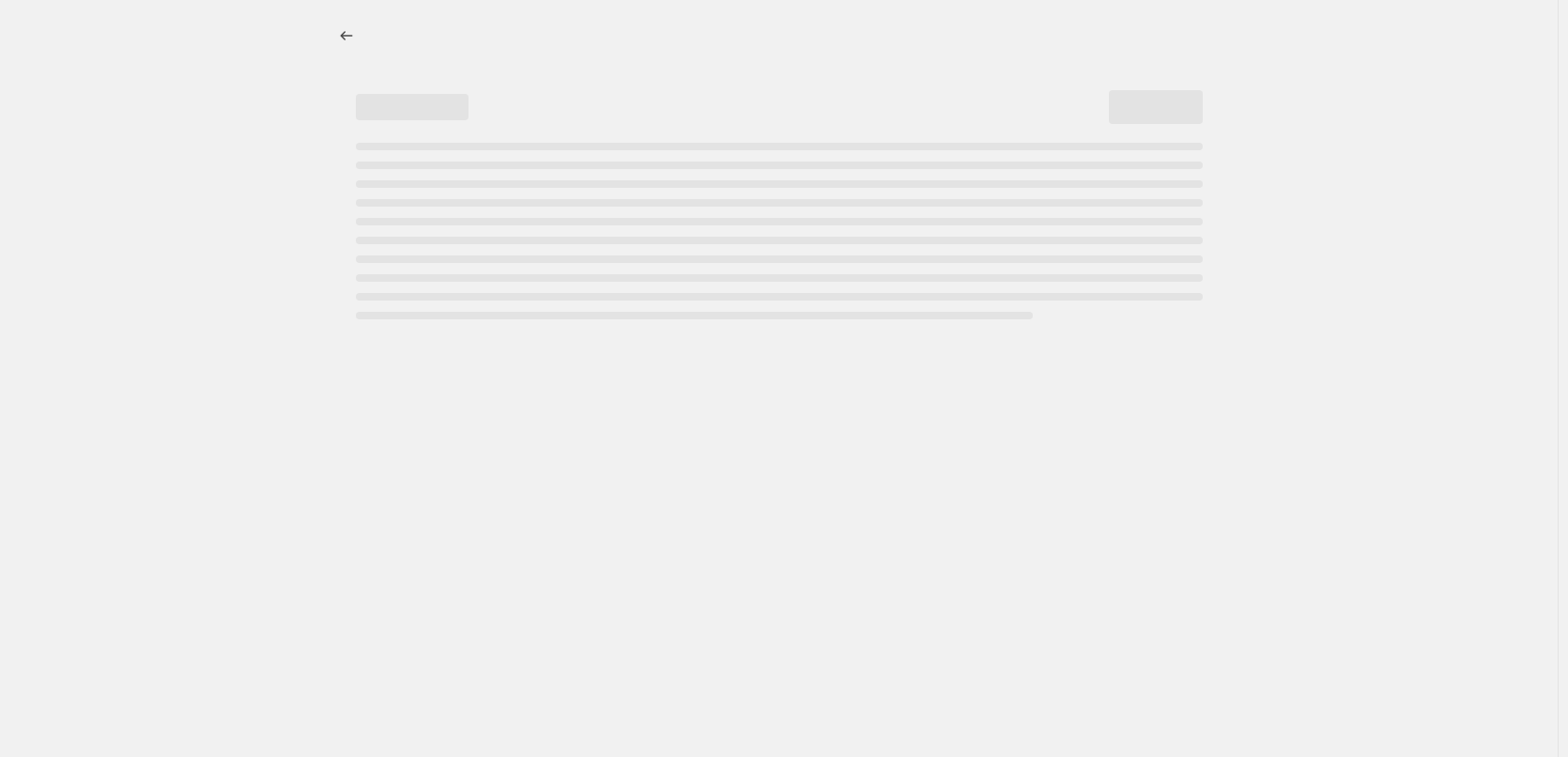
select select "percentage"
select select "vendor"
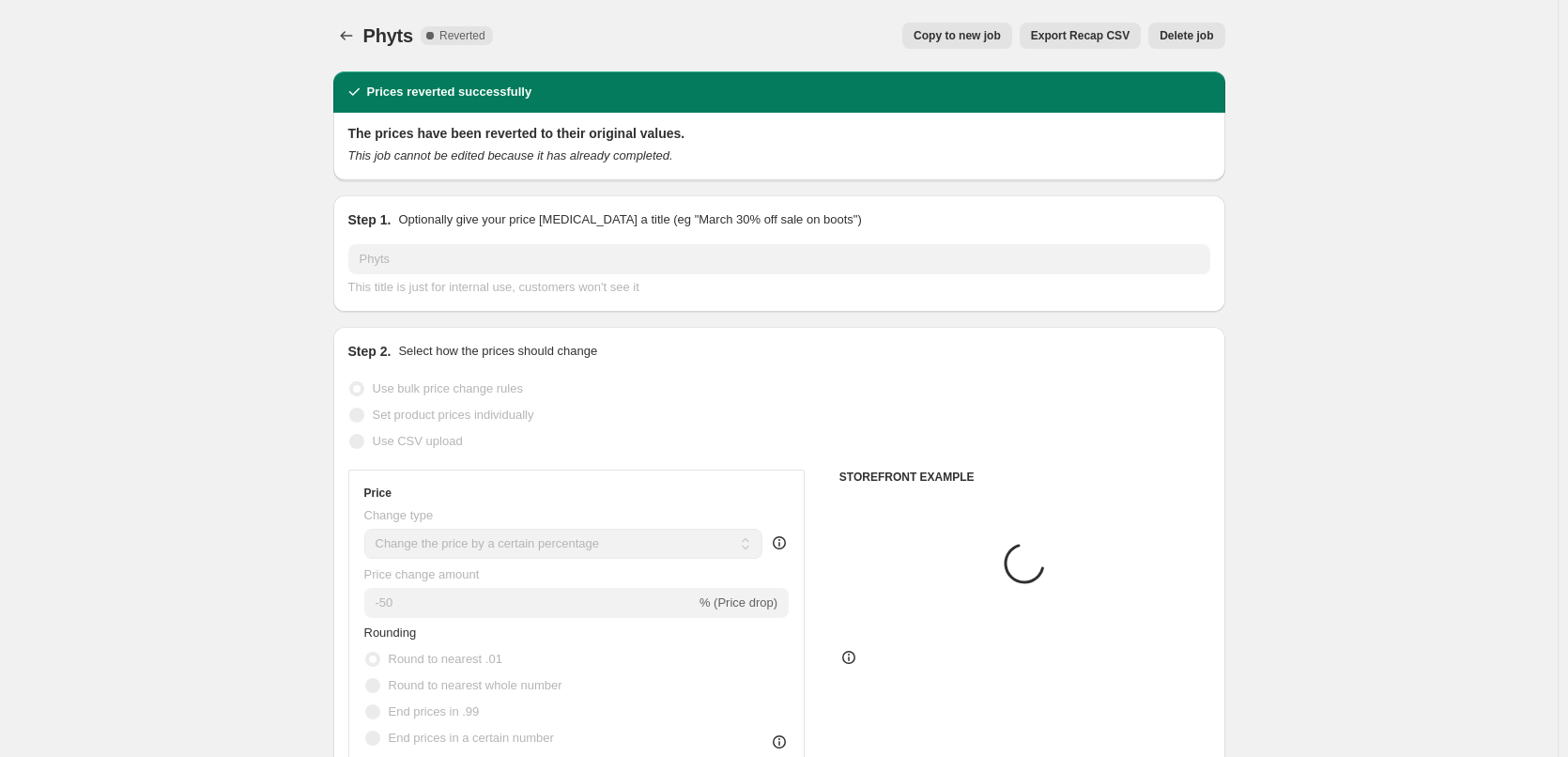
click at [982, 48] on button "Copy to new job" at bounding box center [957, 36] width 110 height 27
select select "percentage"
select select "vendor"
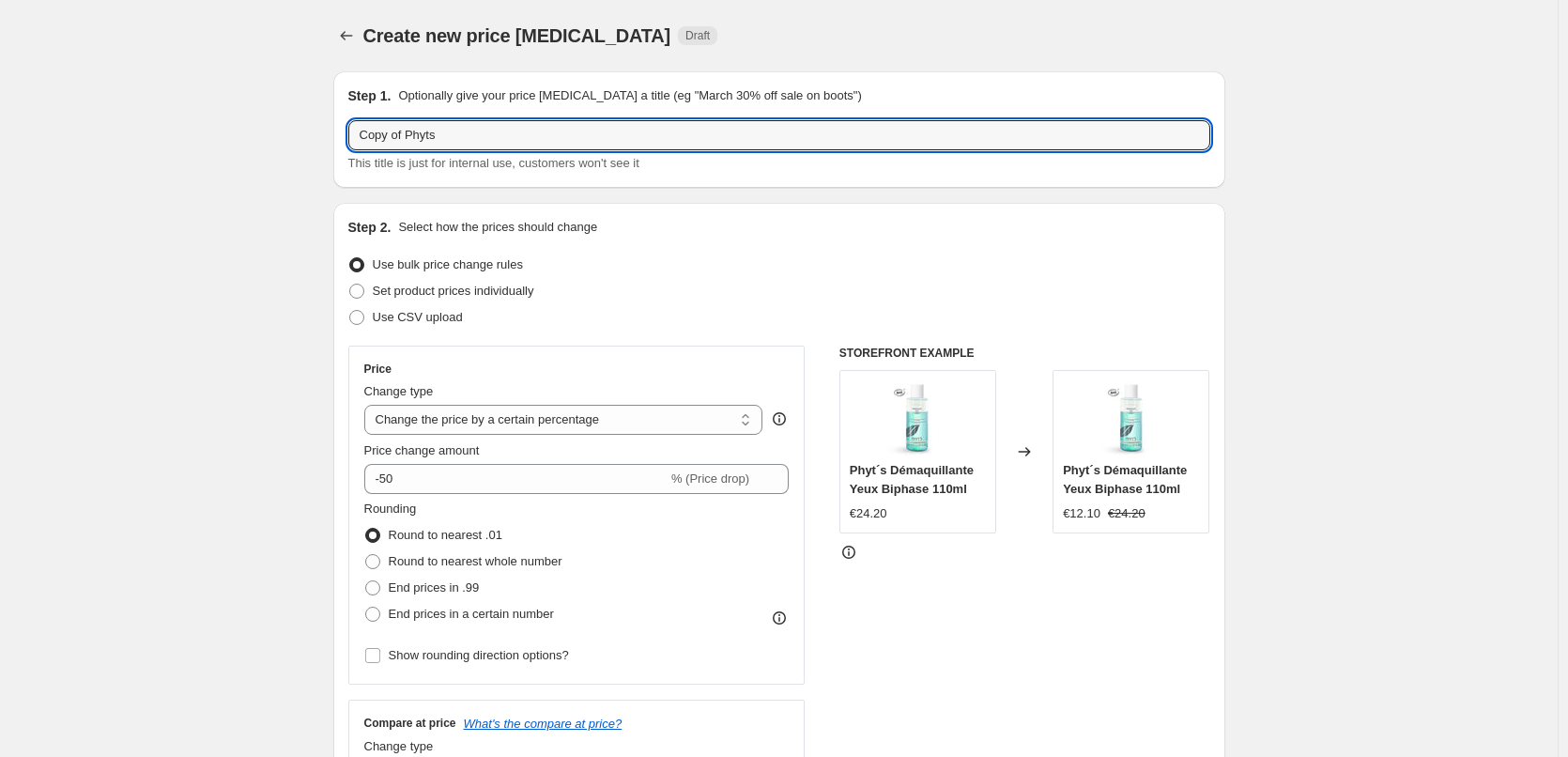
drag, startPoint x: 409, startPoint y: 134, endPoint x: 247, endPoint y: 134, distance: 162.0
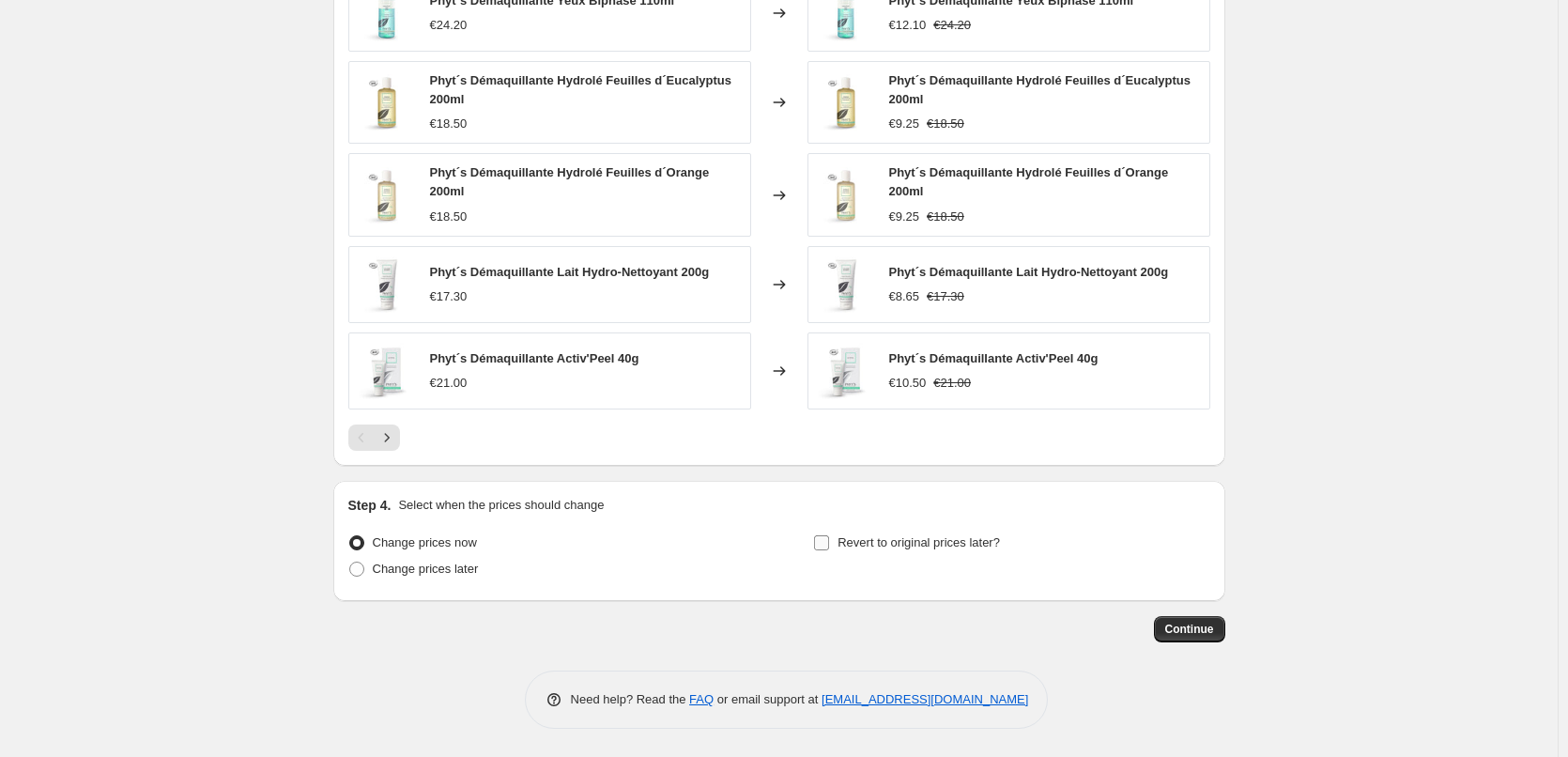
type input "Phyts"
click at [956, 532] on label "Revert to original prices later?" at bounding box center [906, 543] width 187 height 27
click at [829, 535] on input "Revert to original prices later?" at bounding box center [821, 542] width 15 height 15
checkbox input "true"
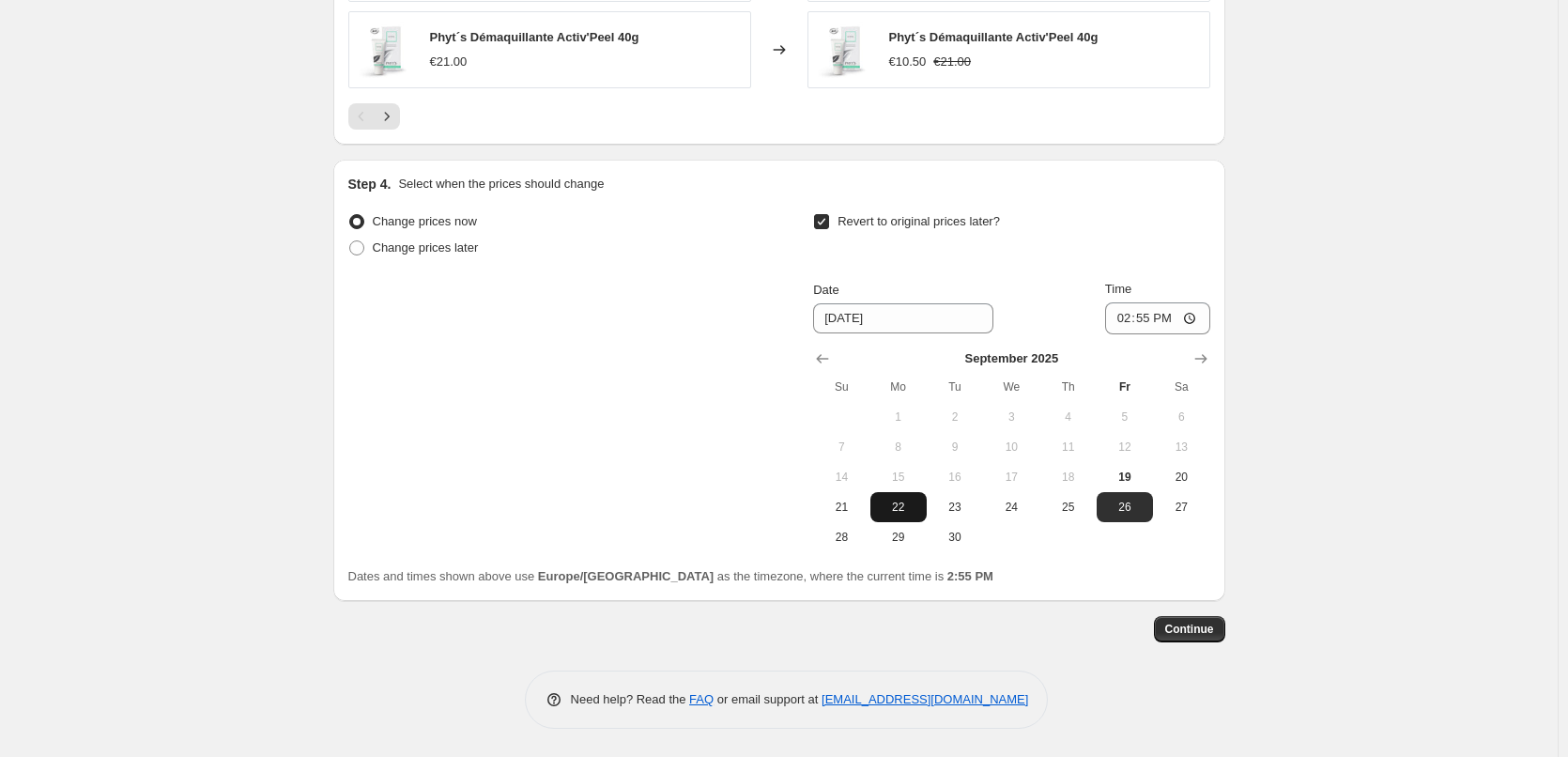
click at [925, 514] on button "22" at bounding box center [898, 507] width 56 height 30
type input "9/22/2025"
click at [1124, 321] on input "14:55" at bounding box center [1157, 318] width 106 height 32
type input "03:00"
click at [1196, 635] on span "Continue" at bounding box center [1189, 629] width 48 height 15
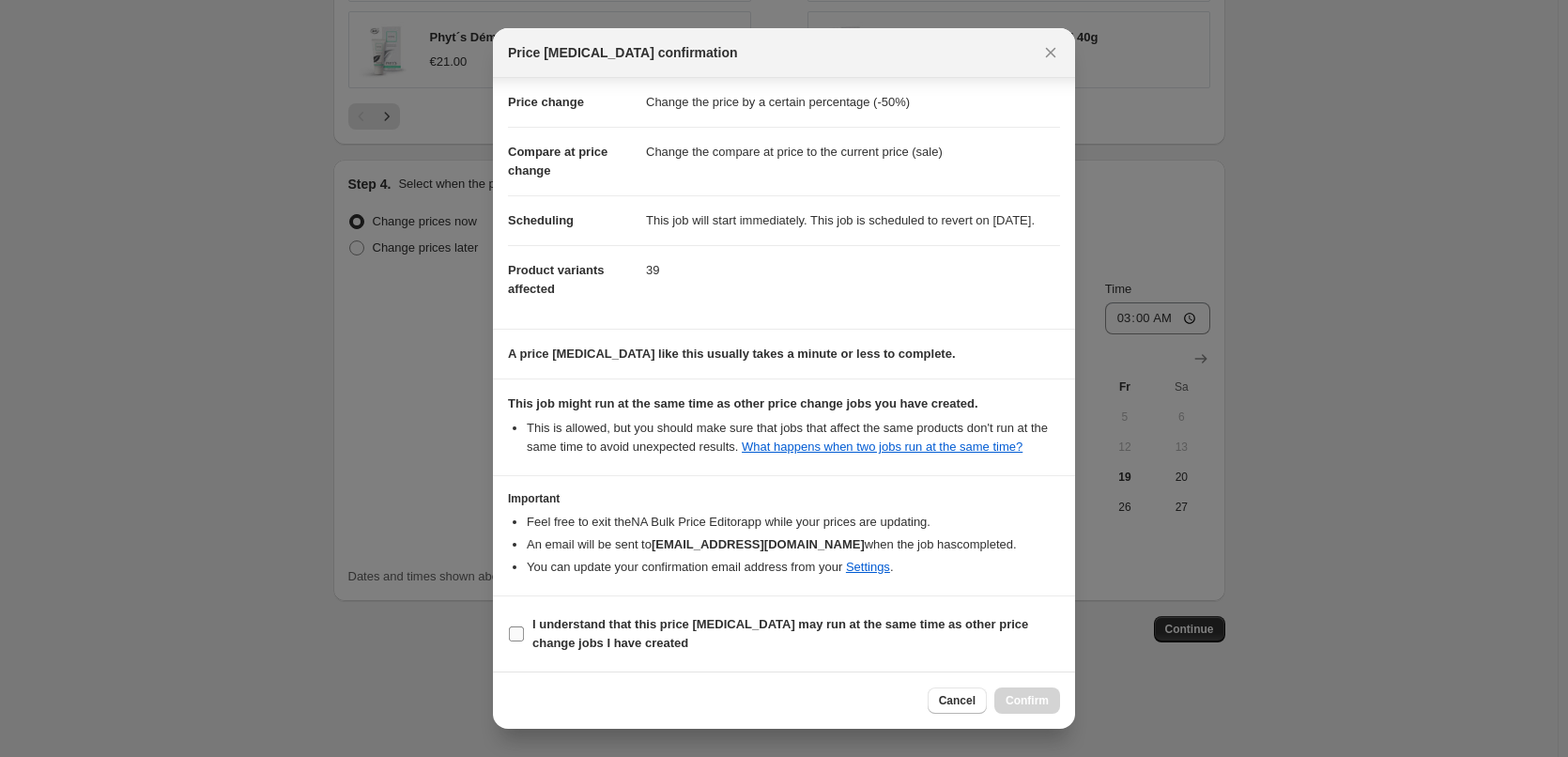
click at [734, 620] on b "I understand that this price change job may run at the same time as other price…" at bounding box center [781, 633] width 496 height 33
click at [524, 627] on input "I understand that this price change job may run at the same time as other price…" at bounding box center [516, 634] width 15 height 15
checkbox input "true"
click at [1023, 702] on span "Confirm" at bounding box center [1027, 700] width 43 height 15
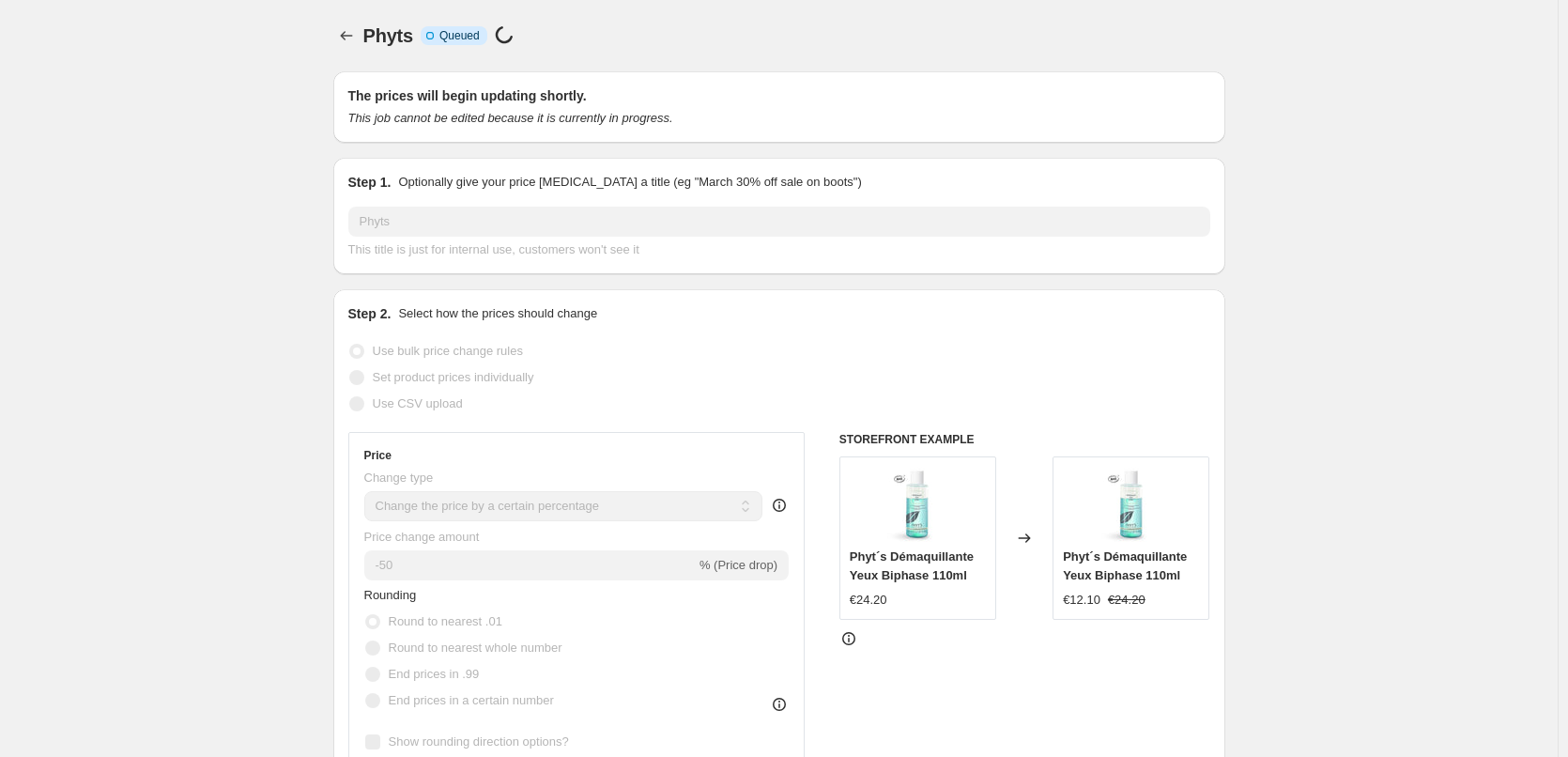
click at [369, 29] on span "Phyts" at bounding box center [388, 36] width 49 height 21
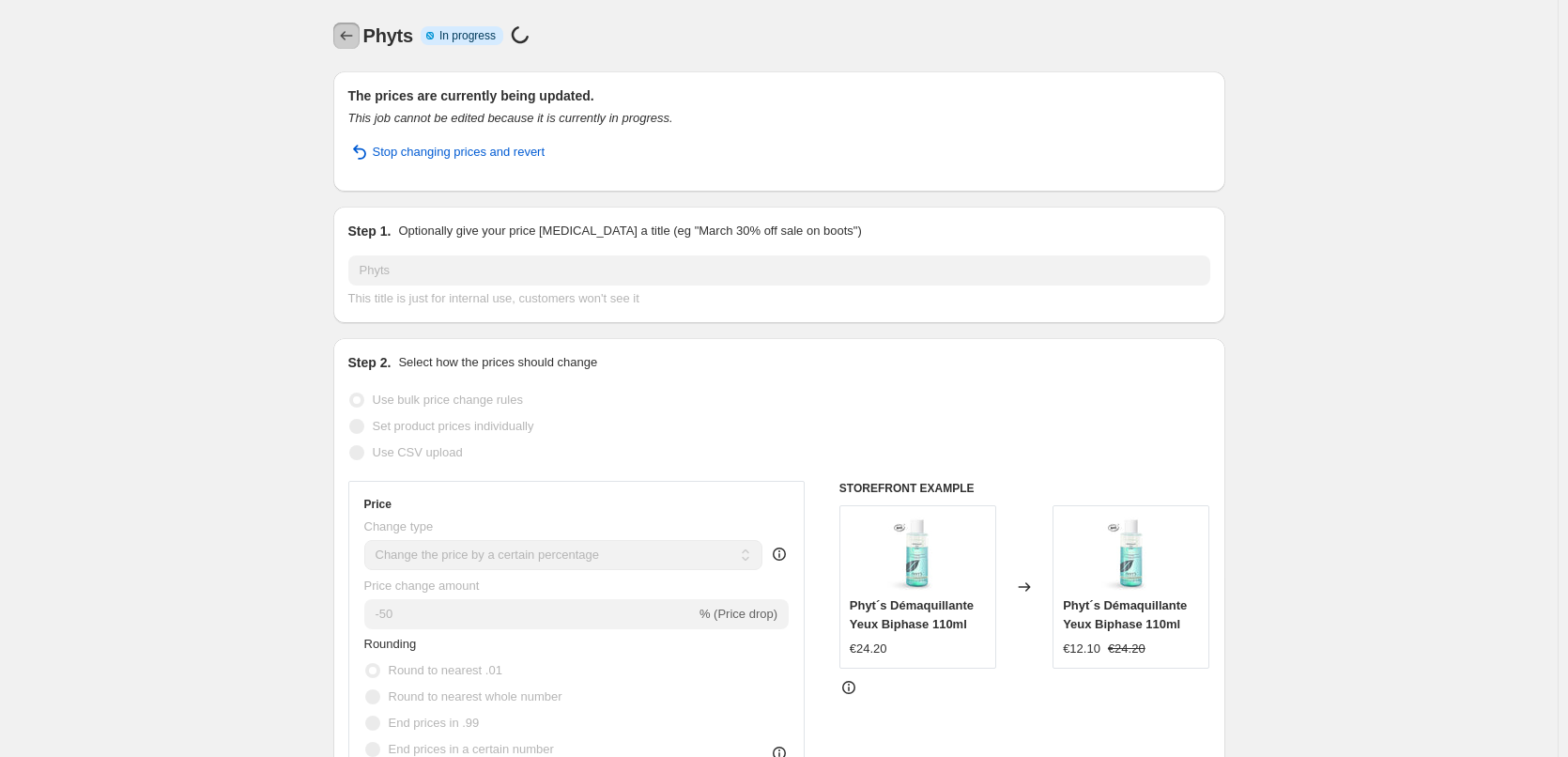
click at [356, 34] on icon "Price change jobs" at bounding box center [346, 36] width 19 height 19
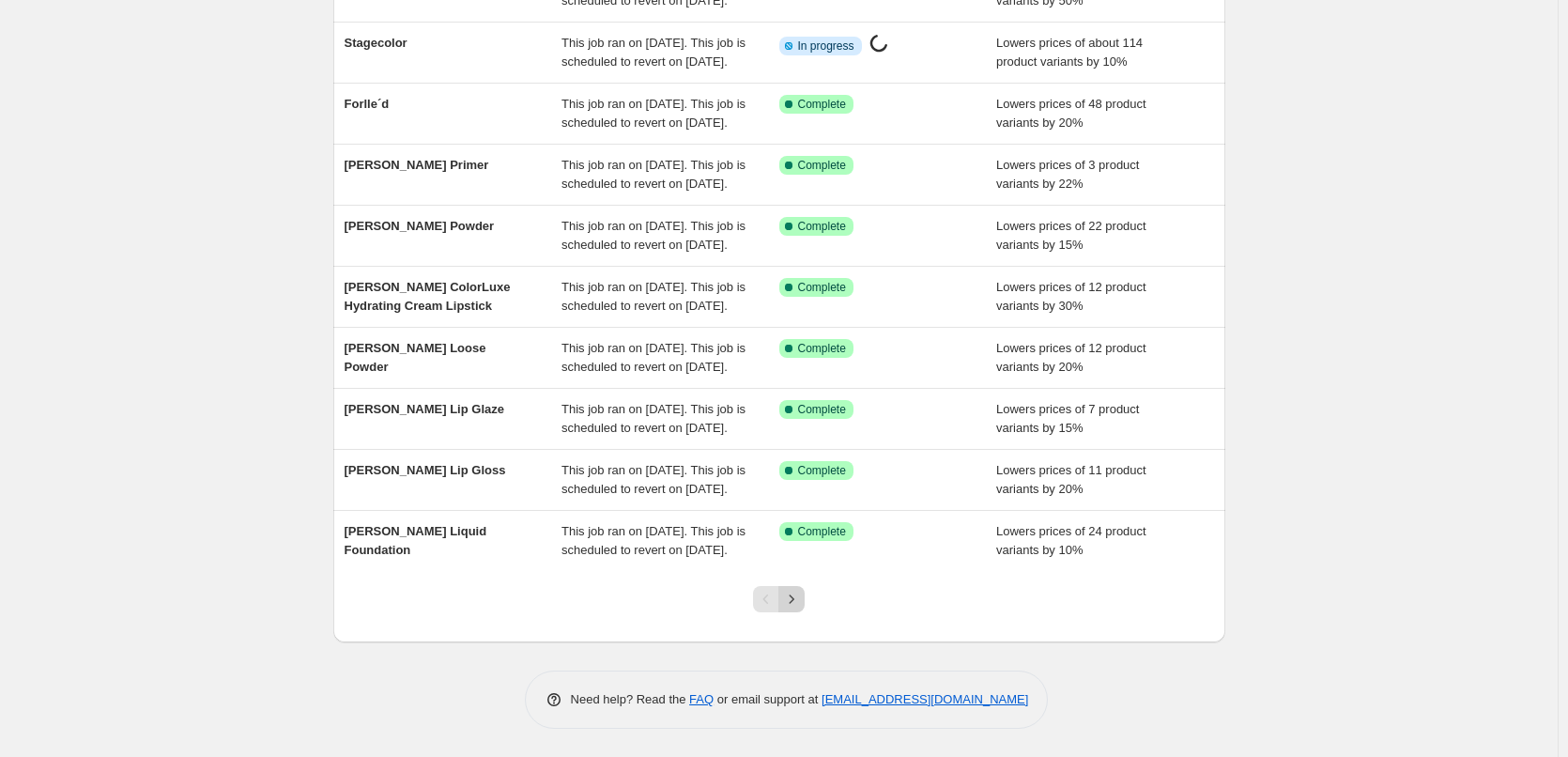
click at [804, 587] on button "Next" at bounding box center [791, 599] width 27 height 27
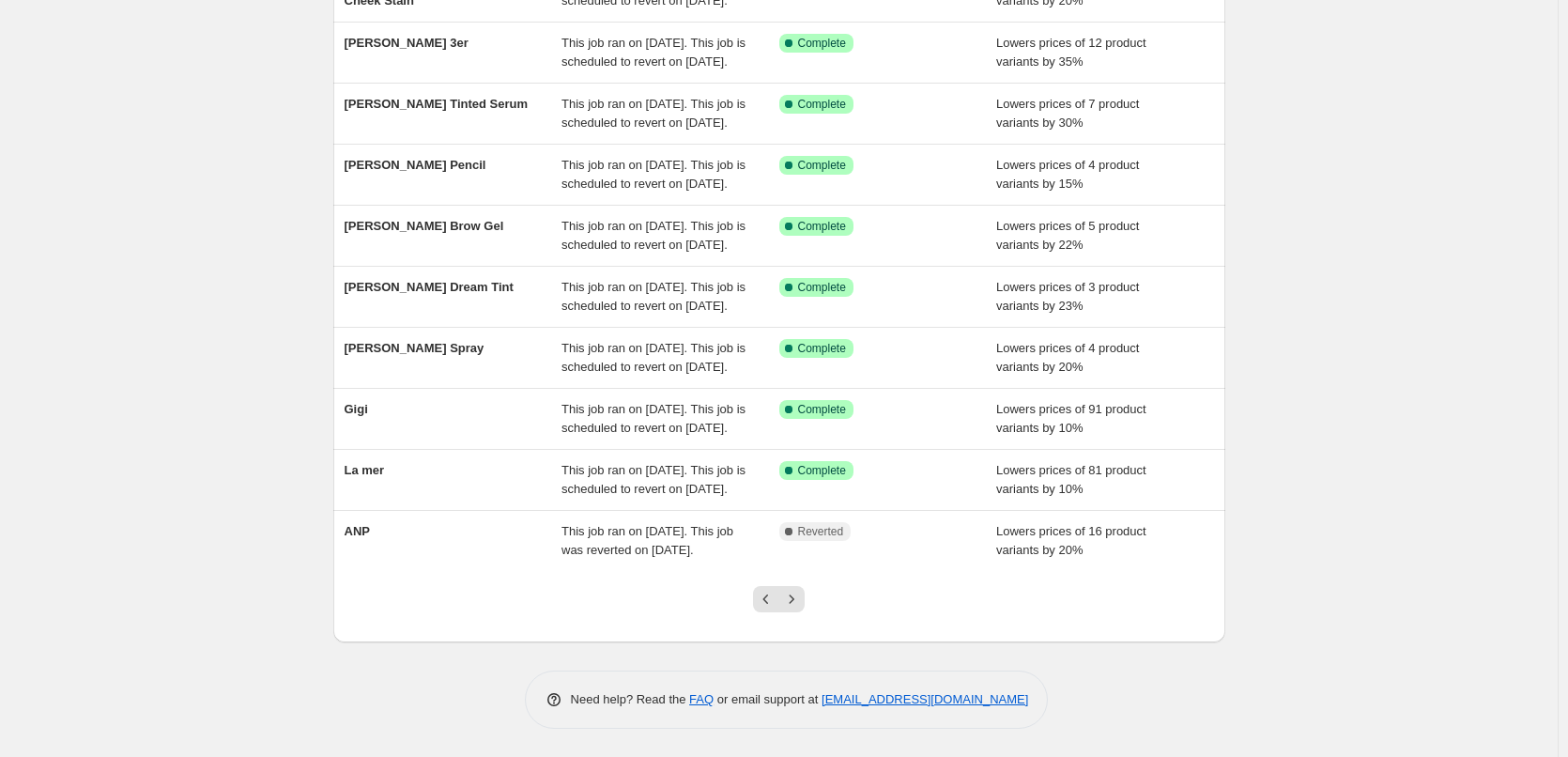
click at [801, 592] on icon "Next" at bounding box center [791, 599] width 19 height 19
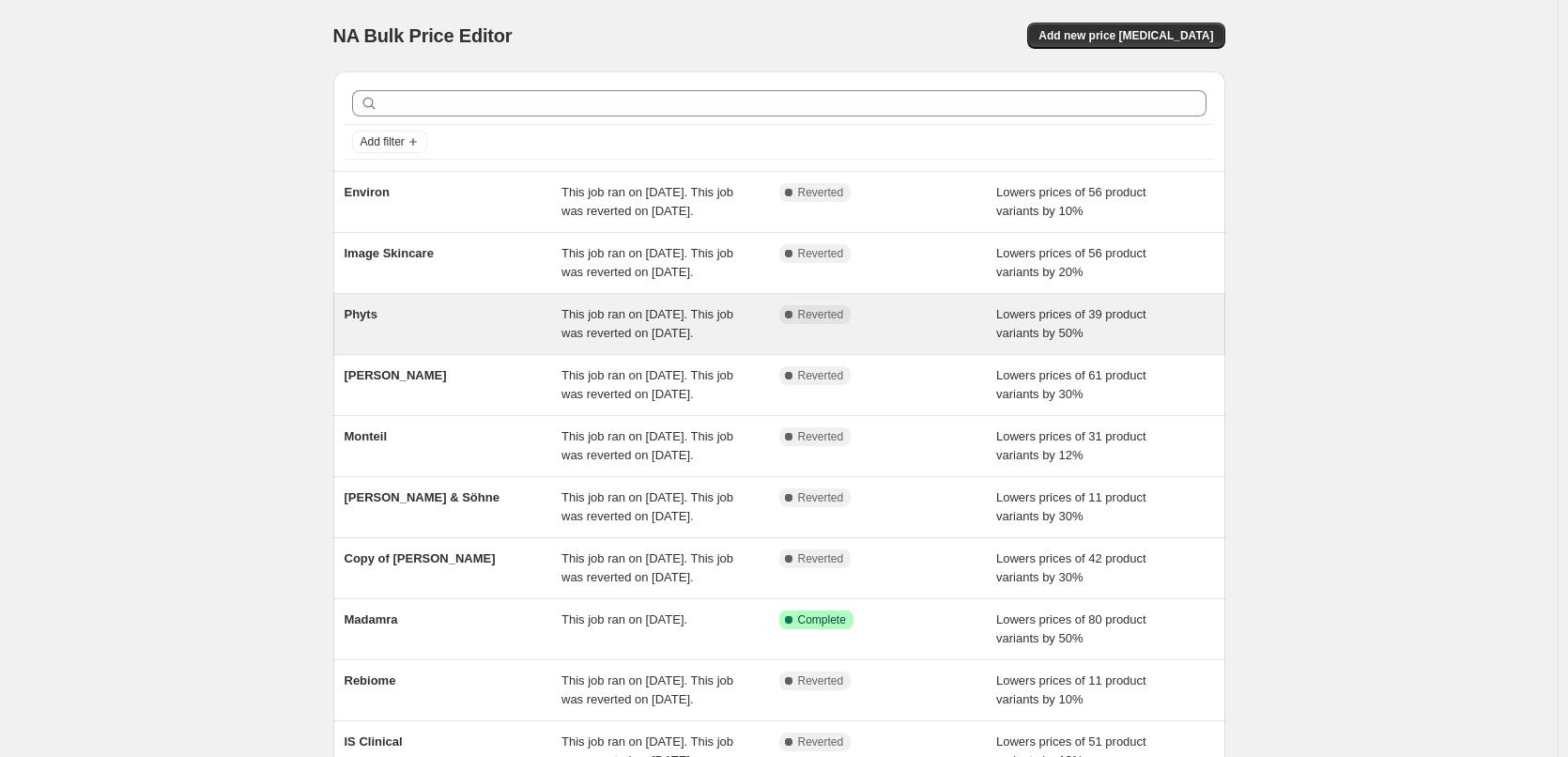
click at [368, 321] on span "Phyts" at bounding box center [360, 314] width 33 height 14
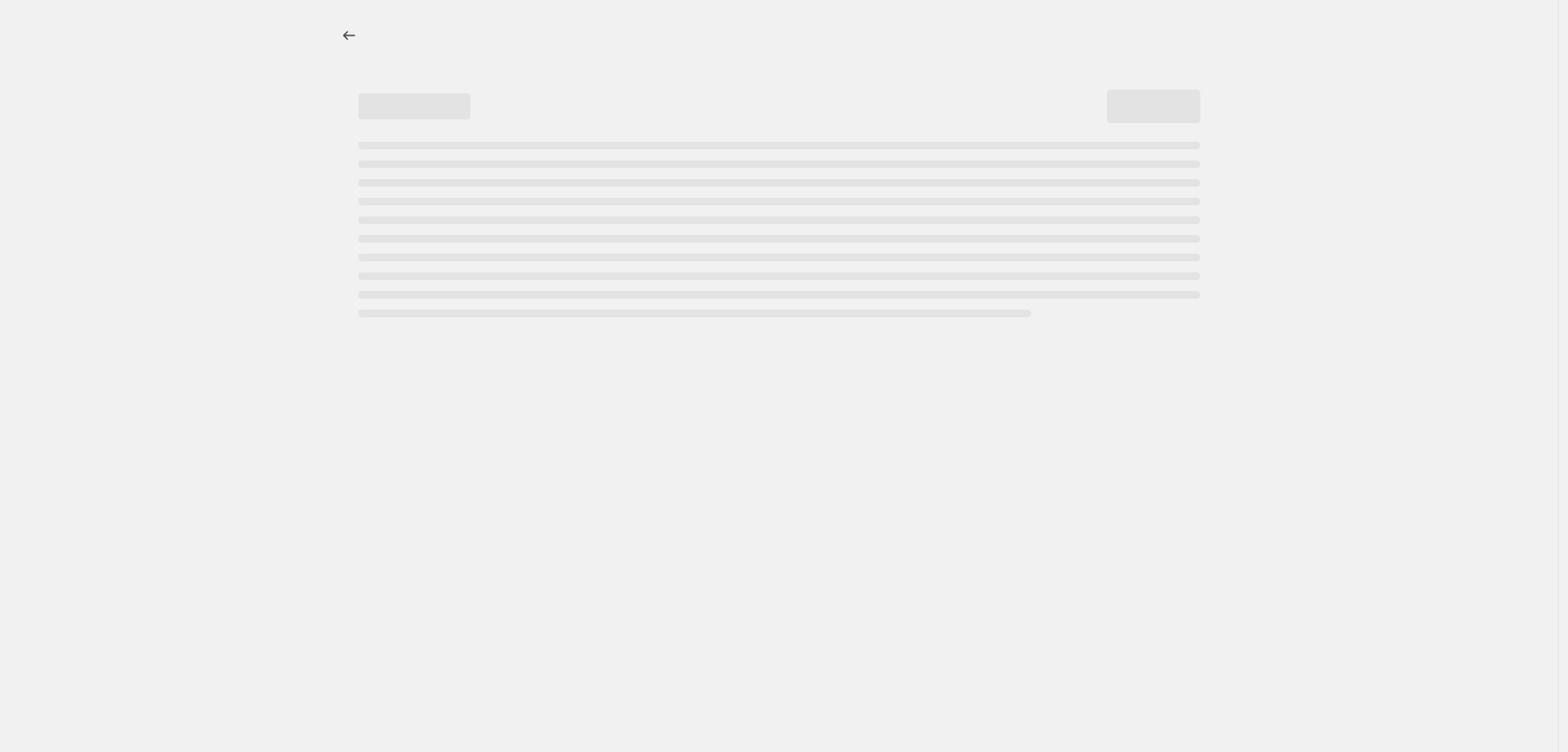
select select "percentage"
select select "vendor"
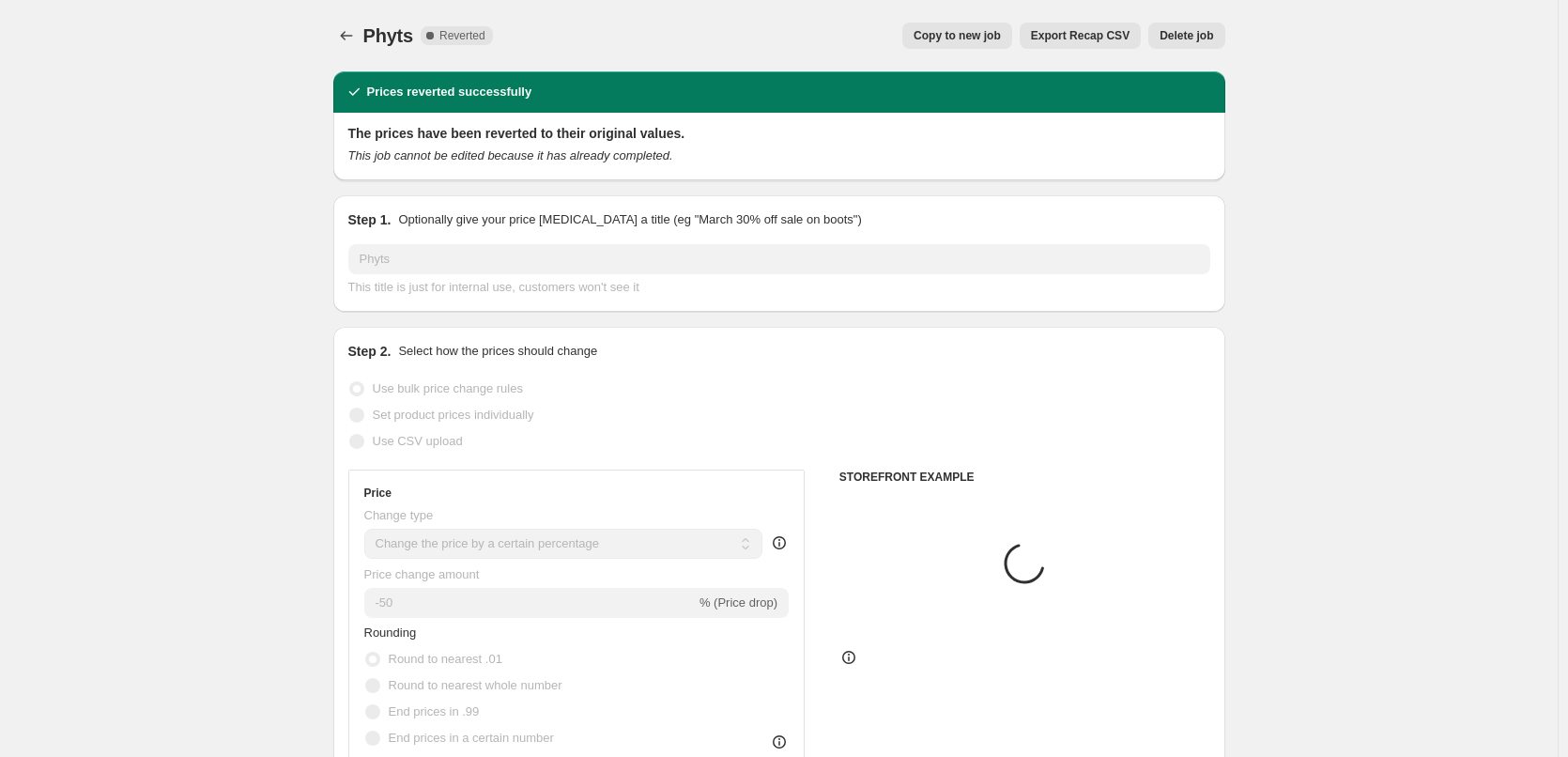
click at [1185, 37] on span "Delete job" at bounding box center [1186, 36] width 53 height 15
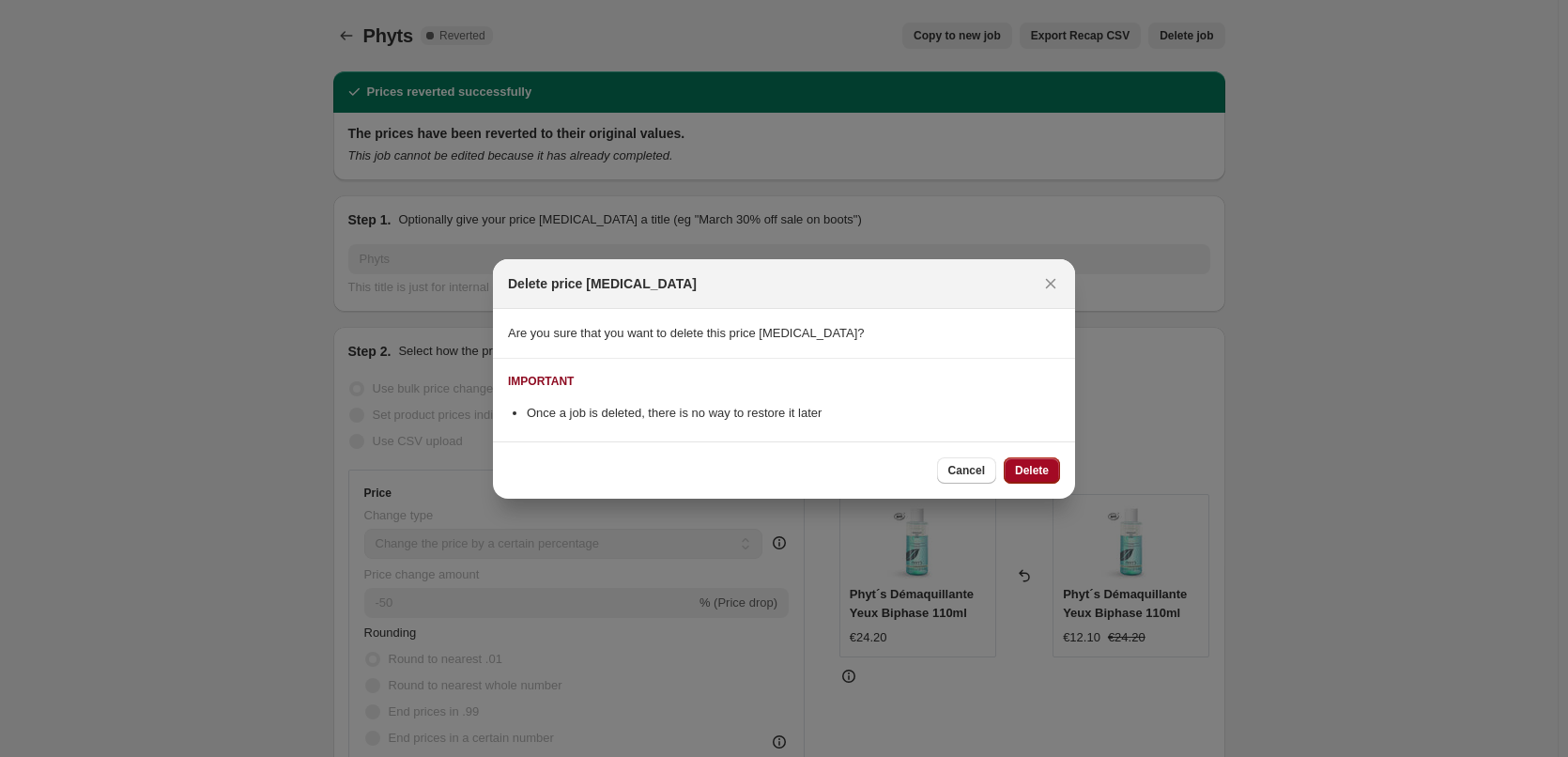
click at [1028, 477] on span "Delete" at bounding box center [1032, 470] width 34 height 15
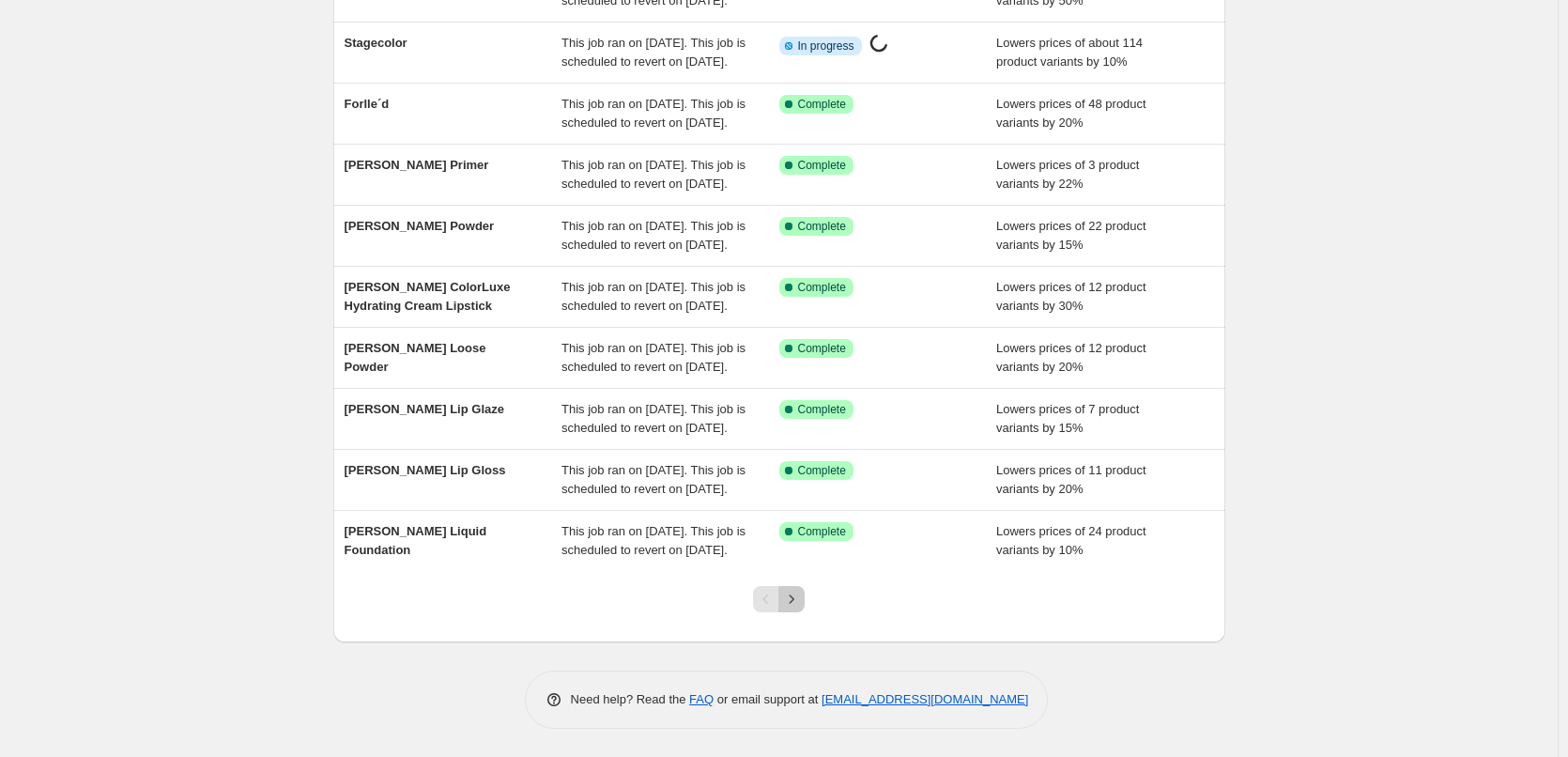
click at [797, 604] on icon "Next" at bounding box center [791, 599] width 19 height 19
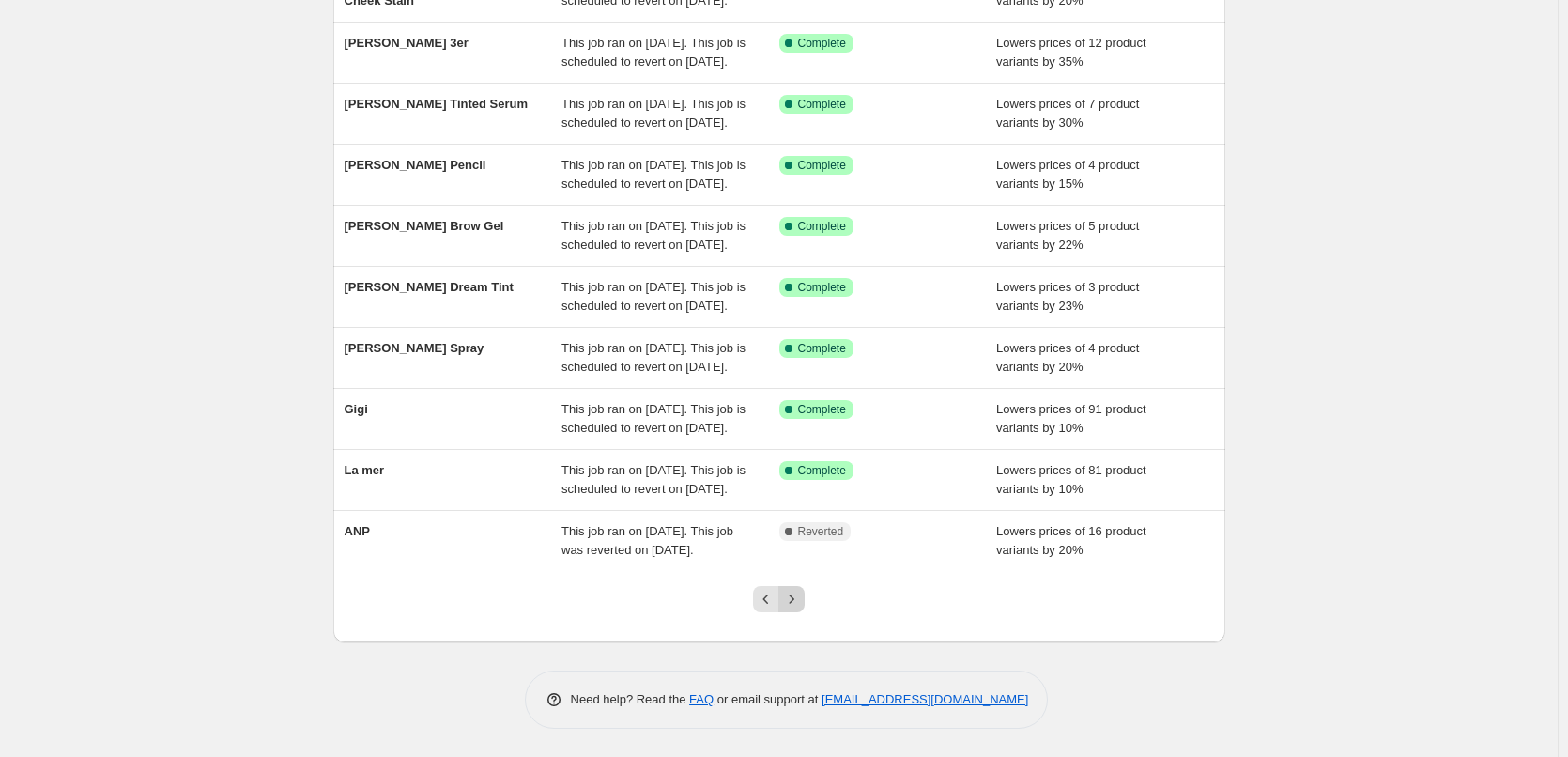
click at [793, 593] on icon "Next" at bounding box center [791, 599] width 19 height 19
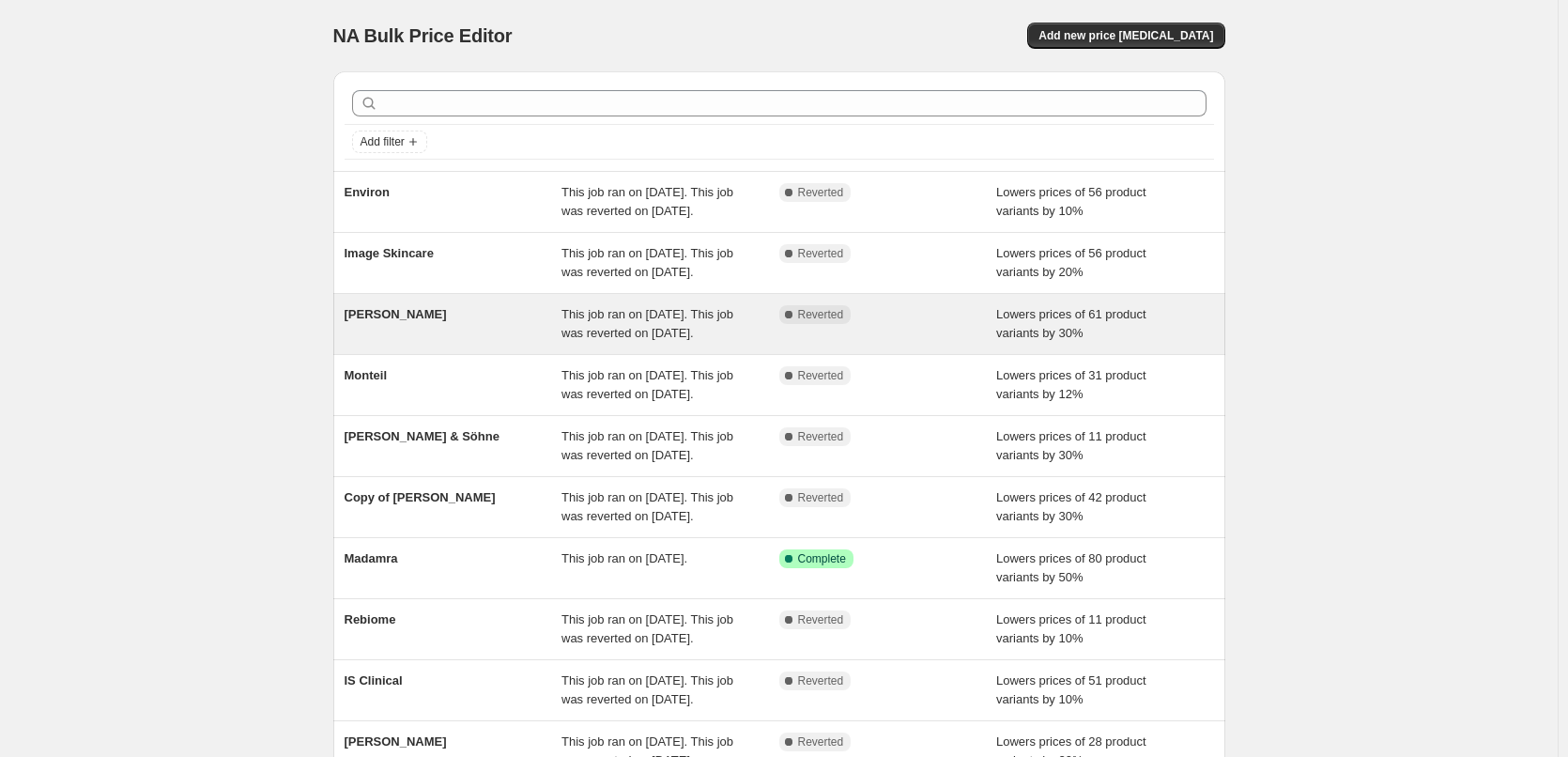
click at [406, 342] on div "Dr. Eckstein" at bounding box center [453, 324] width 218 height 38
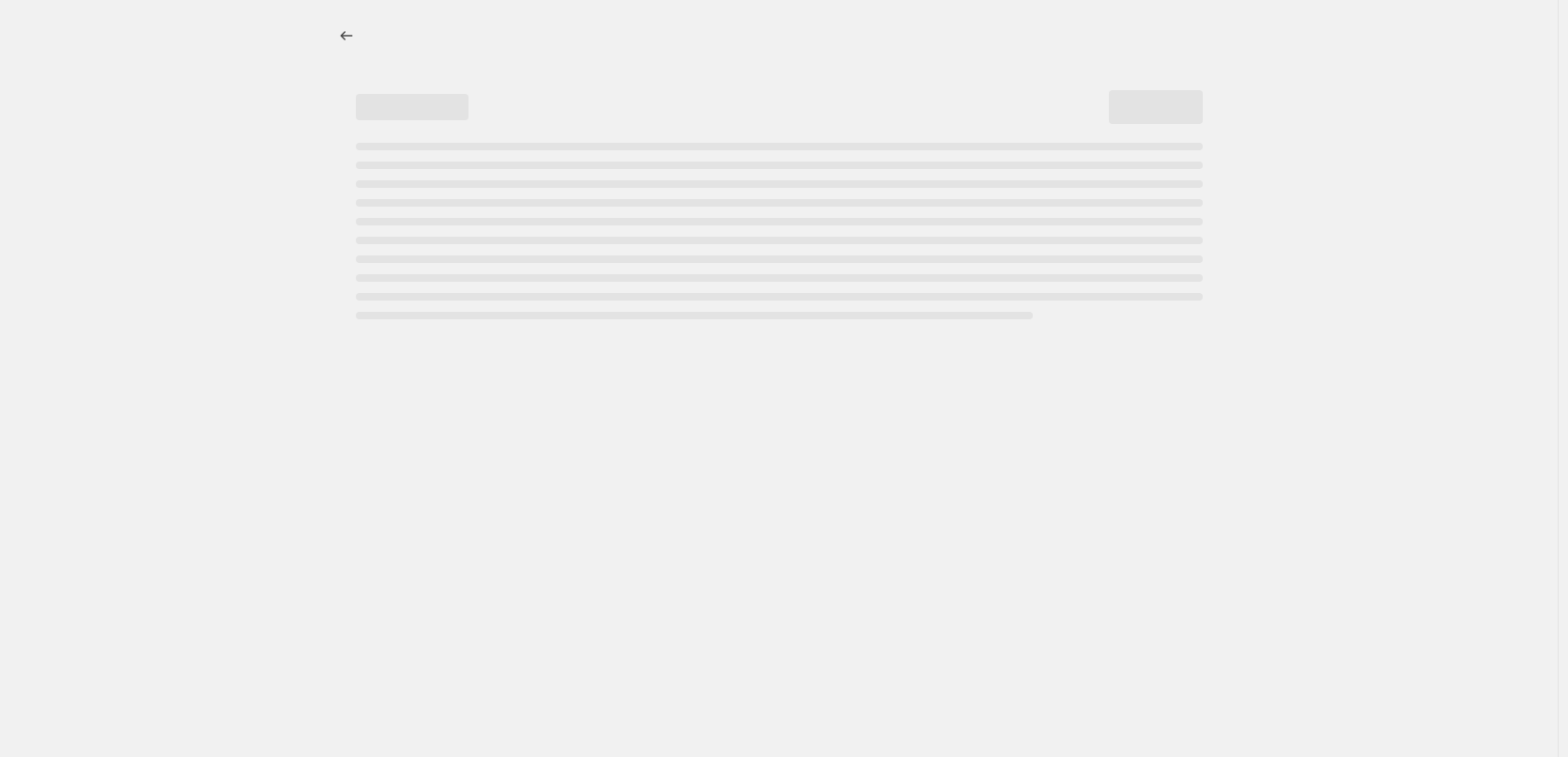
select select "percentage"
select select "vendor"
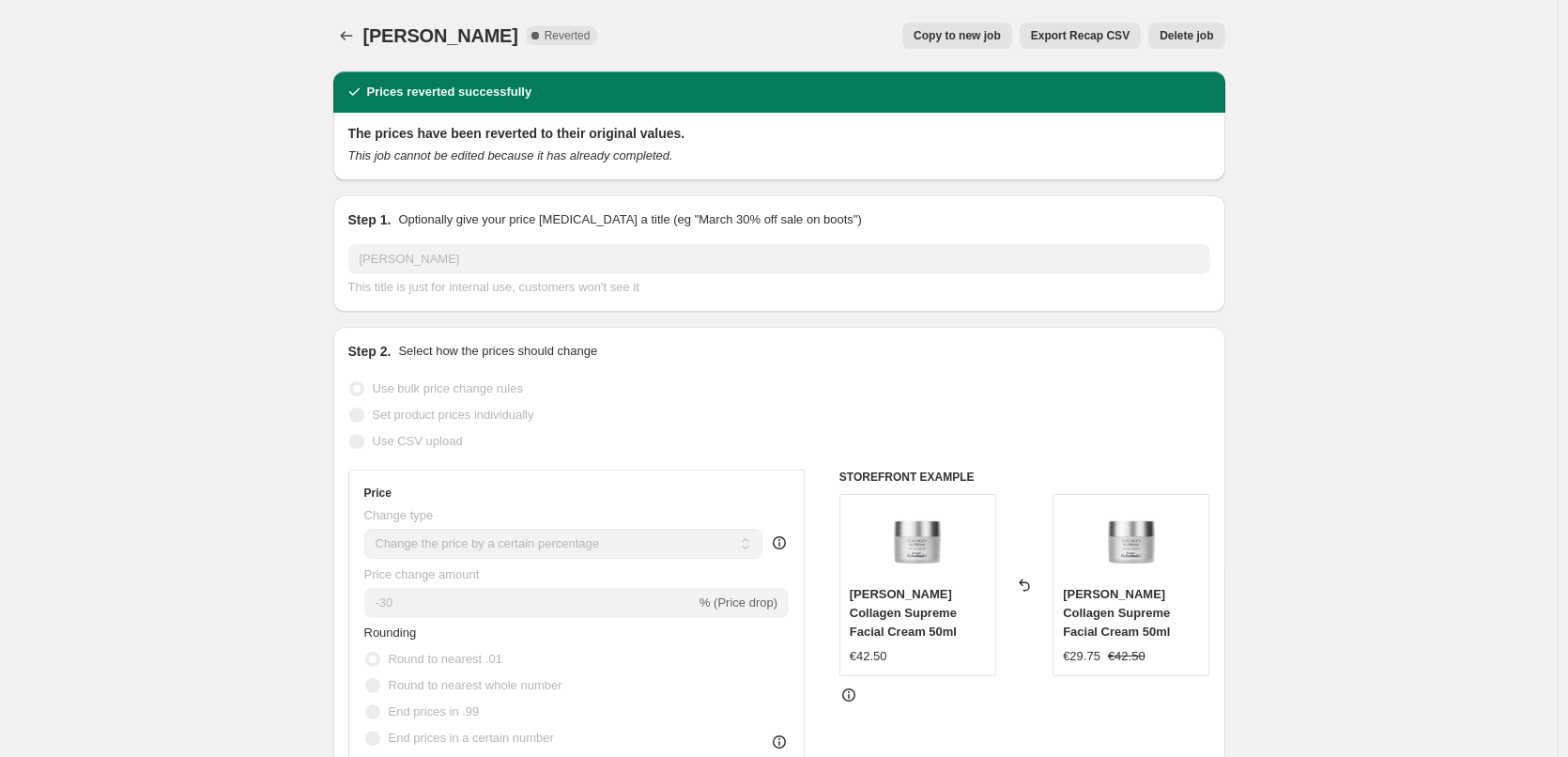
click at [945, 34] on span "Copy to new job" at bounding box center [957, 36] width 88 height 15
select select "percentage"
select select "vendor"
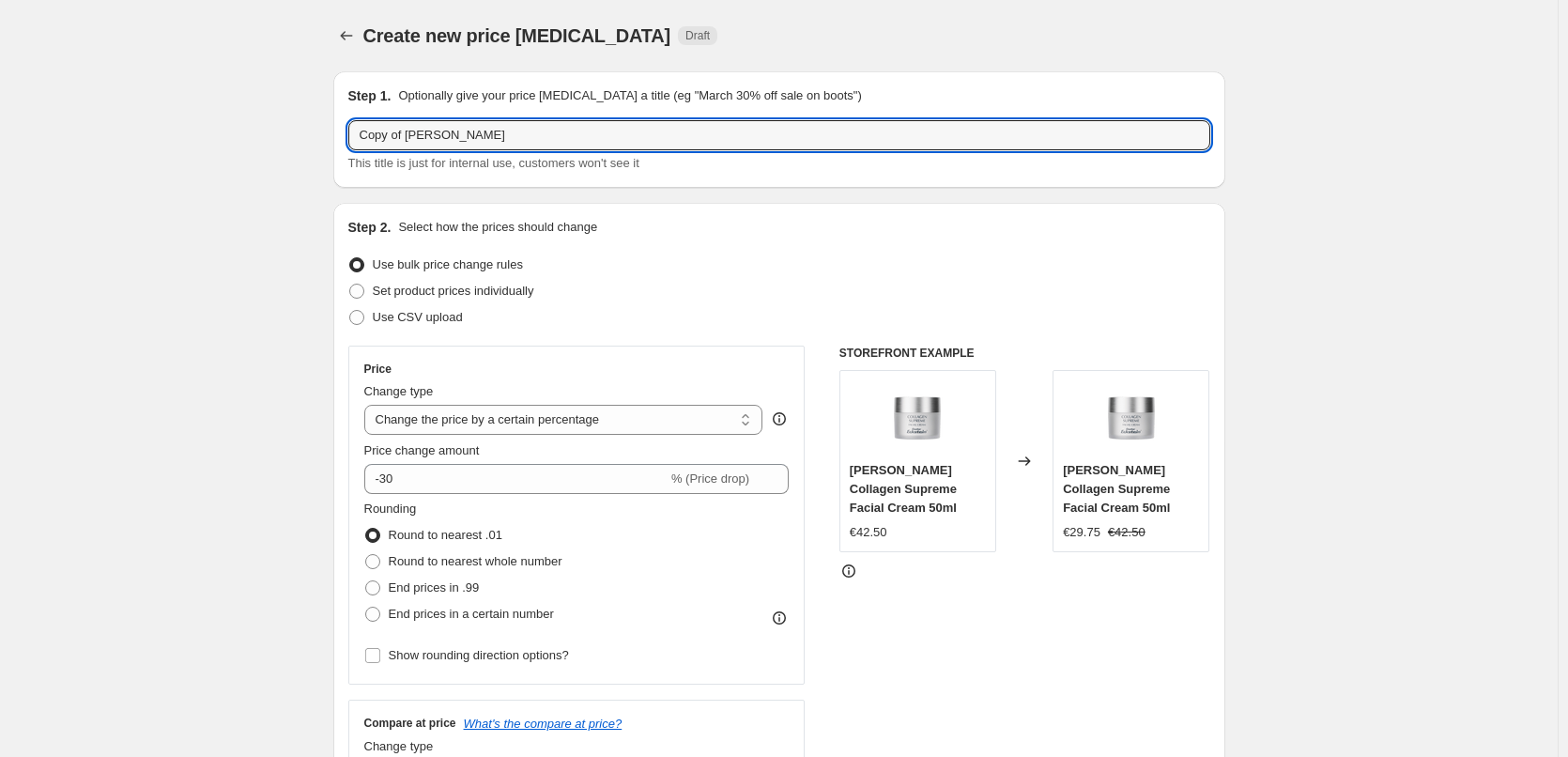
drag, startPoint x: 410, startPoint y: 135, endPoint x: 247, endPoint y: 147, distance: 163.4
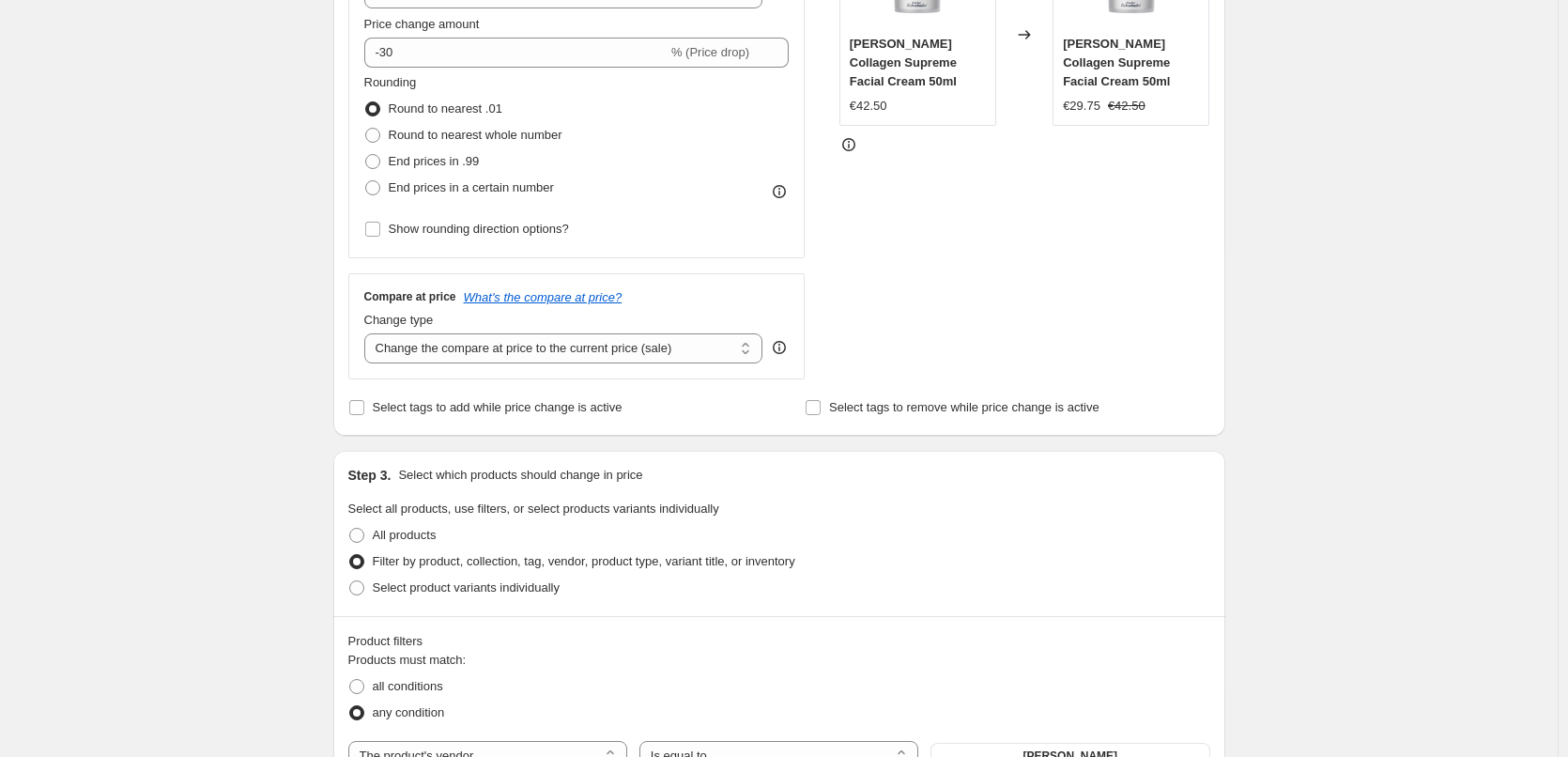
scroll to position [282, 0]
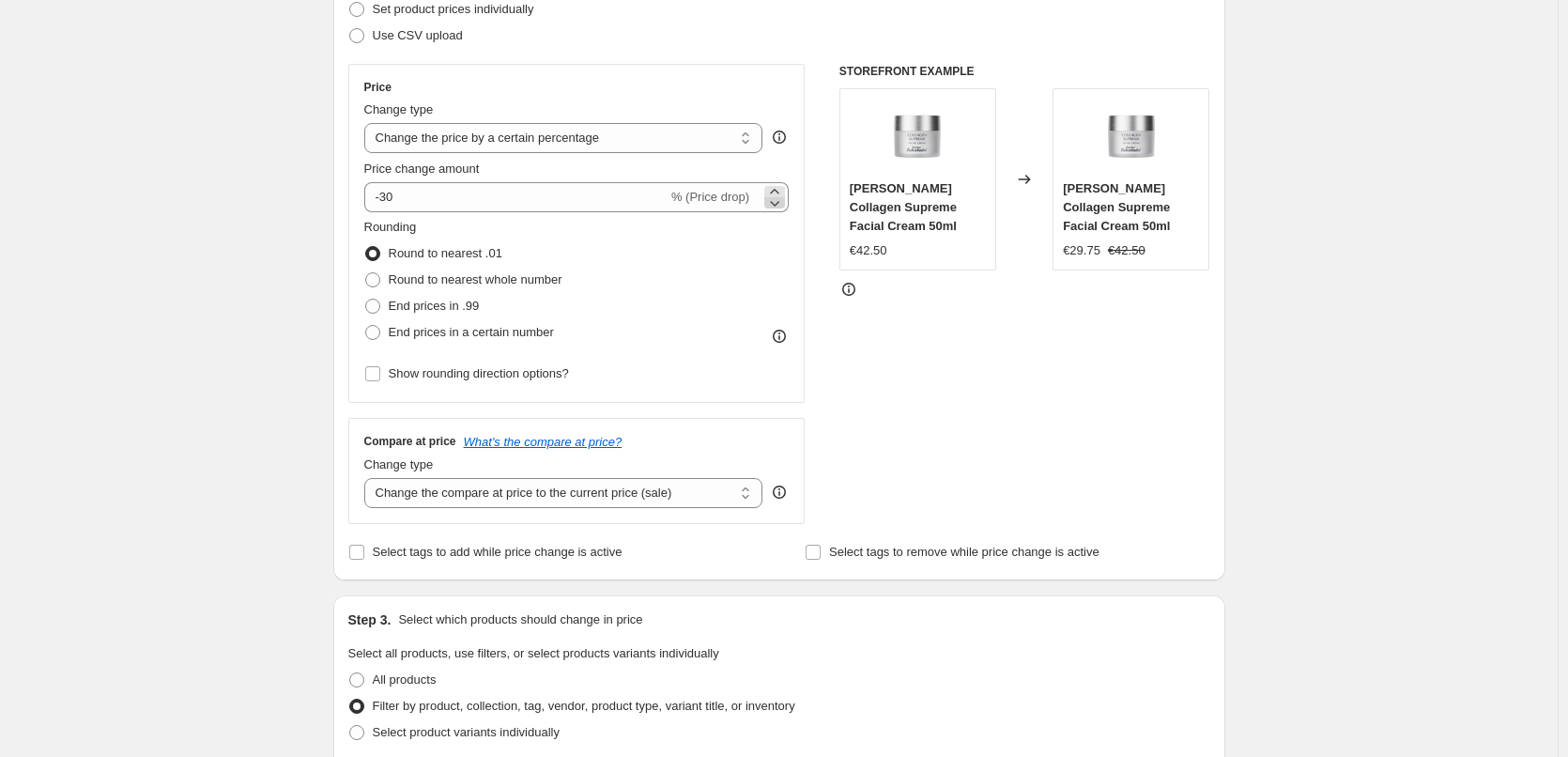
type input "Dr. Eckstein"
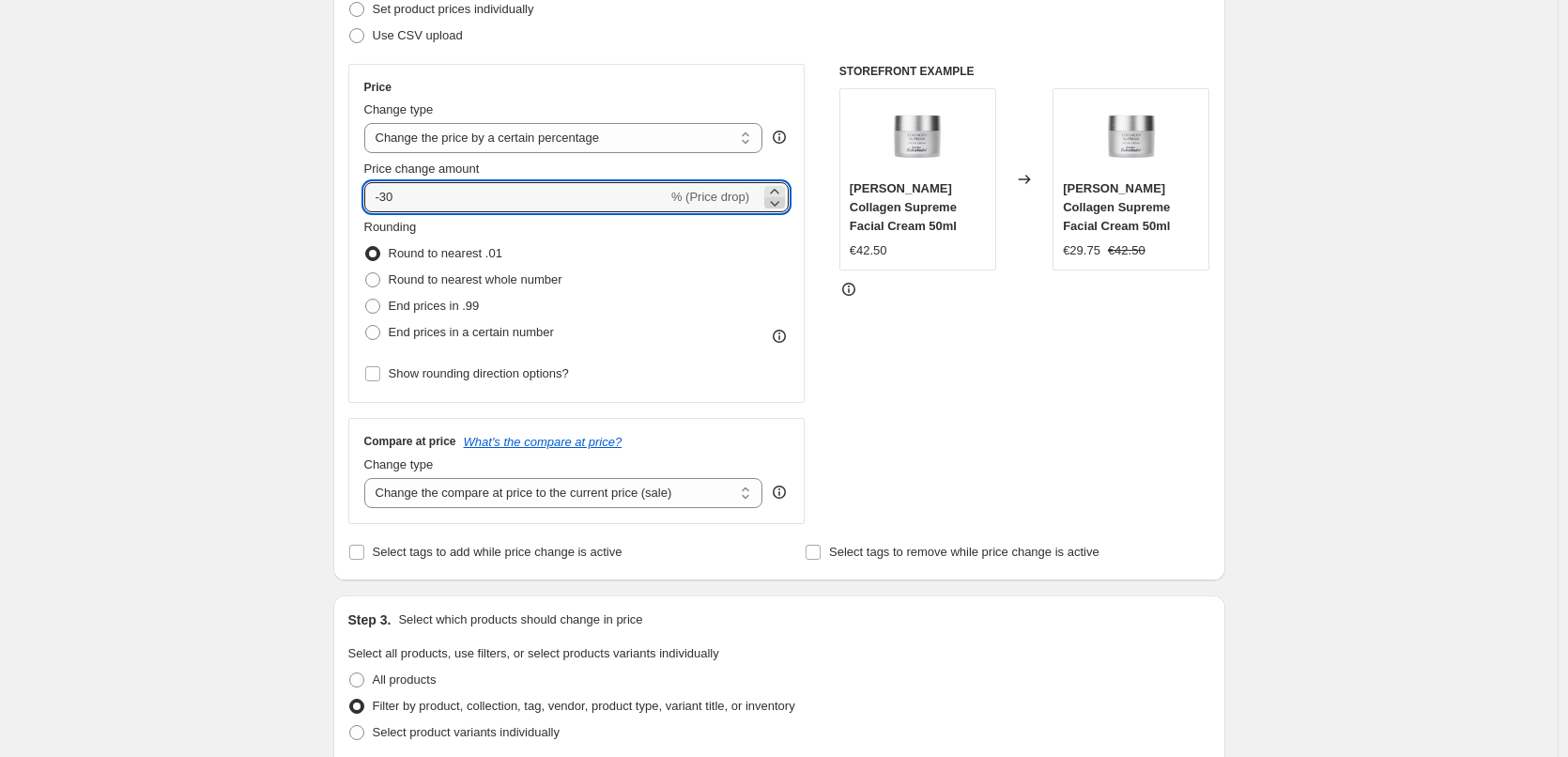
click at [784, 201] on icon at bounding box center [775, 202] width 19 height 19
click at [780, 190] on icon at bounding box center [775, 191] width 19 height 19
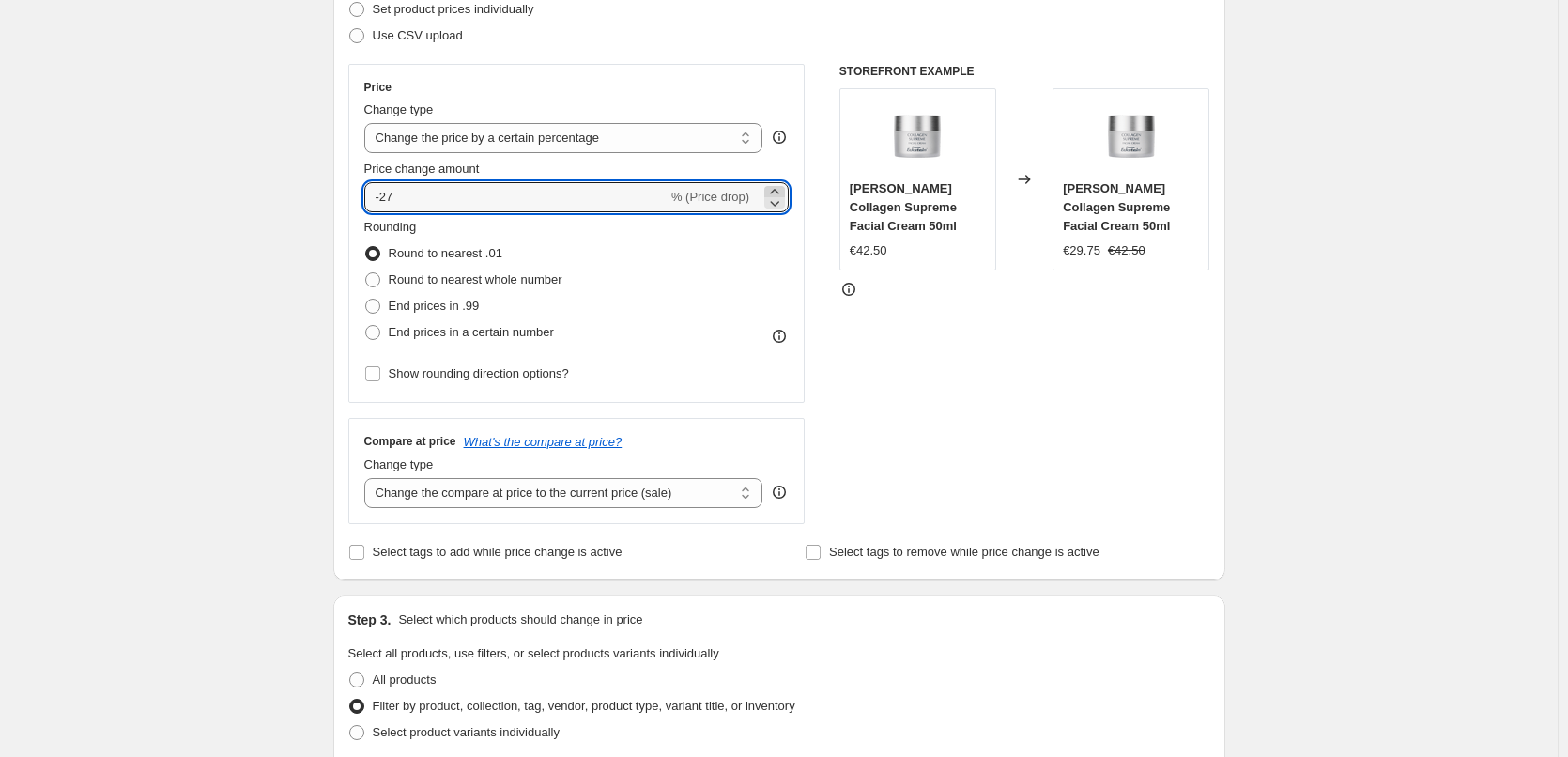
click at [780, 190] on icon at bounding box center [775, 191] width 19 height 19
type input "-25"
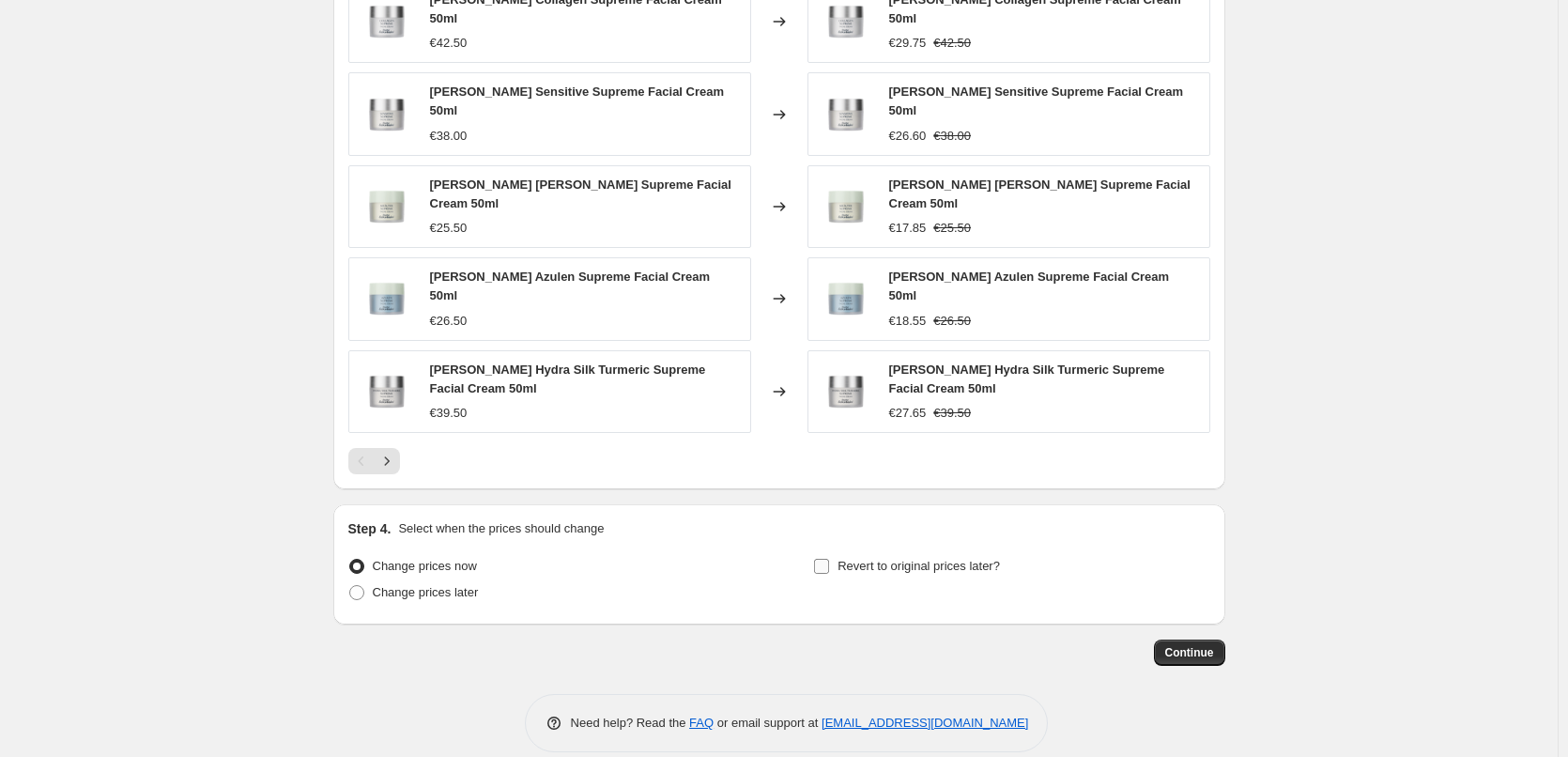
click at [885, 559] on span "Revert to original prices later?" at bounding box center [919, 566] width 163 height 14
click at [829, 559] on input "Revert to original prices later?" at bounding box center [821, 566] width 15 height 15
checkbox input "true"
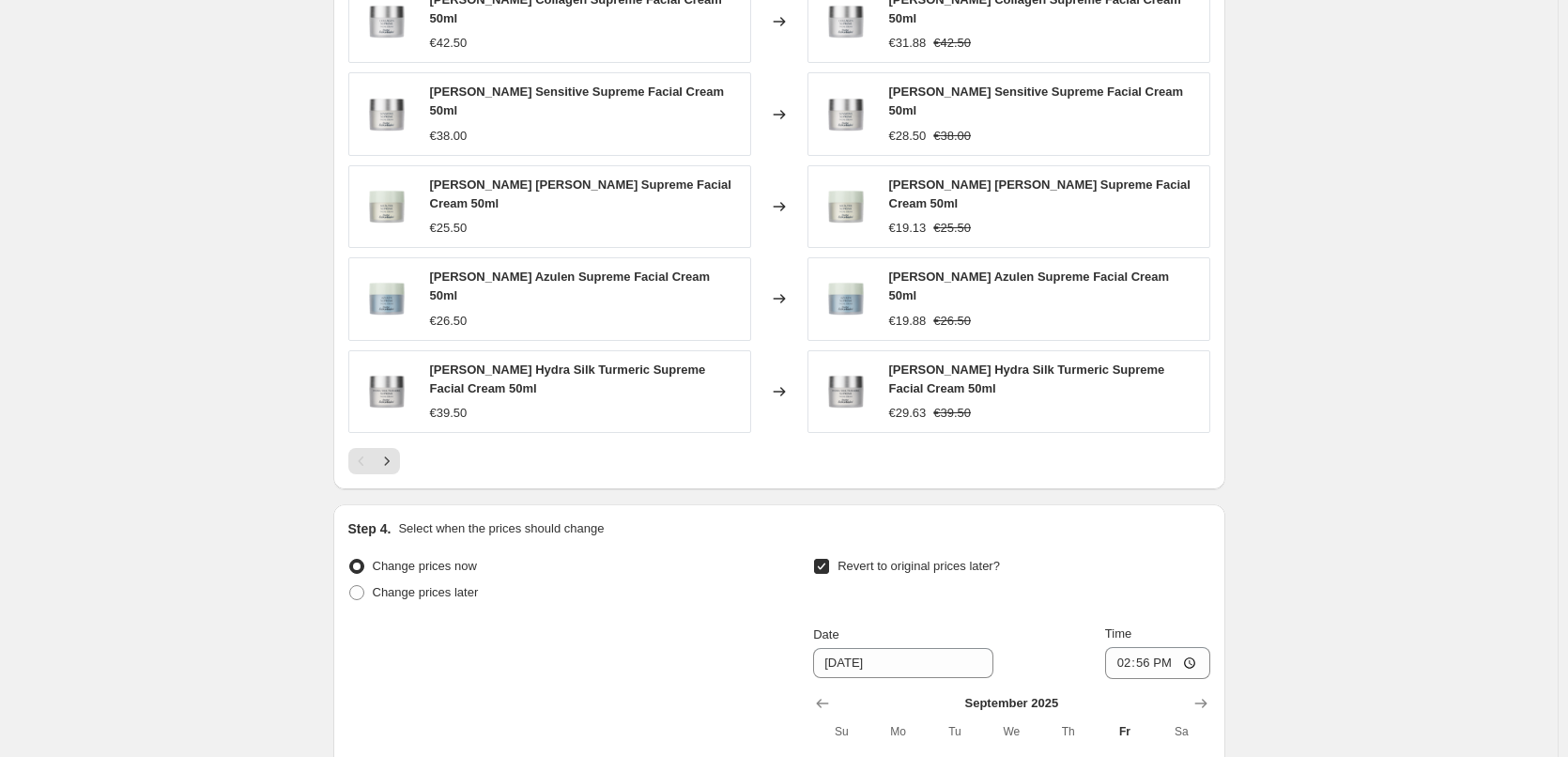
scroll to position [1660, 0]
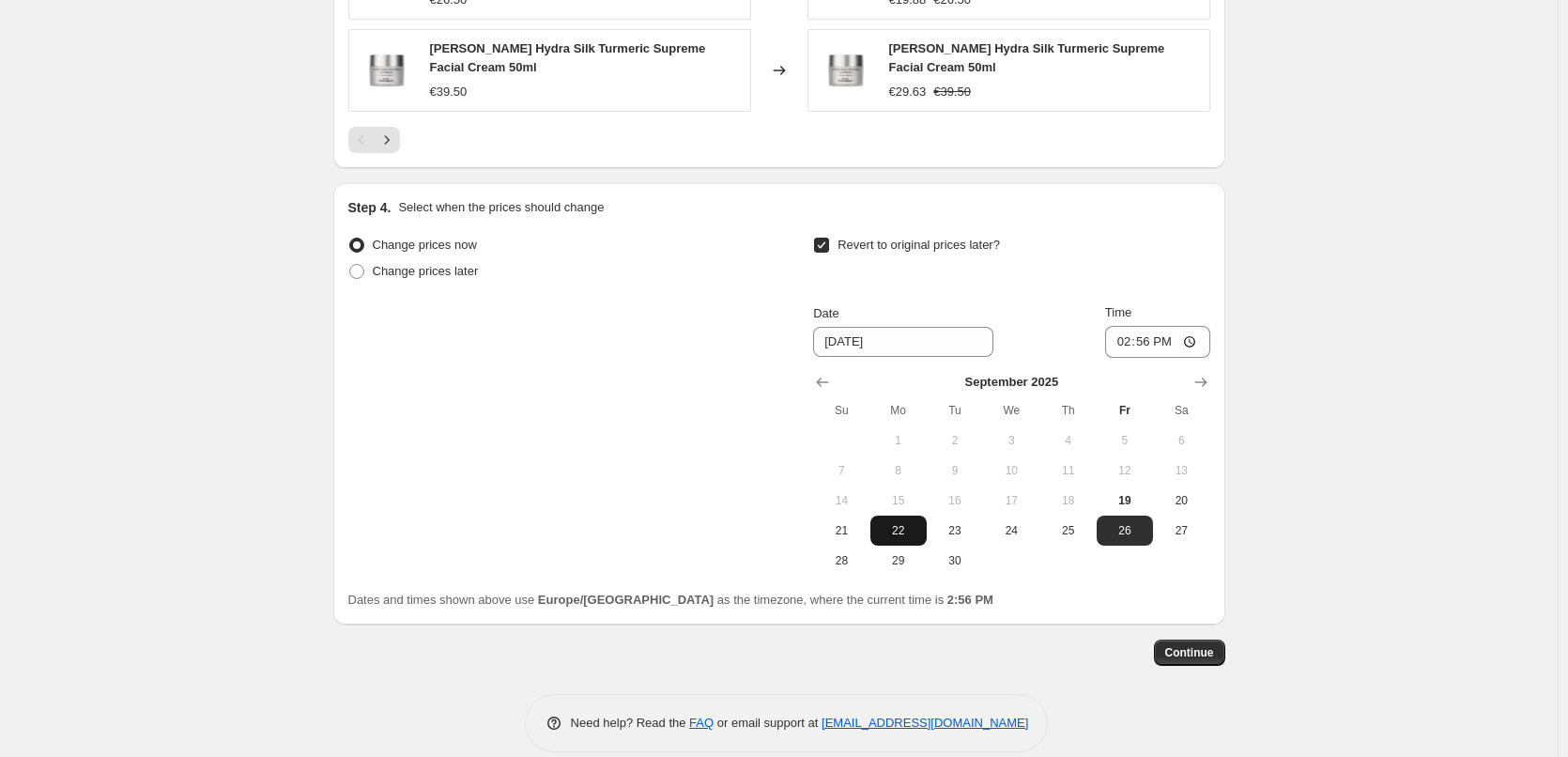
click at [914, 523] on span "22" at bounding box center [899, 530] width 41 height 15
type input "9/22/2025"
click at [1121, 326] on input "14:56" at bounding box center [1157, 341] width 106 height 32
type input "03:00"
click at [1198, 645] on span "Continue" at bounding box center [1189, 652] width 48 height 15
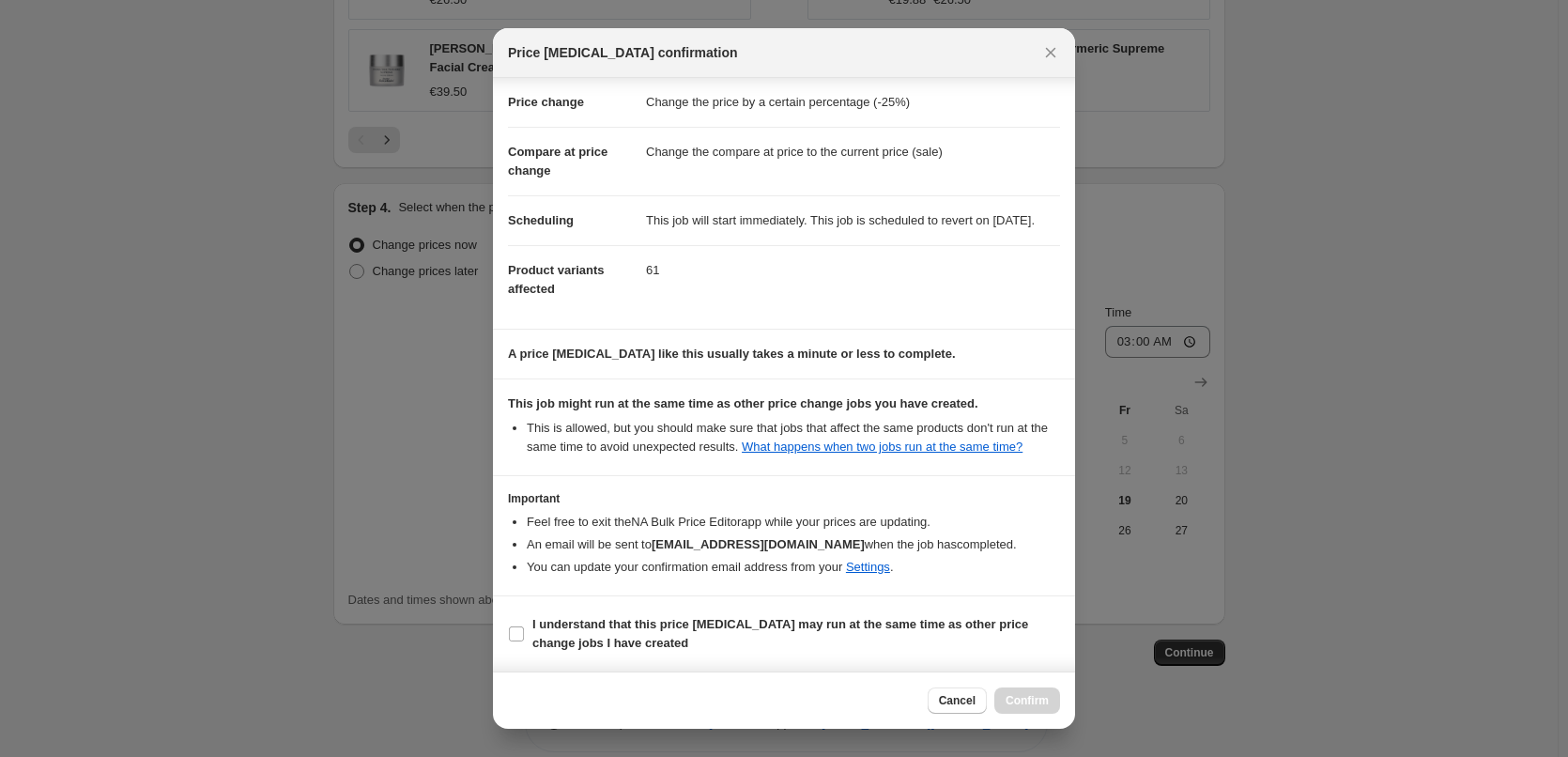
scroll to position [52, 0]
click at [620, 597] on section "I understand that this price change job may run at the same time as other price…" at bounding box center [784, 634] width 582 height 75
click at [619, 632] on b "I understand that this price change job may run at the same time as other price…" at bounding box center [781, 633] width 496 height 33
click at [524, 632] on input "I understand that this price change job may run at the same time as other price…" at bounding box center [516, 634] width 15 height 15
checkbox input "true"
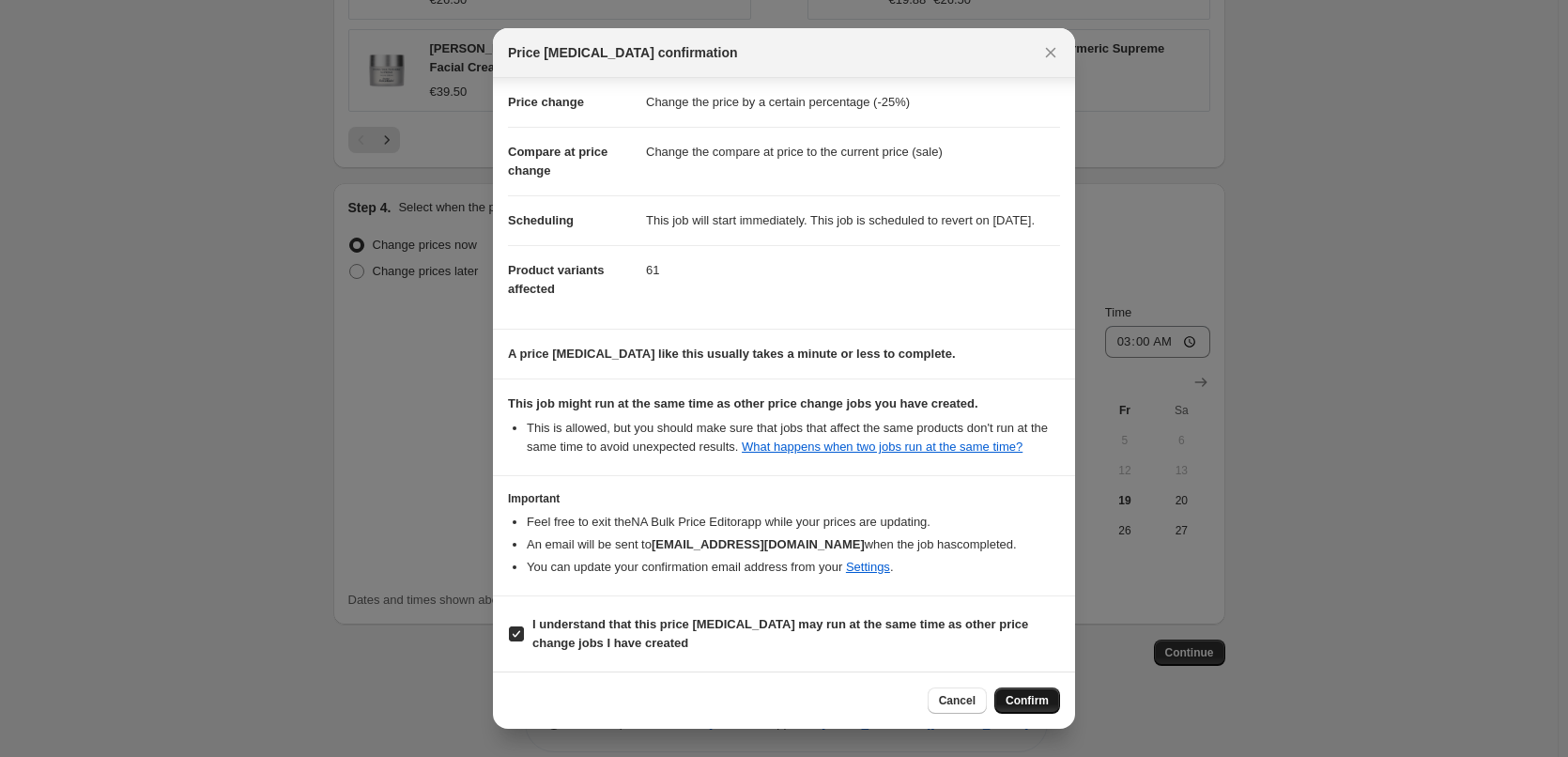
click at [1041, 707] on span "Confirm" at bounding box center [1027, 700] width 43 height 15
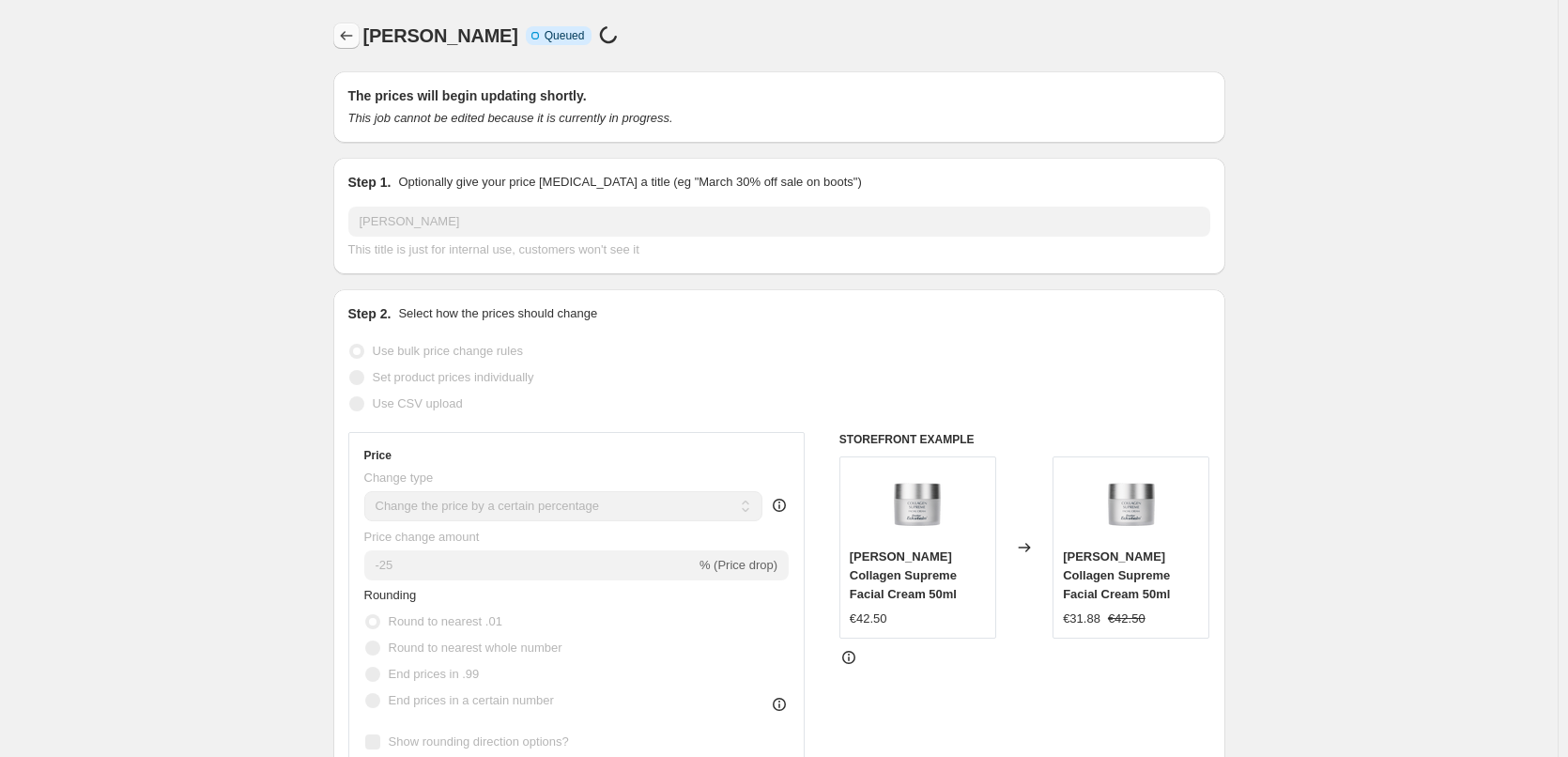
click at [346, 39] on icon "Price change jobs" at bounding box center [346, 36] width 19 height 19
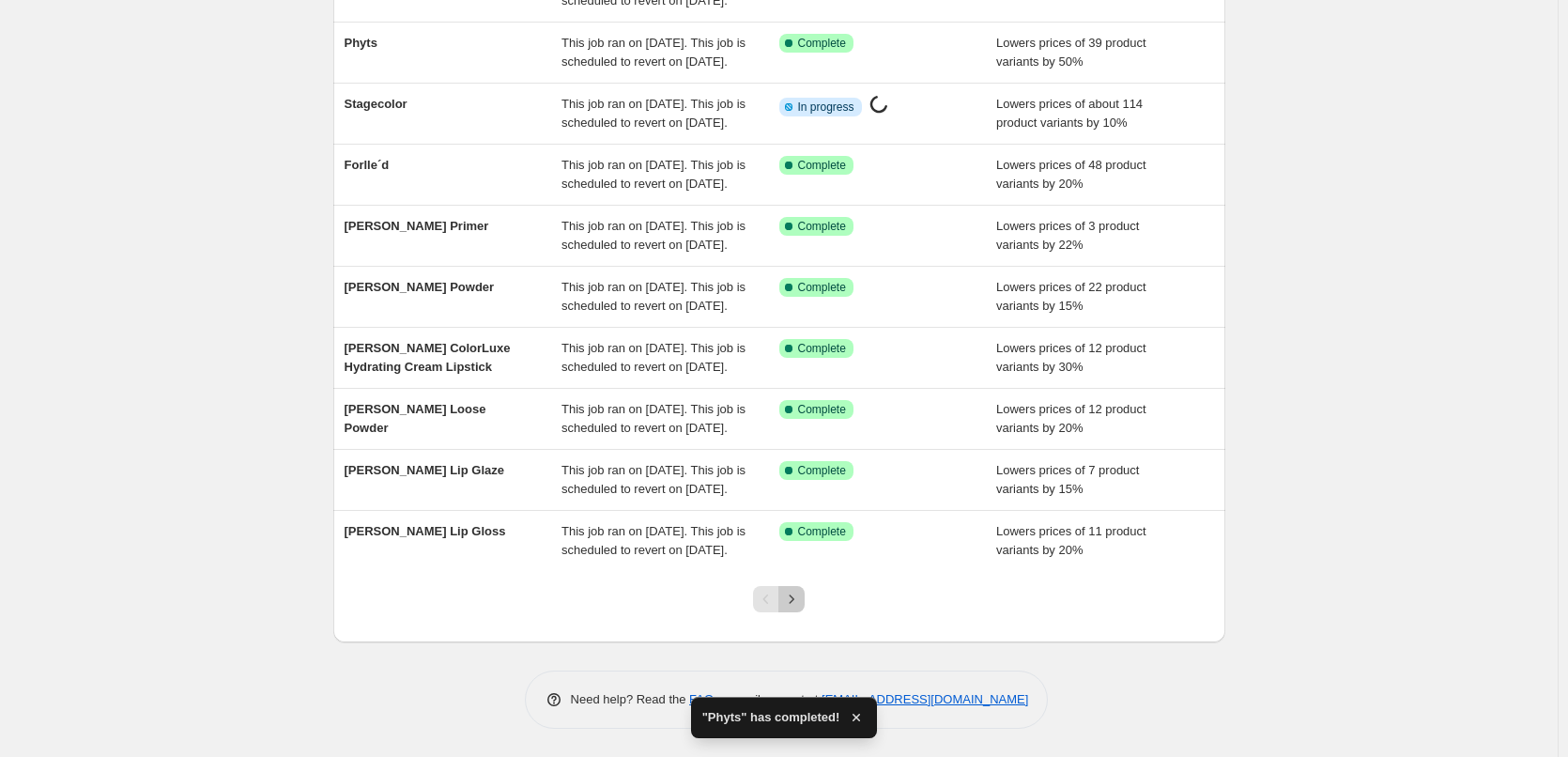
click at [797, 604] on icon "Next" at bounding box center [791, 599] width 19 height 19
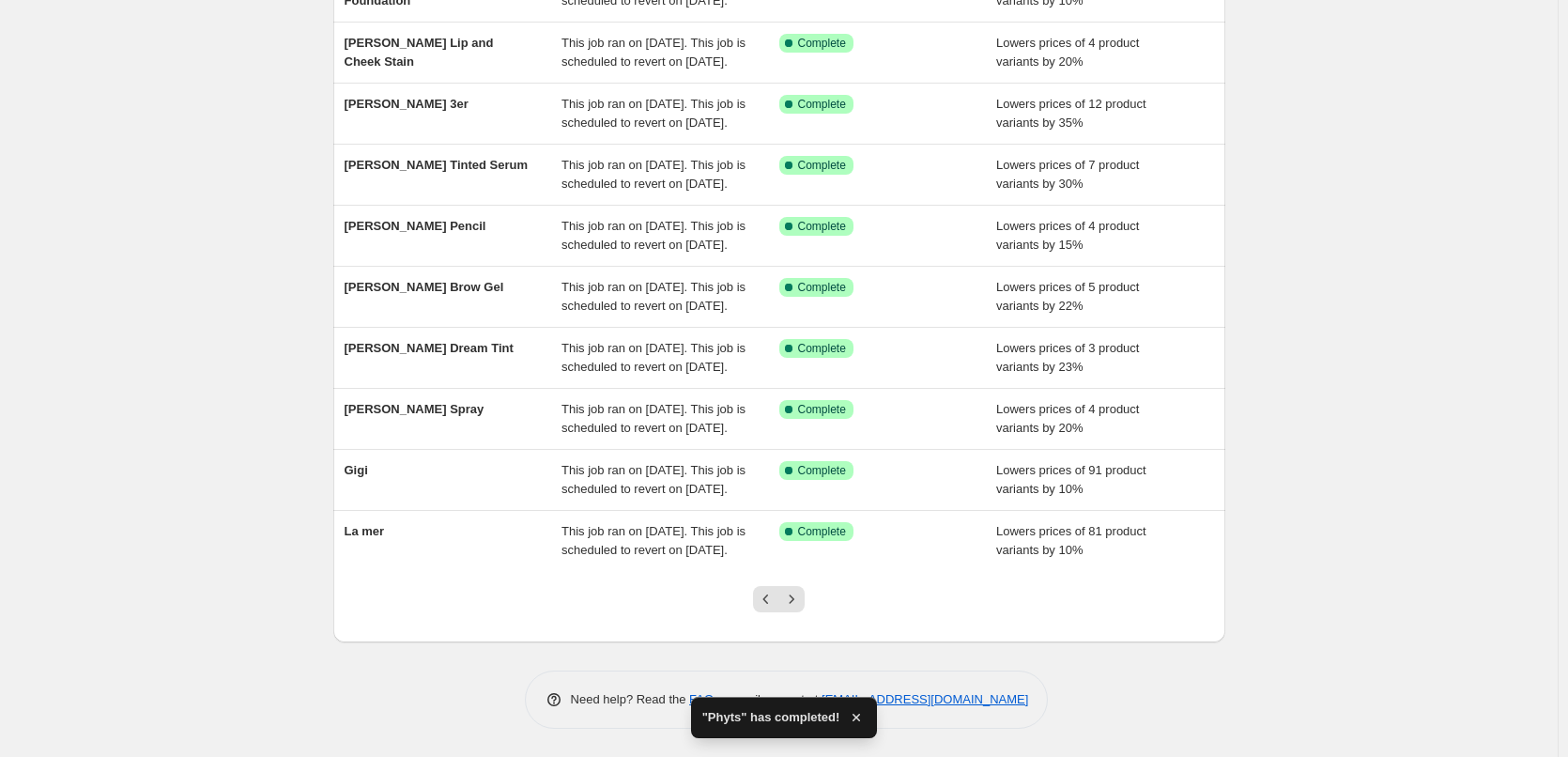
click at [797, 604] on icon "Next" at bounding box center [791, 599] width 19 height 19
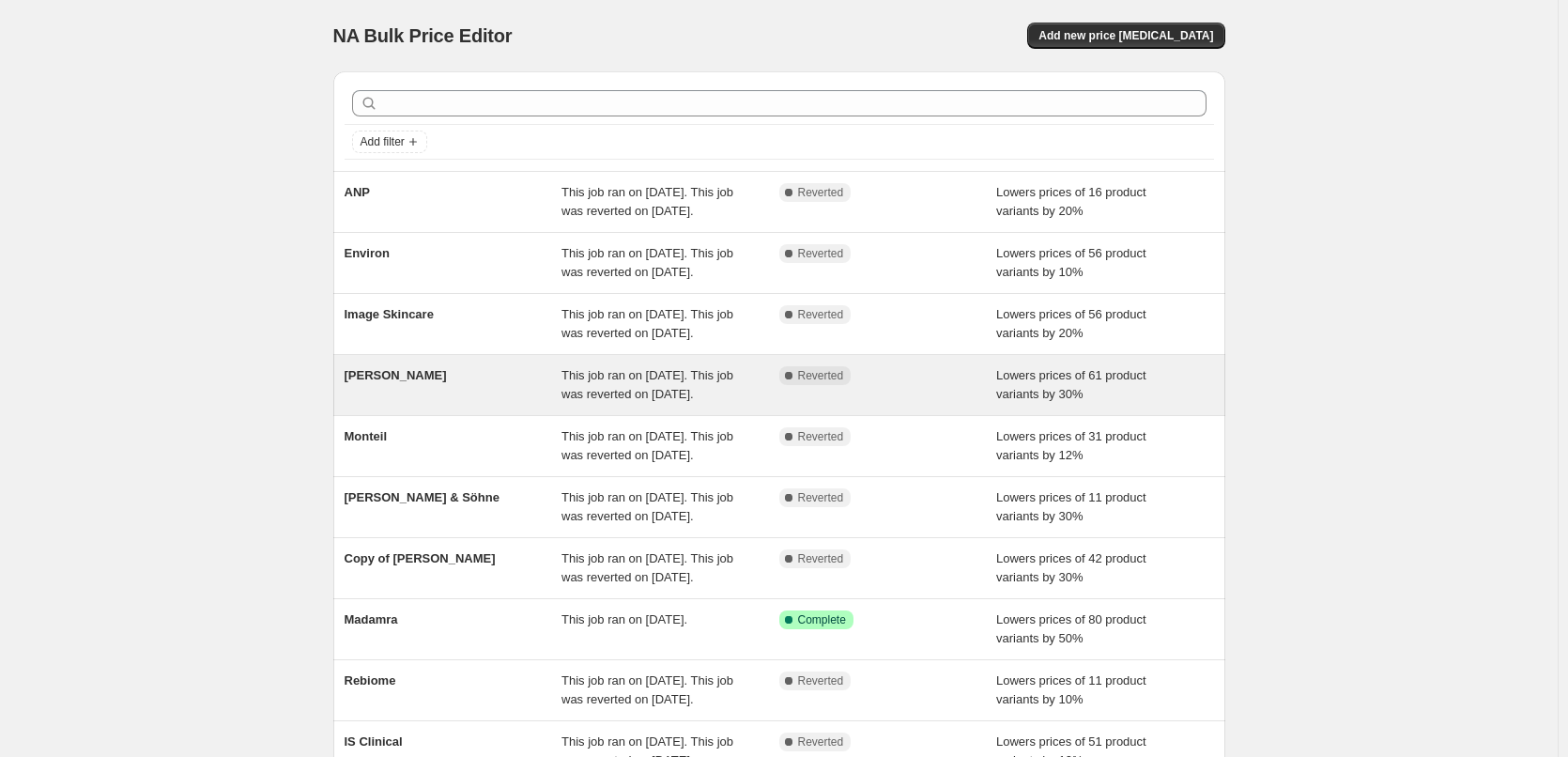
click at [384, 382] on span "Dr. Eckstein" at bounding box center [396, 375] width 103 height 14
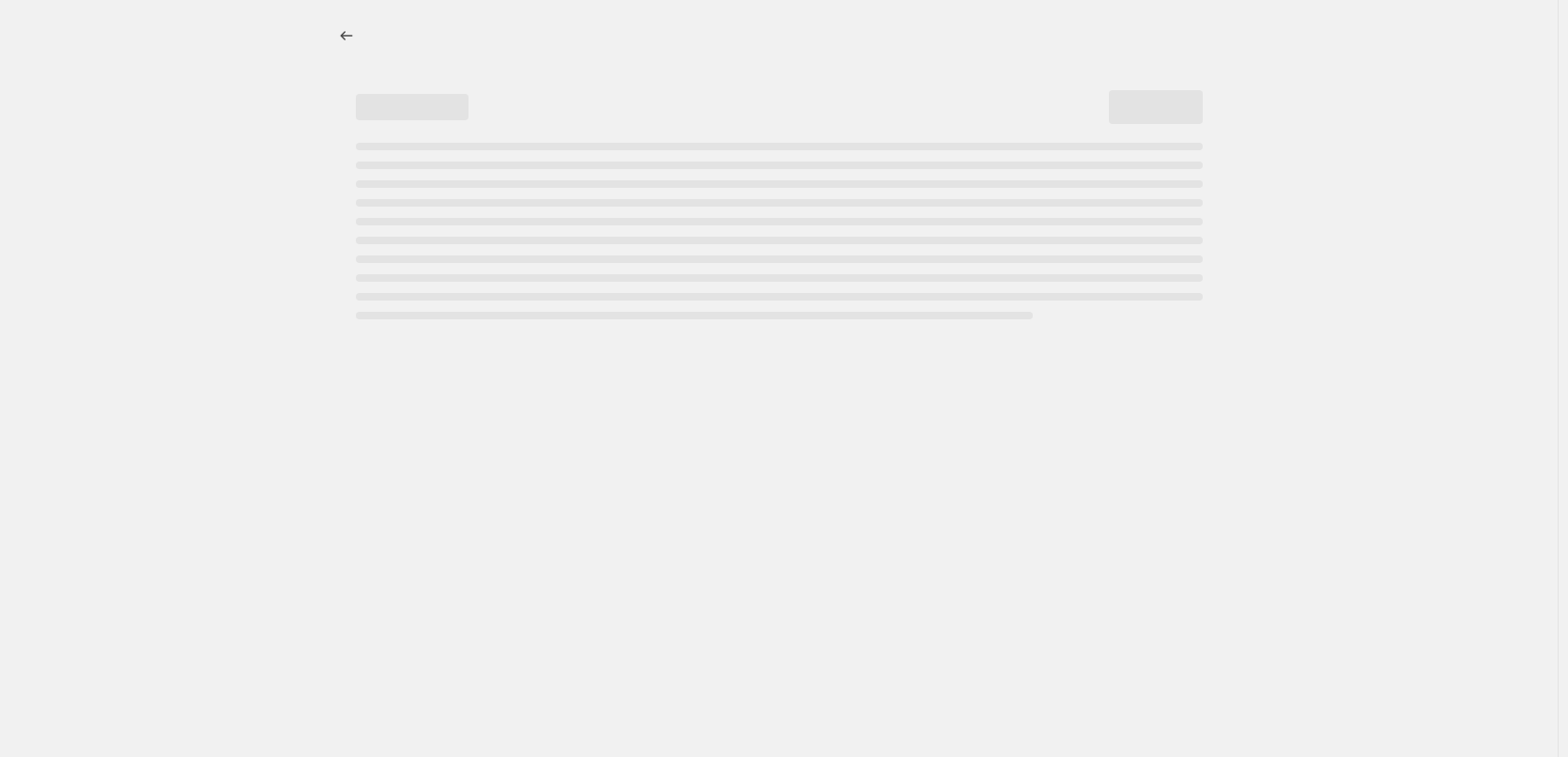
select select "percentage"
select select "vendor"
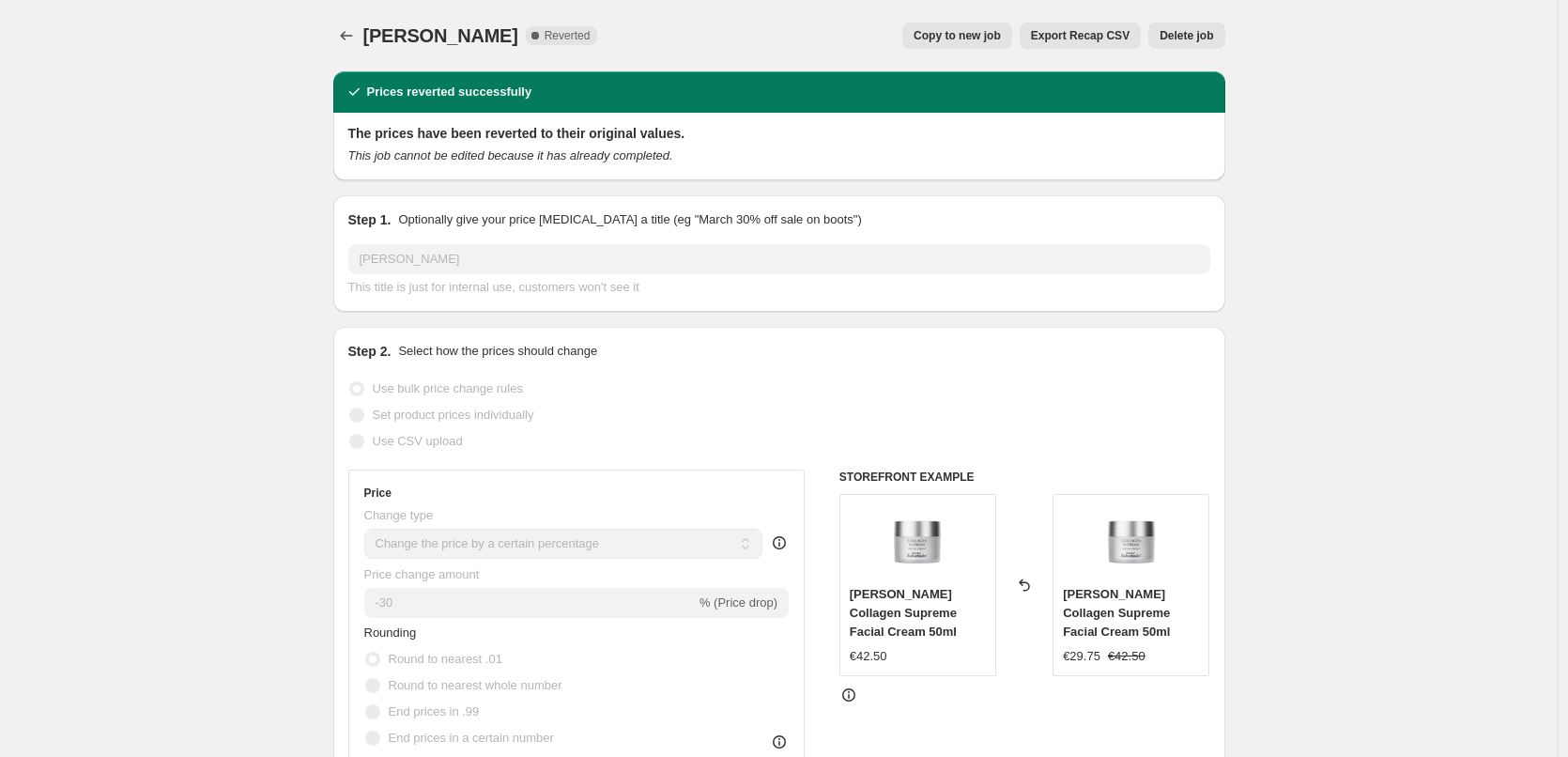
click at [1201, 45] on button "Delete job" at bounding box center [1186, 36] width 76 height 27
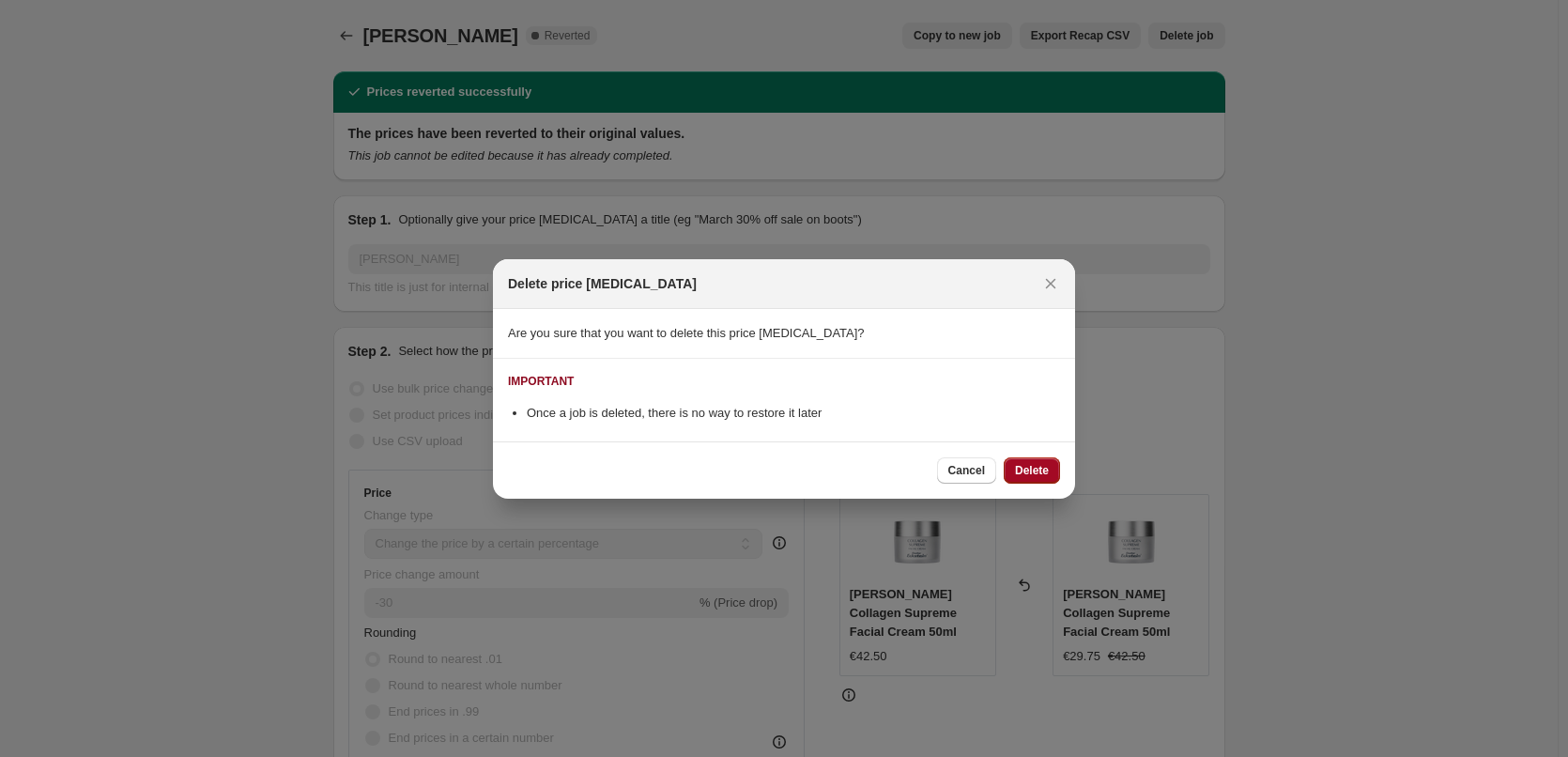
click at [1040, 475] on span "Delete" at bounding box center [1032, 470] width 34 height 15
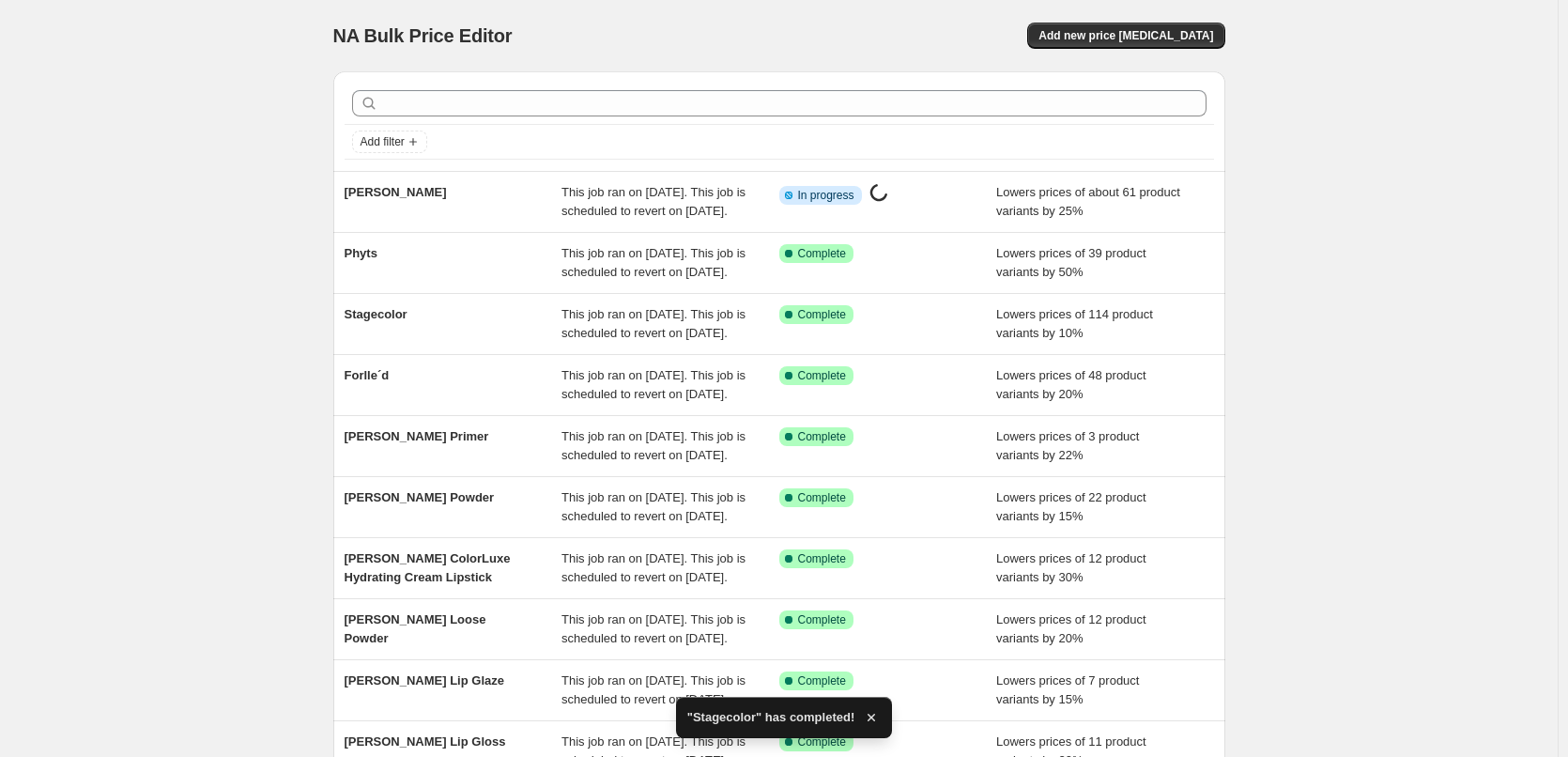
scroll to position [399, 0]
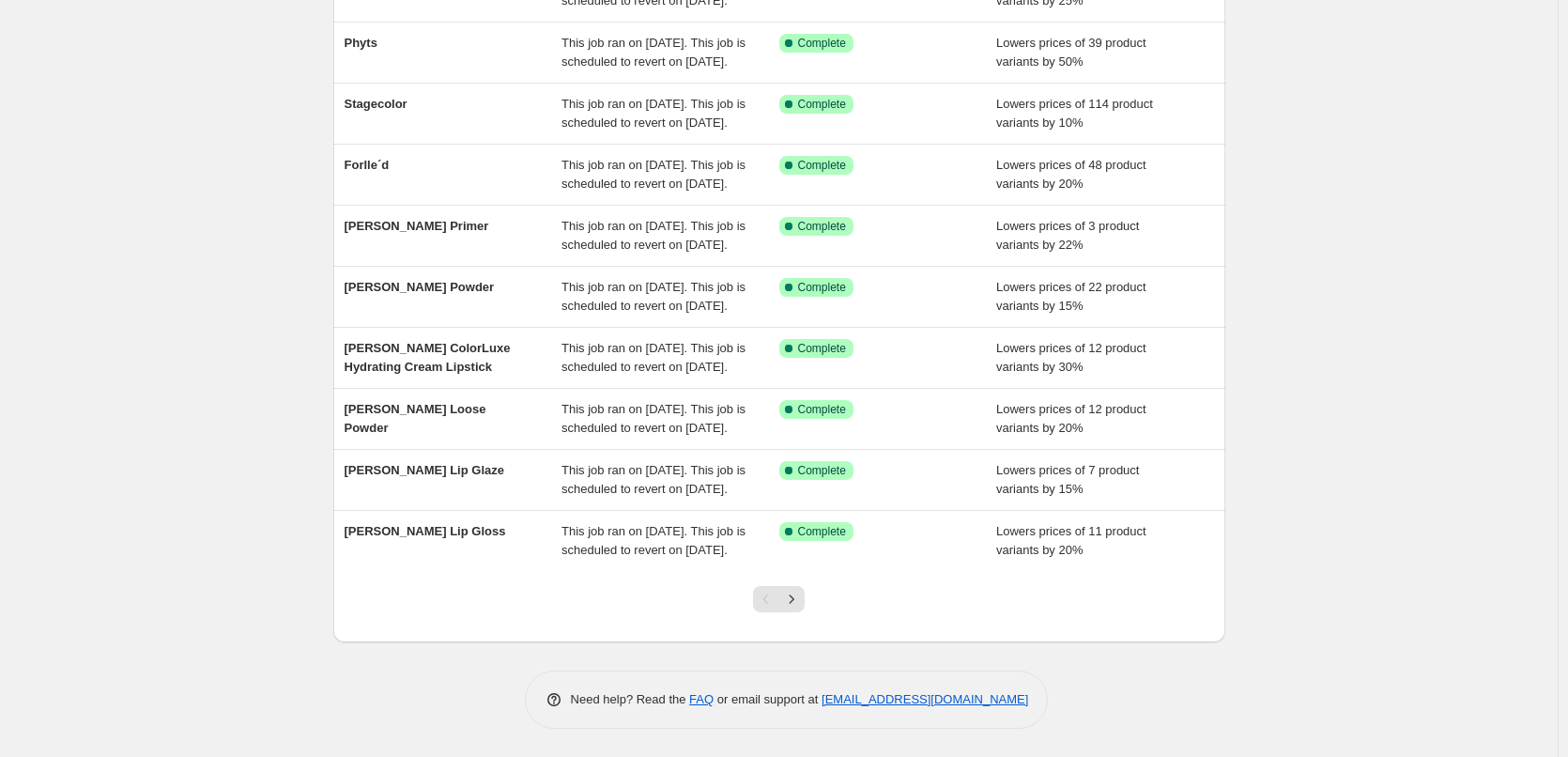
click at [794, 599] on icon "Next" at bounding box center [791, 599] width 19 height 19
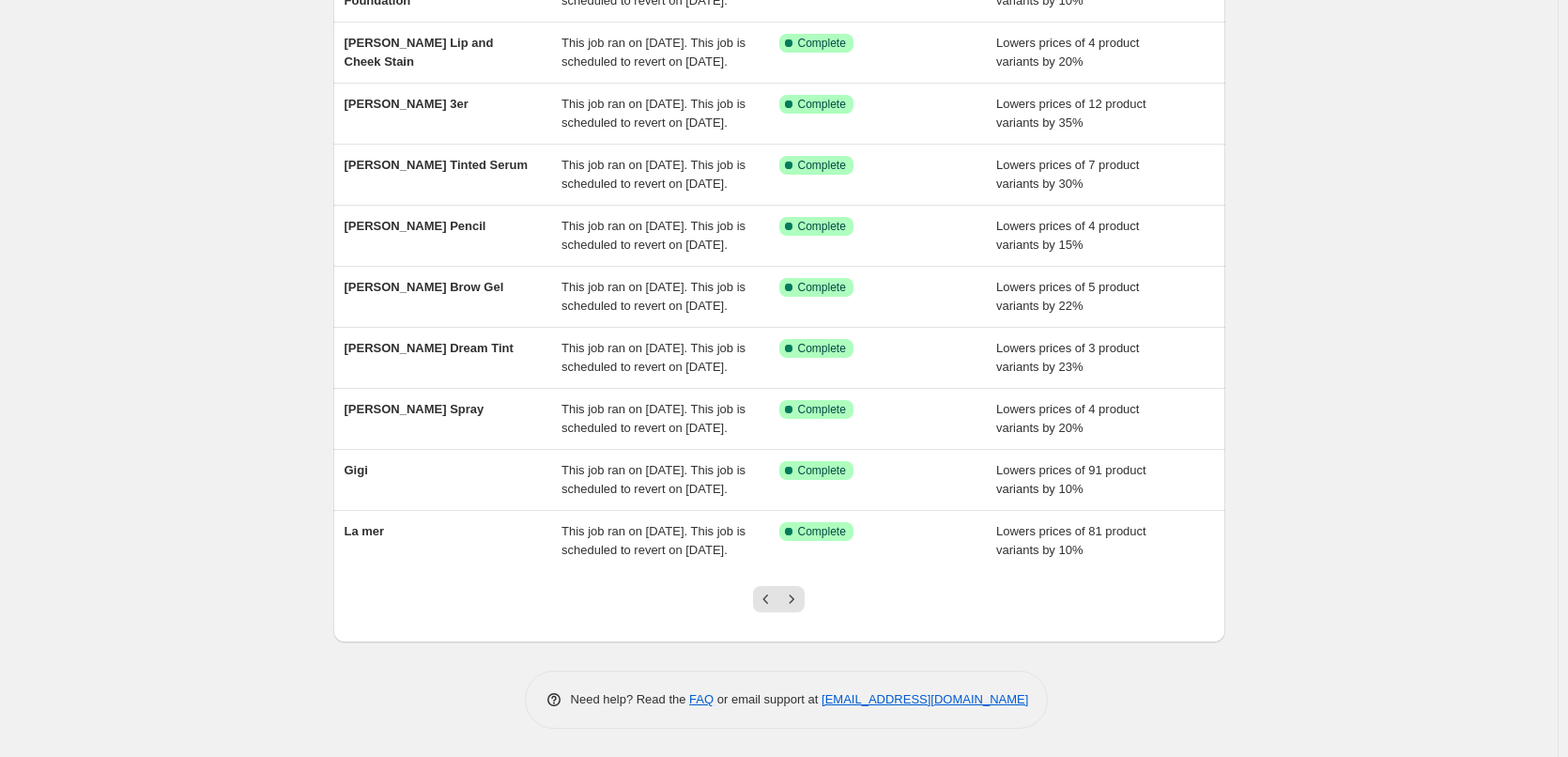
click at [794, 599] on icon "Next" at bounding box center [791, 599] width 19 height 19
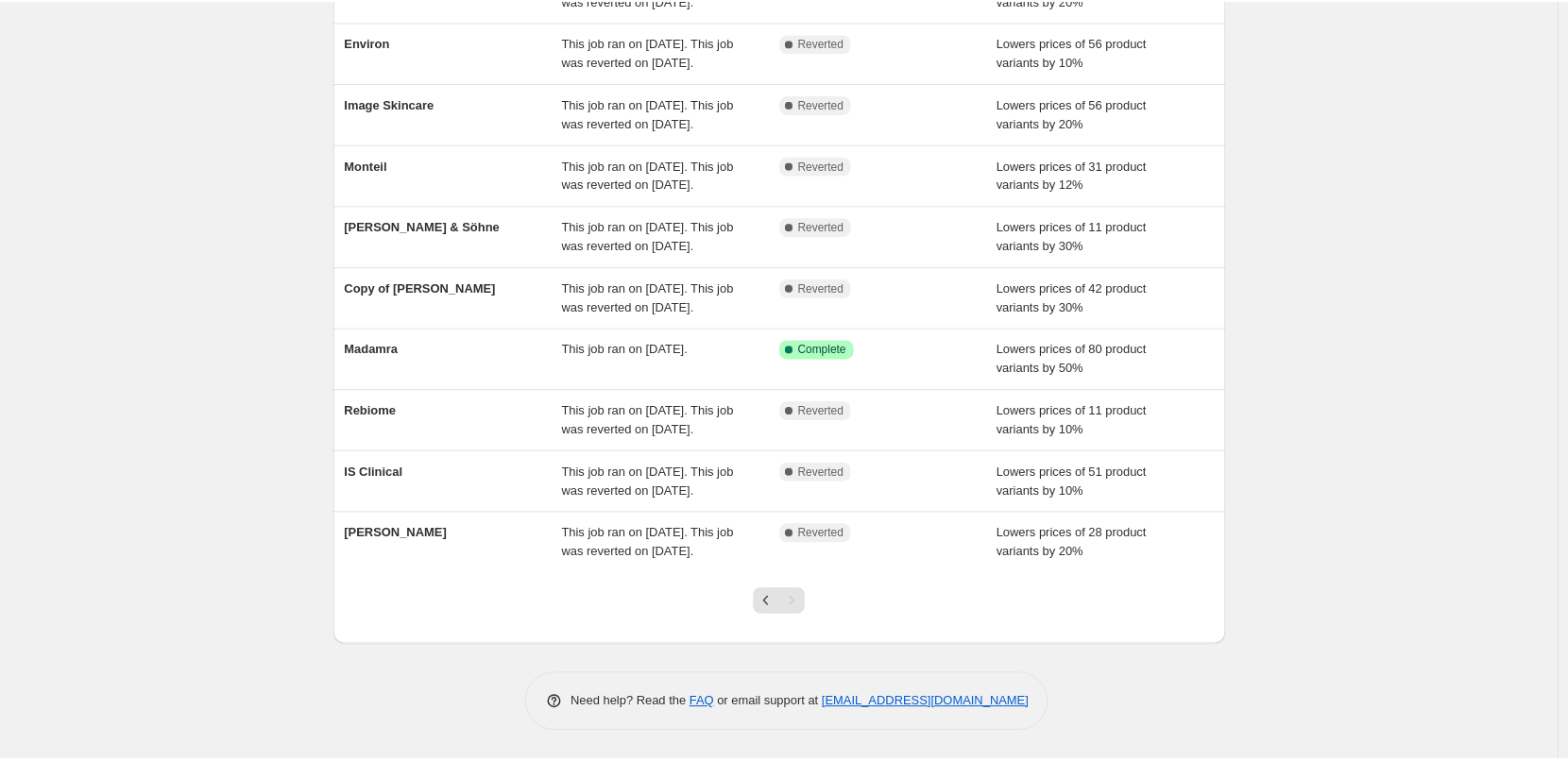
scroll to position [324, 0]
